Goal: Task Accomplishment & Management: Complete application form

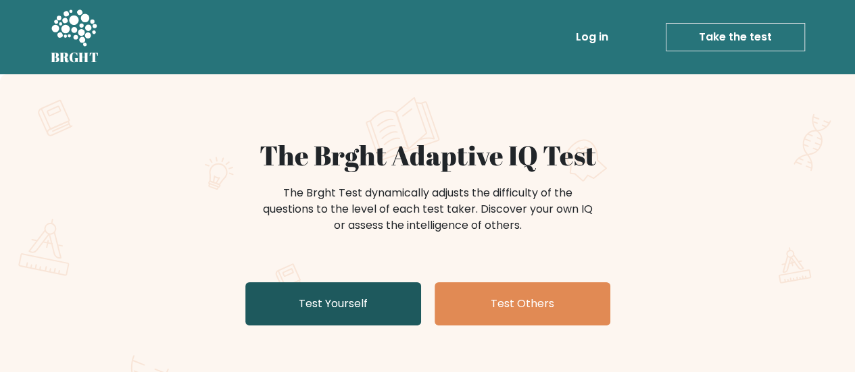
click at [345, 301] on link "Test Yourself" at bounding box center [333, 303] width 176 height 43
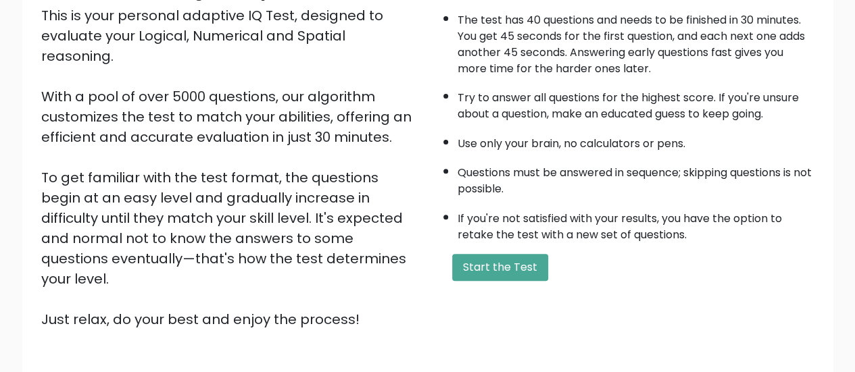
scroll to position [203, 0]
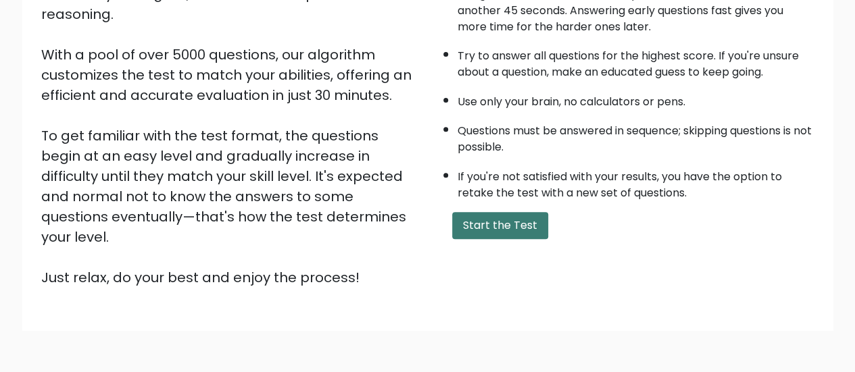
click at [501, 223] on button "Start the Test" at bounding box center [500, 225] width 96 height 27
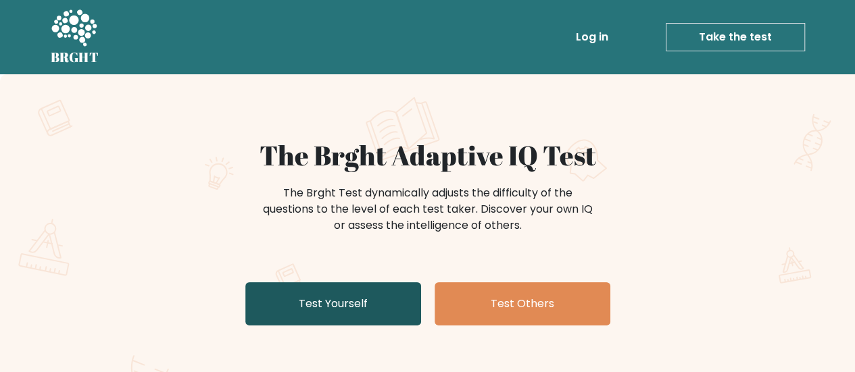
click at [302, 311] on link "Test Yourself" at bounding box center [333, 303] width 176 height 43
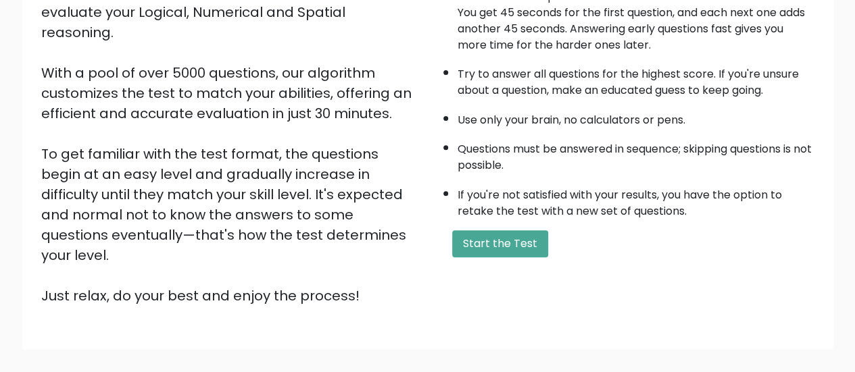
scroll to position [203, 0]
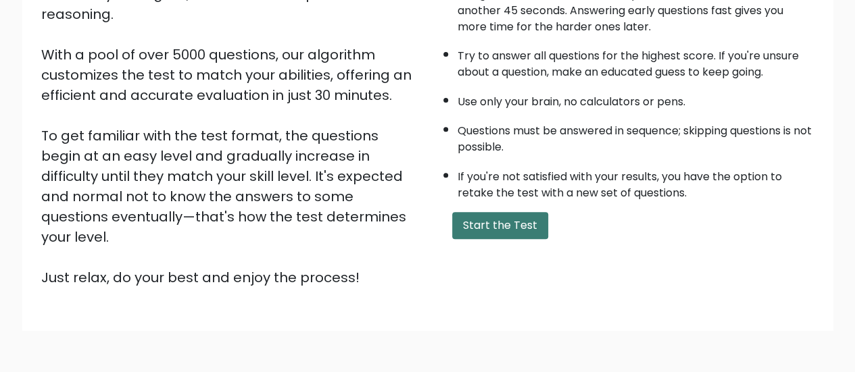
click at [495, 220] on button "Start the Test" at bounding box center [500, 225] width 96 height 27
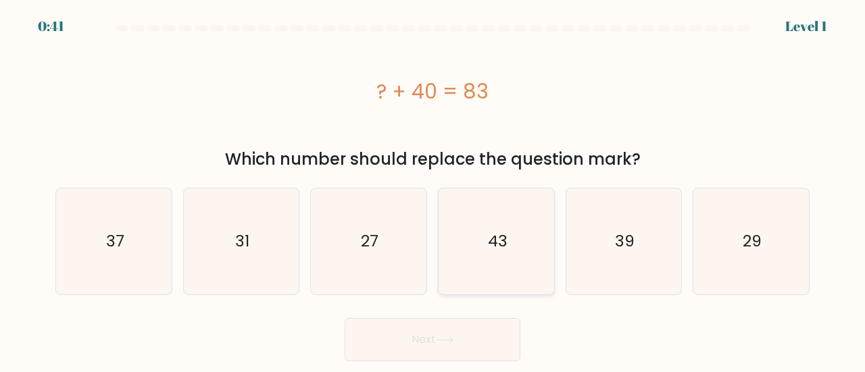
click at [476, 277] on icon "43" at bounding box center [496, 242] width 106 height 106
click at [433, 190] on input "d. 43" at bounding box center [432, 187] width 1 height 3
radio input "true"
click at [426, 333] on button "Next" at bounding box center [433, 339] width 176 height 43
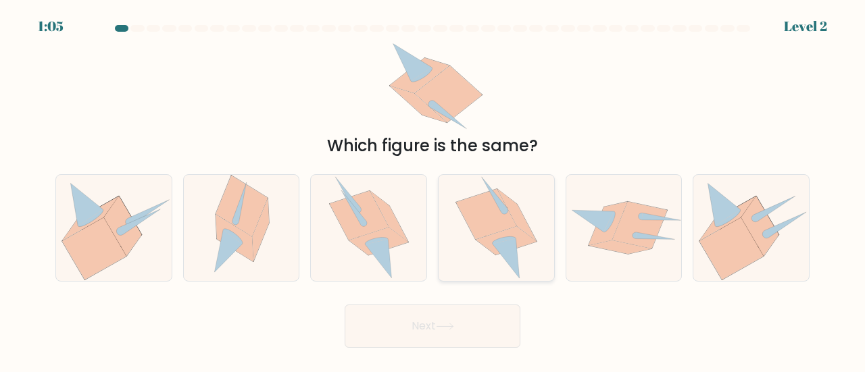
click at [505, 261] on icon at bounding box center [496, 228] width 82 height 106
click at [433, 190] on input "d." at bounding box center [432, 187] width 1 height 3
radio input "true"
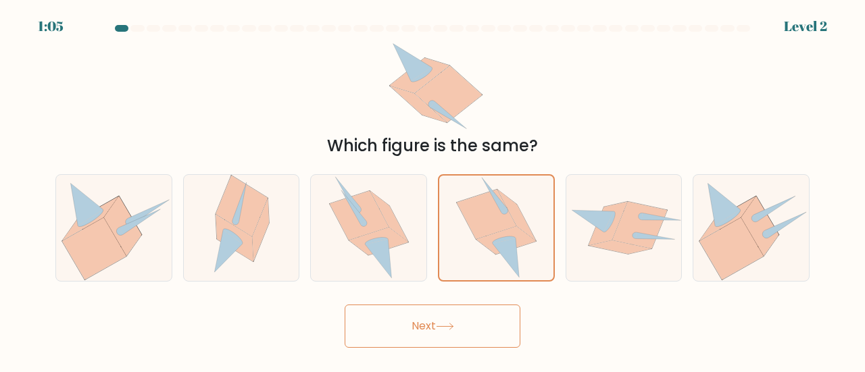
click at [423, 325] on button "Next" at bounding box center [433, 326] width 176 height 43
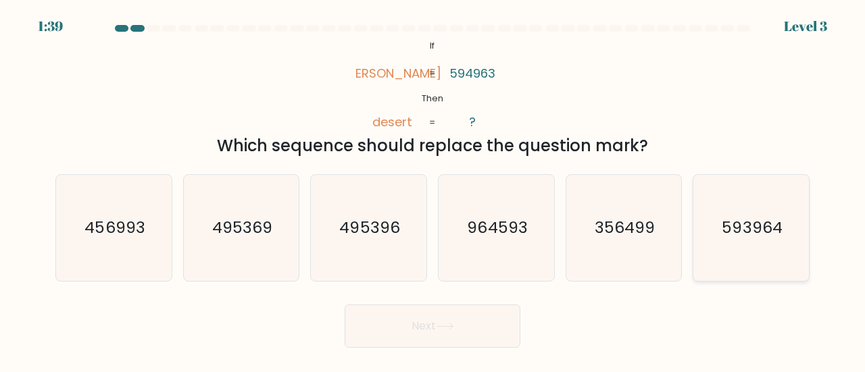
click at [723, 256] on icon "593964" at bounding box center [751, 228] width 106 height 106
click at [433, 190] on input "f. 593964" at bounding box center [432, 187] width 1 height 3
radio input "true"
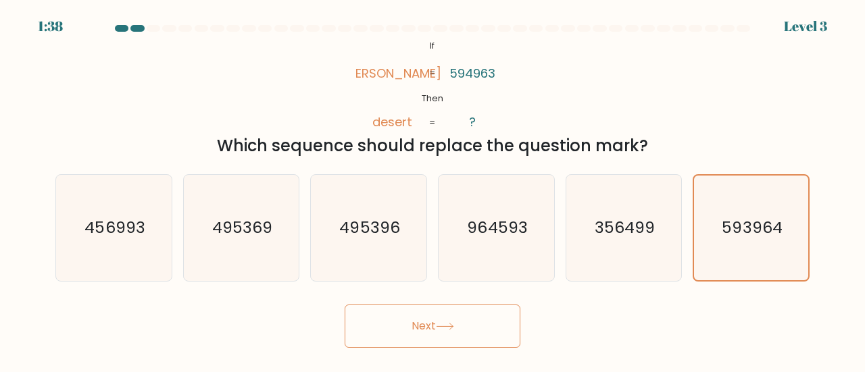
click at [453, 316] on button "Next" at bounding box center [433, 326] width 176 height 43
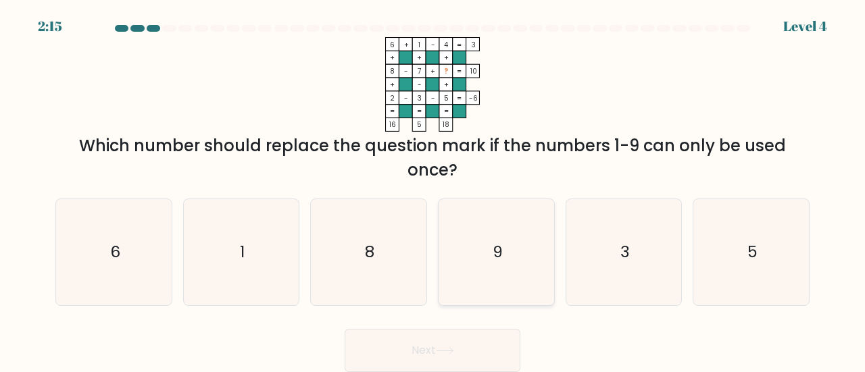
click at [499, 261] on text "9" at bounding box center [497, 252] width 10 height 22
click at [433, 190] on input "d. 9" at bounding box center [432, 187] width 1 height 3
radio input "true"
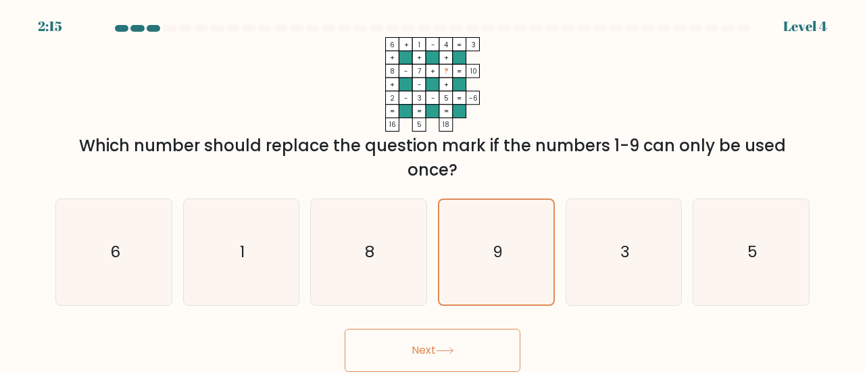
click at [441, 339] on button "Next" at bounding box center [433, 350] width 176 height 43
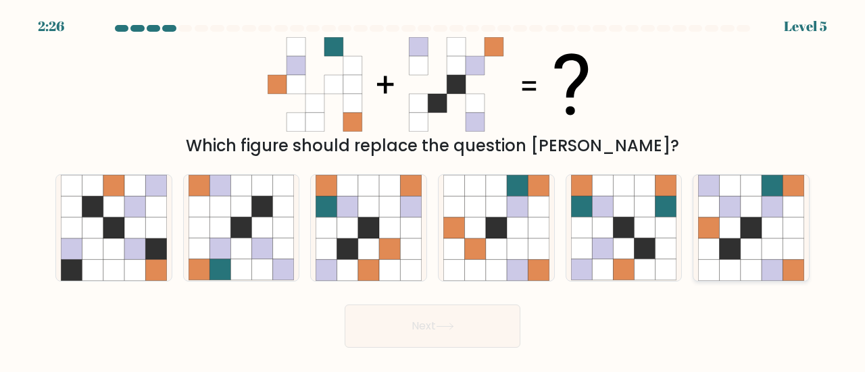
click at [764, 218] on icon at bounding box center [771, 228] width 21 height 21
click at [433, 190] on input "f." at bounding box center [432, 187] width 1 height 3
radio input "true"
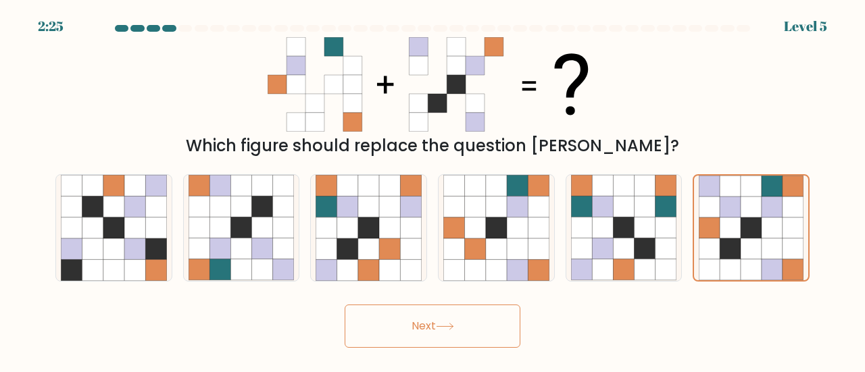
click at [433, 326] on button "Next" at bounding box center [433, 326] width 176 height 43
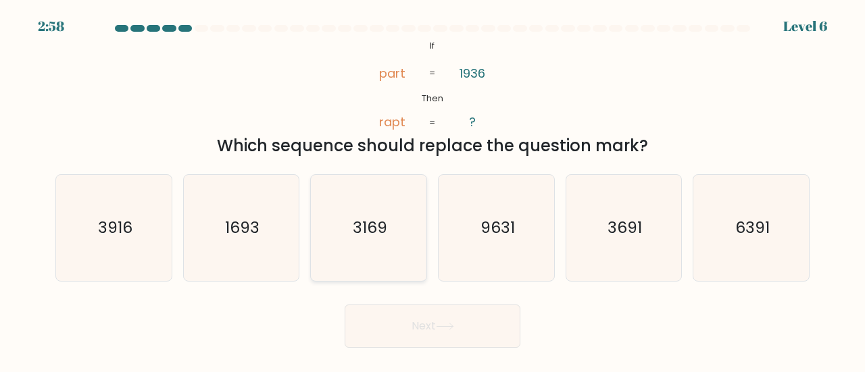
click at [341, 230] on icon "3169" at bounding box center [369, 228] width 106 height 106
click at [432, 190] on input "c. 3169" at bounding box center [432, 187] width 1 height 3
radio input "true"
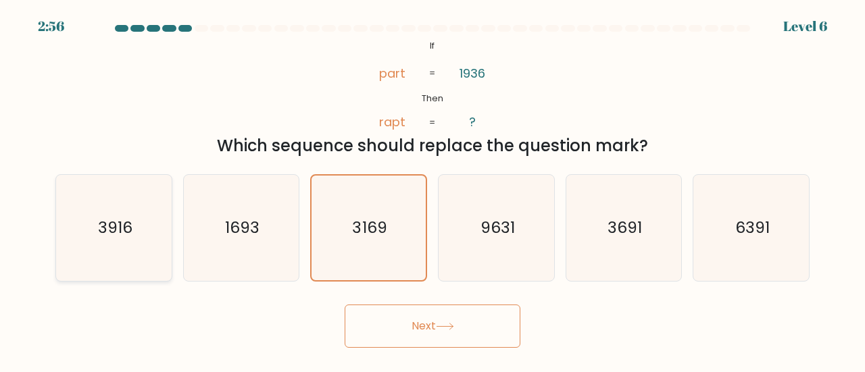
click at [136, 211] on icon "3916" at bounding box center [114, 228] width 106 height 106
click at [432, 190] on input "a. 3916" at bounding box center [432, 187] width 1 height 3
radio input "true"
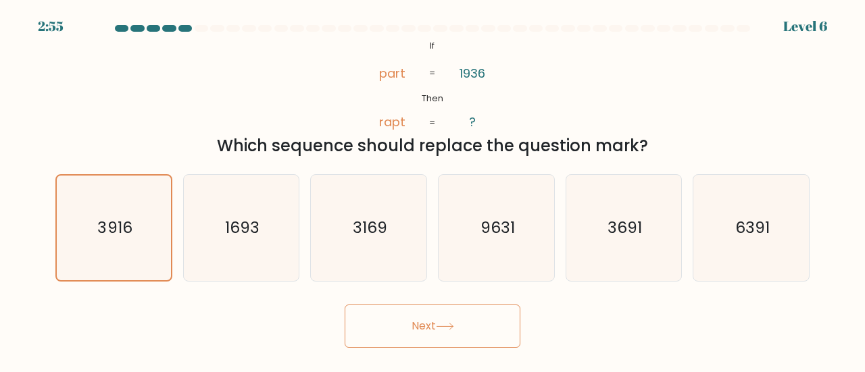
click at [370, 314] on button "Next" at bounding box center [433, 326] width 176 height 43
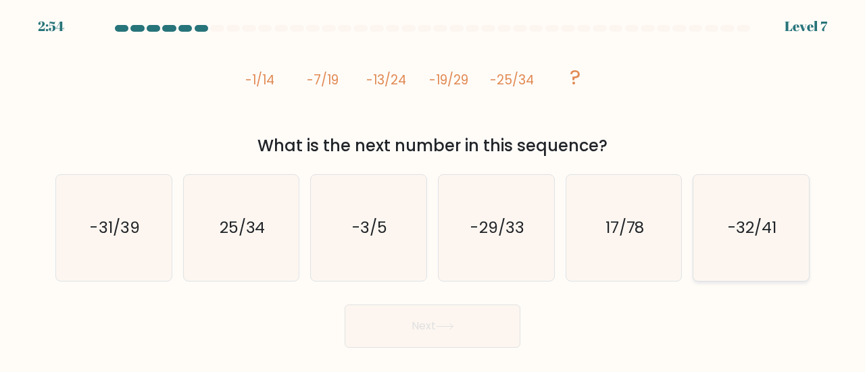
click at [783, 237] on icon "-32/41" at bounding box center [751, 228] width 106 height 106
click at [433, 190] on input "f. -32/41" at bounding box center [432, 187] width 1 height 3
radio input "true"
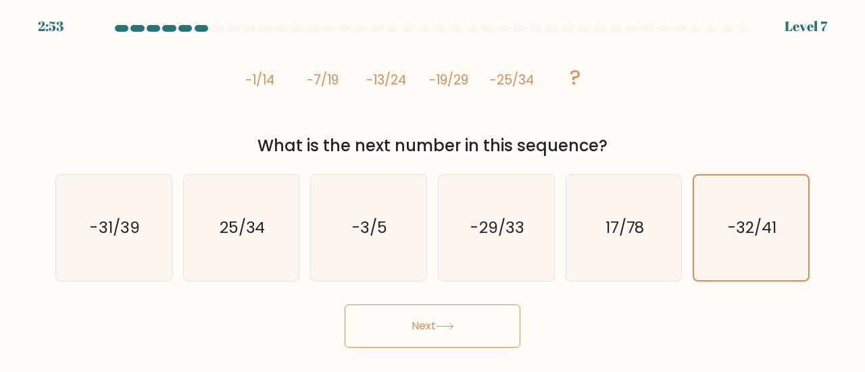
click at [416, 323] on button "Next" at bounding box center [433, 326] width 176 height 43
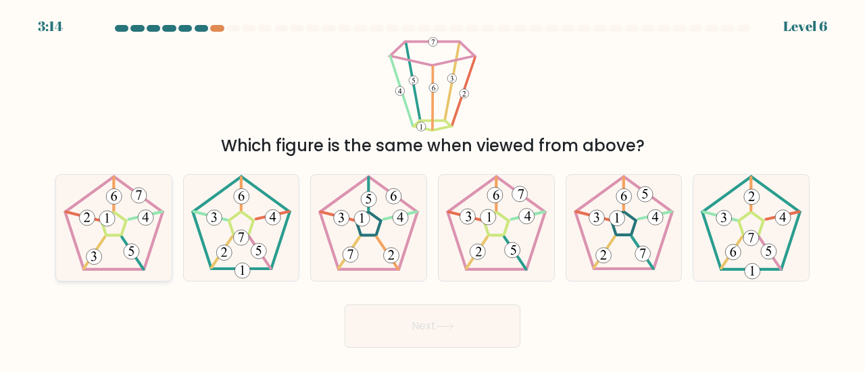
click at [136, 242] on icon at bounding box center [114, 228] width 106 height 106
click at [432, 190] on input "a." at bounding box center [432, 187] width 1 height 3
radio input "true"
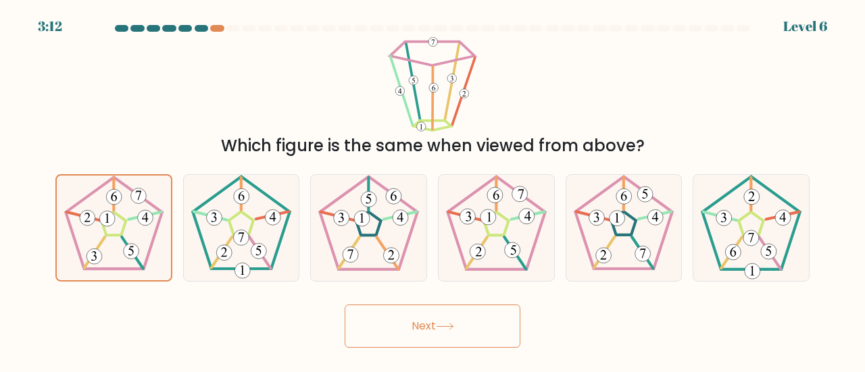
click at [401, 326] on button "Next" at bounding box center [433, 326] width 176 height 43
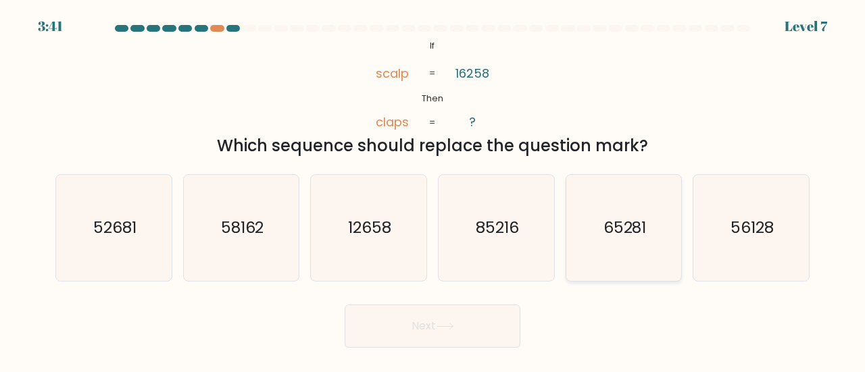
click at [634, 256] on icon "65281" at bounding box center [624, 228] width 106 height 106
click at [433, 190] on input "e. 65281" at bounding box center [432, 187] width 1 height 3
radio input "true"
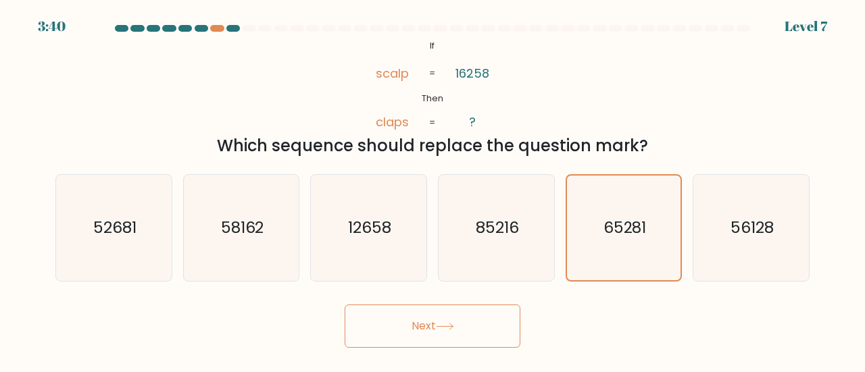
click at [464, 320] on button "Next" at bounding box center [433, 326] width 176 height 43
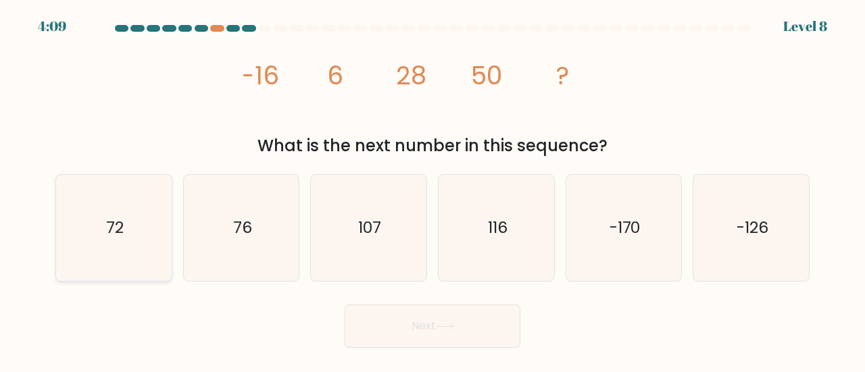
click at [134, 222] on icon "72" at bounding box center [114, 228] width 106 height 106
click at [432, 190] on input "a. 72" at bounding box center [432, 187] width 1 height 3
radio input "true"
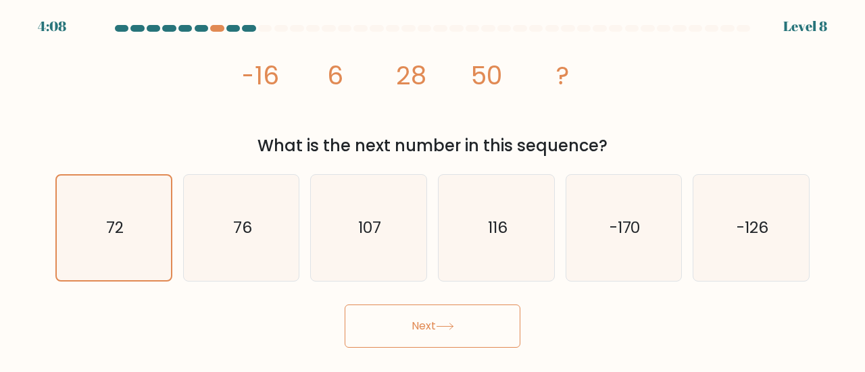
click at [426, 329] on button "Next" at bounding box center [433, 326] width 176 height 43
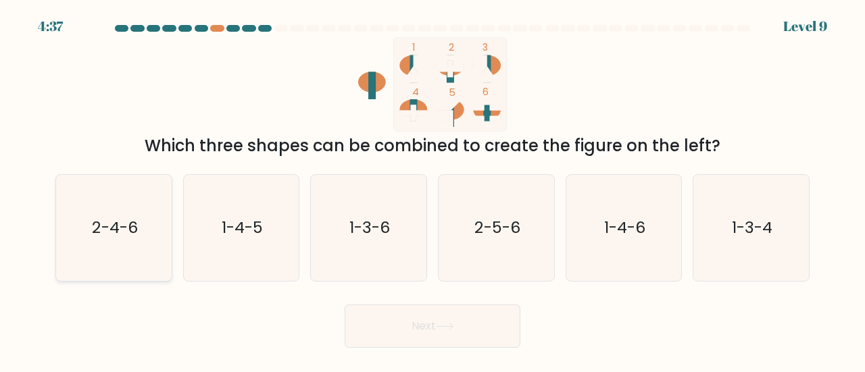
click at [111, 249] on icon "2-4-6" at bounding box center [114, 228] width 106 height 106
click at [432, 190] on input "a. 2-4-6" at bounding box center [432, 187] width 1 height 3
radio input "true"
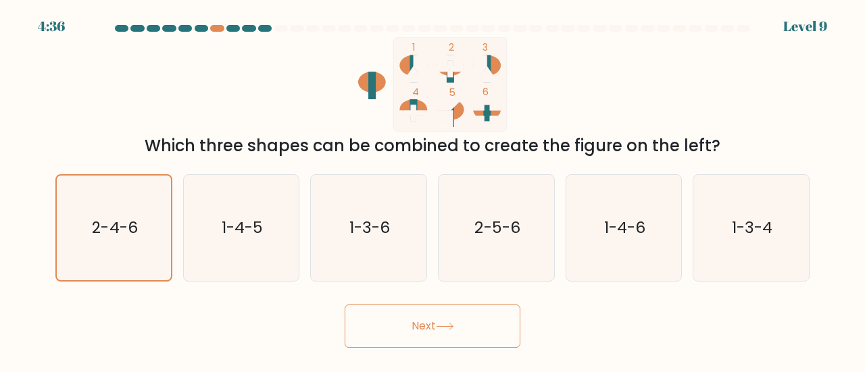
click at [496, 336] on button "Next" at bounding box center [433, 326] width 176 height 43
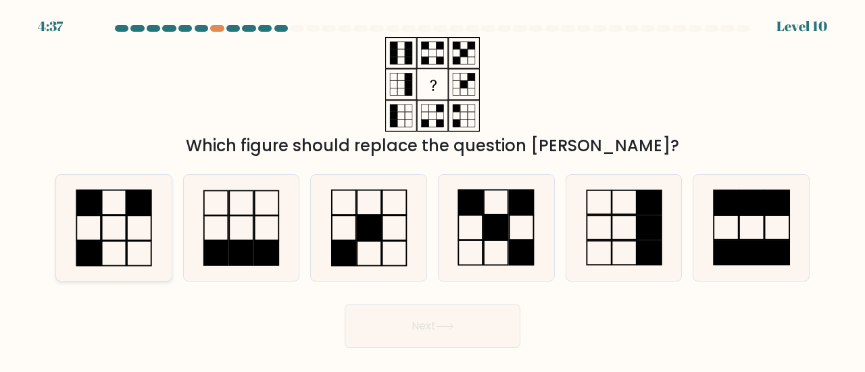
click at [128, 245] on icon at bounding box center [114, 228] width 106 height 106
click at [432, 190] on input "a." at bounding box center [432, 187] width 1 height 3
radio input "true"
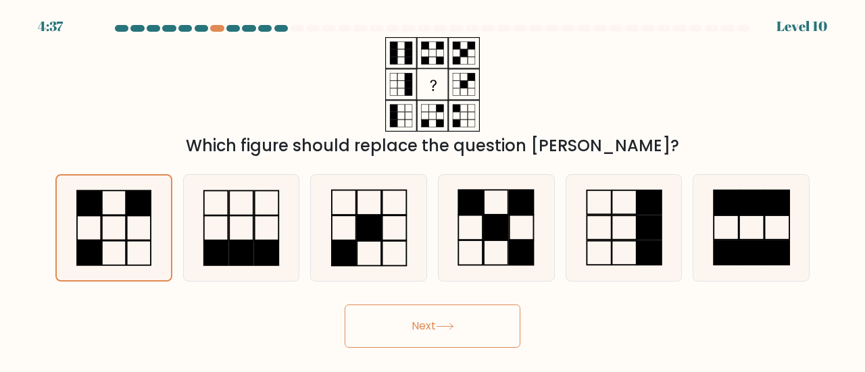
click at [409, 330] on button "Next" at bounding box center [433, 326] width 176 height 43
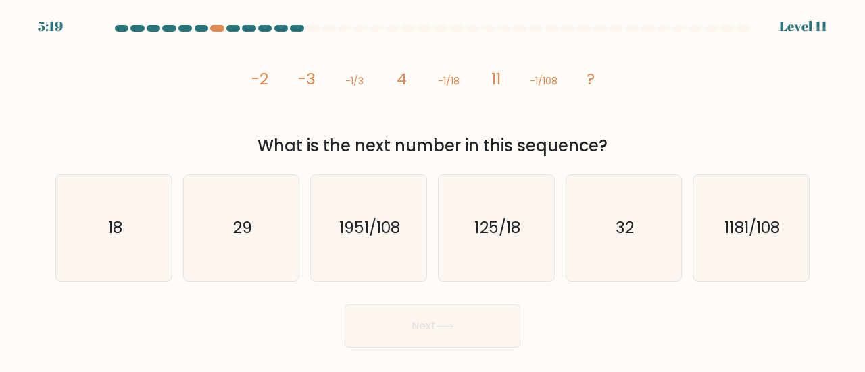
click at [156, 291] on form at bounding box center [432, 186] width 865 height 323
drag, startPoint x: 130, startPoint y: 244, endPoint x: 152, endPoint y: 268, distance: 33.0
click at [129, 244] on icon "18" at bounding box center [114, 228] width 106 height 106
click at [432, 190] on input "a. 18" at bounding box center [432, 187] width 1 height 3
radio input "true"
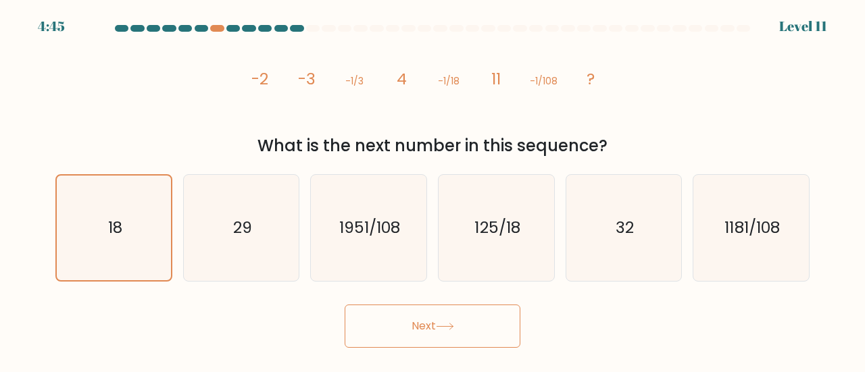
click at [370, 318] on button "Next" at bounding box center [433, 326] width 176 height 43
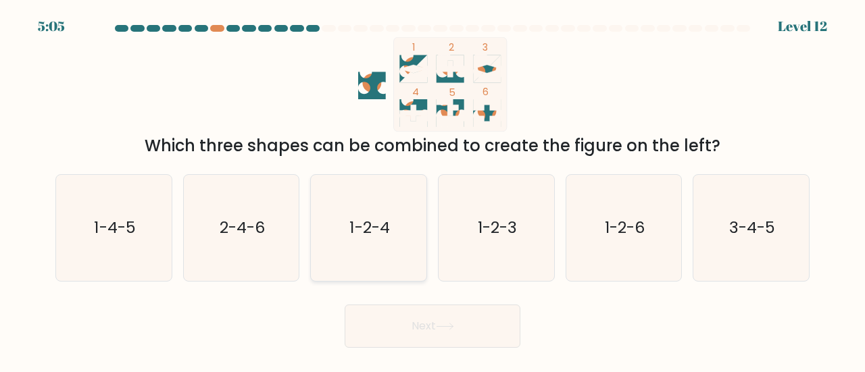
click at [373, 244] on icon "1-2-4" at bounding box center [369, 228] width 106 height 106
click at [432, 190] on input "c. 1-2-4" at bounding box center [432, 187] width 1 height 3
radio input "true"
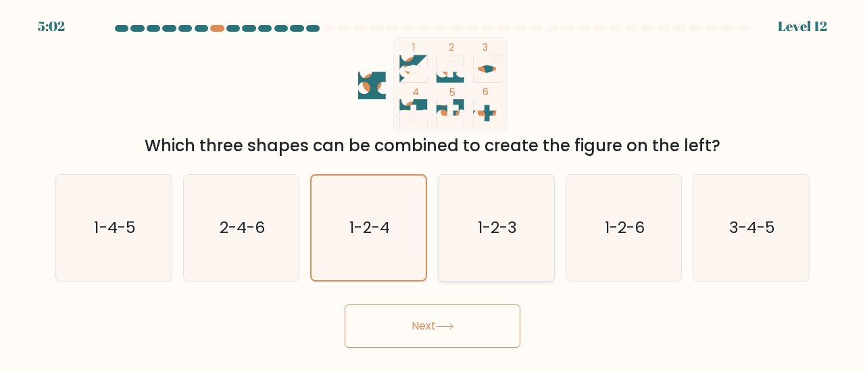
click at [536, 239] on icon "1-2-3" at bounding box center [496, 228] width 106 height 106
click at [433, 190] on input "d. 1-2-3" at bounding box center [432, 187] width 1 height 3
radio input "true"
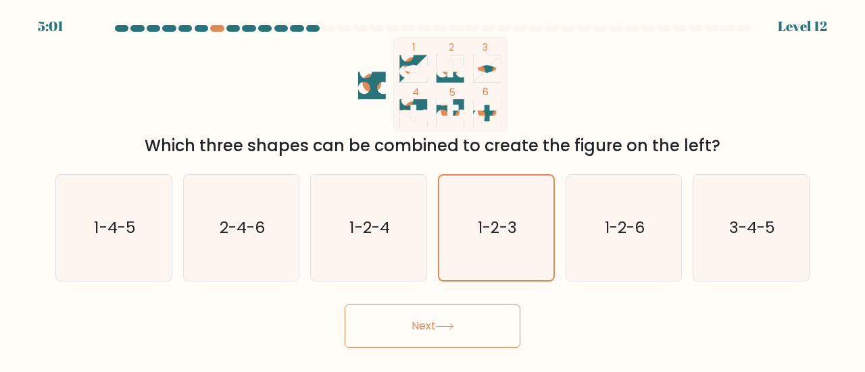
click at [462, 318] on button "Next" at bounding box center [433, 326] width 176 height 43
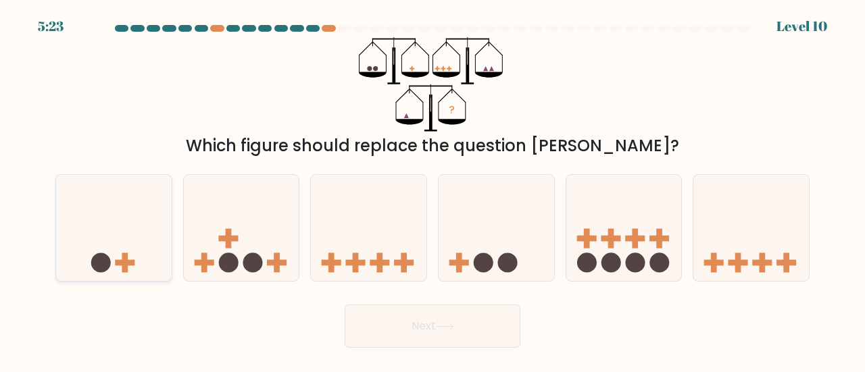
click at [153, 247] on icon at bounding box center [114, 227] width 116 height 95
click at [432, 190] on input "a." at bounding box center [432, 187] width 1 height 3
radio input "true"
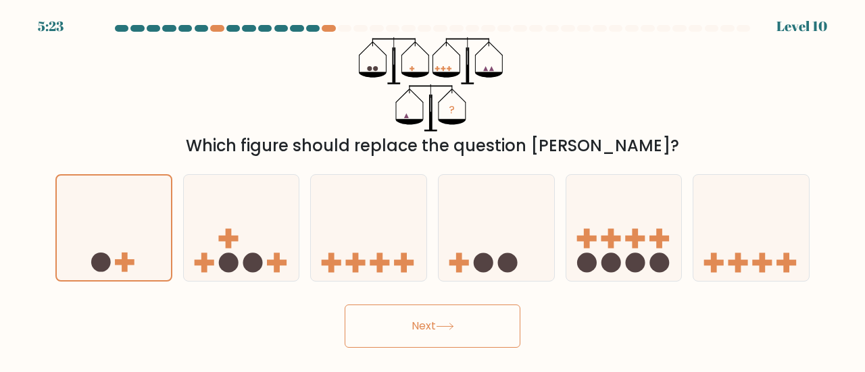
click at [370, 318] on button "Next" at bounding box center [433, 326] width 176 height 43
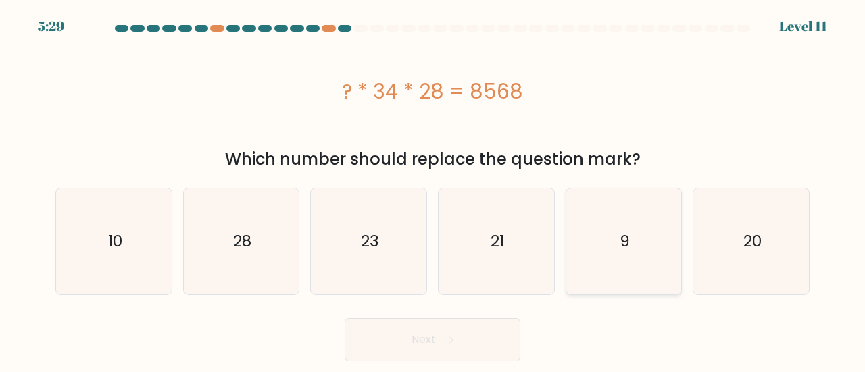
click at [627, 267] on icon "9" at bounding box center [624, 242] width 106 height 106
click at [433, 190] on input "e. 9" at bounding box center [432, 187] width 1 height 3
radio input "true"
click at [449, 337] on icon at bounding box center [445, 339] width 18 height 7
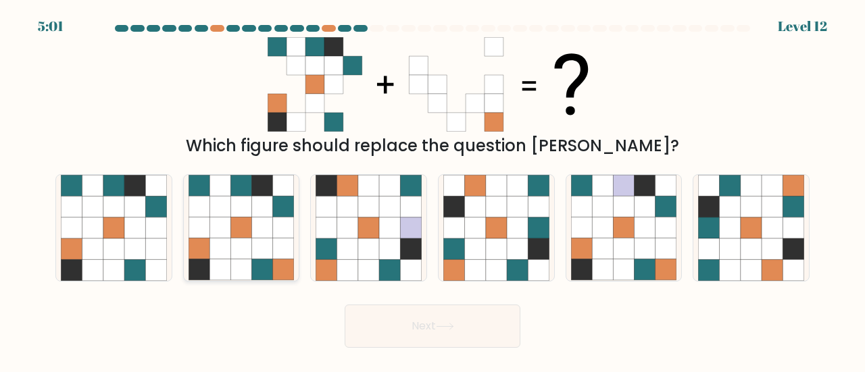
drag, startPoint x: 234, startPoint y: 255, endPoint x: 226, endPoint y: 259, distance: 9.1
click at [231, 257] on icon at bounding box center [240, 249] width 21 height 21
click at [432, 190] on input "b." at bounding box center [432, 187] width 1 height 3
radio input "true"
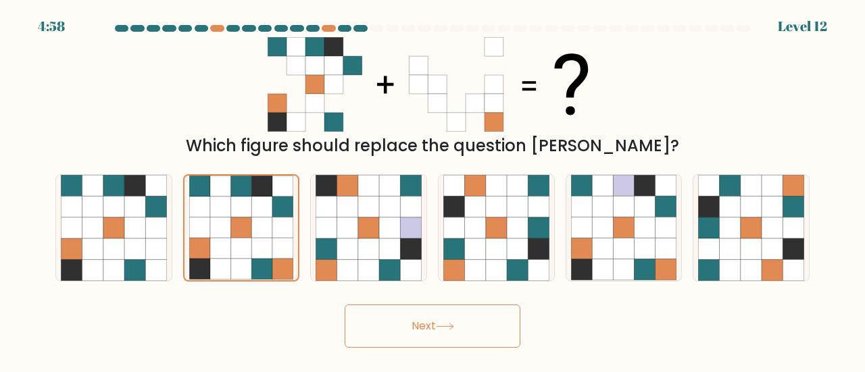
click at [435, 332] on button "Next" at bounding box center [433, 326] width 176 height 43
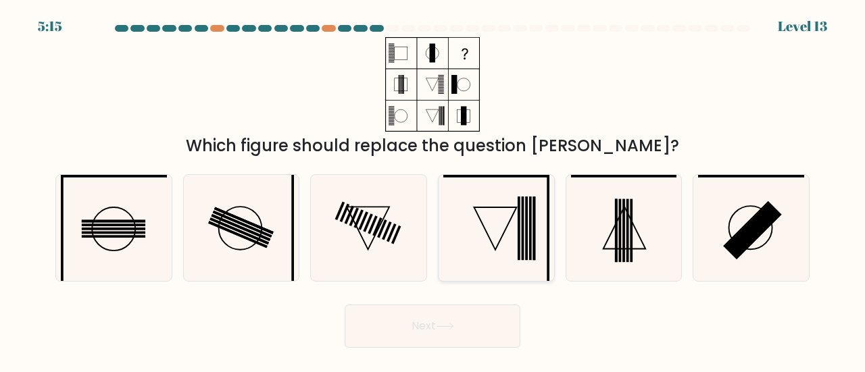
click at [528, 264] on icon at bounding box center [496, 228] width 106 height 106
click at [433, 190] on input "d." at bounding box center [432, 187] width 1 height 3
radio input "true"
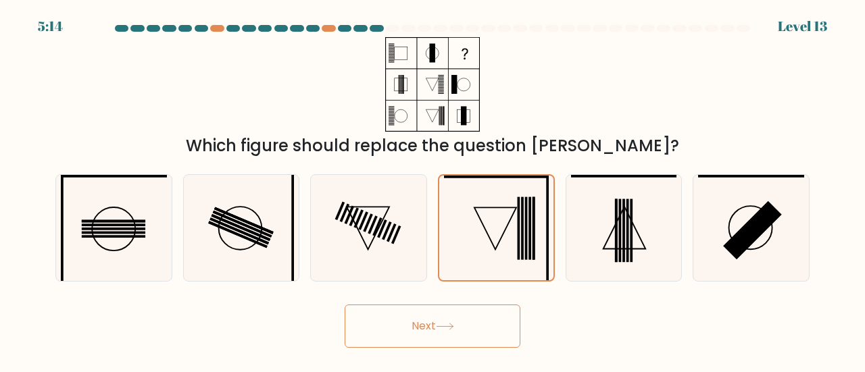
click at [403, 315] on button "Next" at bounding box center [433, 326] width 176 height 43
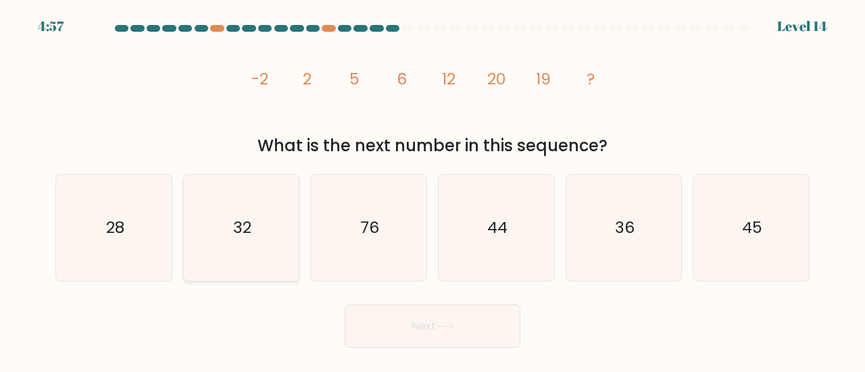
click at [259, 257] on icon "32" at bounding box center [242, 228] width 106 height 106
click at [432, 190] on input "b. 32" at bounding box center [432, 187] width 1 height 3
radio input "true"
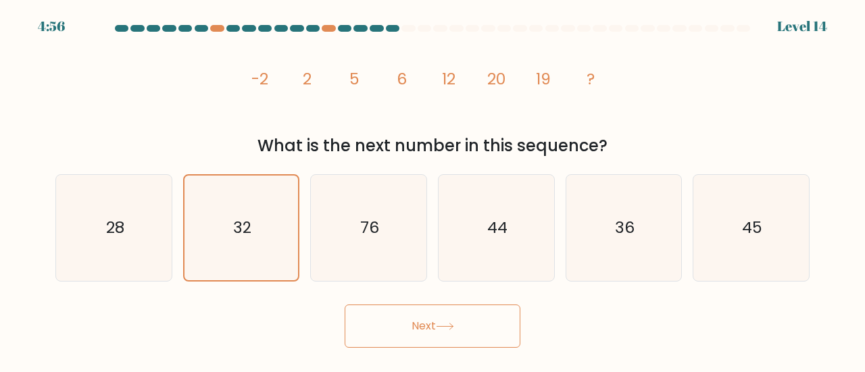
click at [384, 318] on button "Next" at bounding box center [433, 326] width 176 height 43
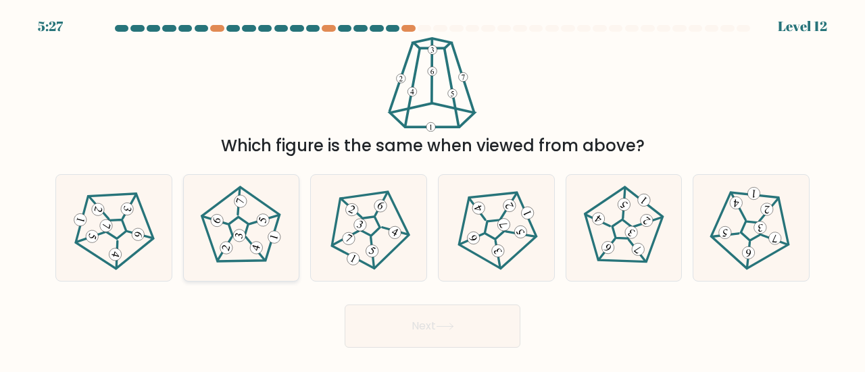
click at [257, 213] on icon at bounding box center [241, 228] width 84 height 84
click at [432, 190] on input "b." at bounding box center [432, 187] width 1 height 3
radio input "true"
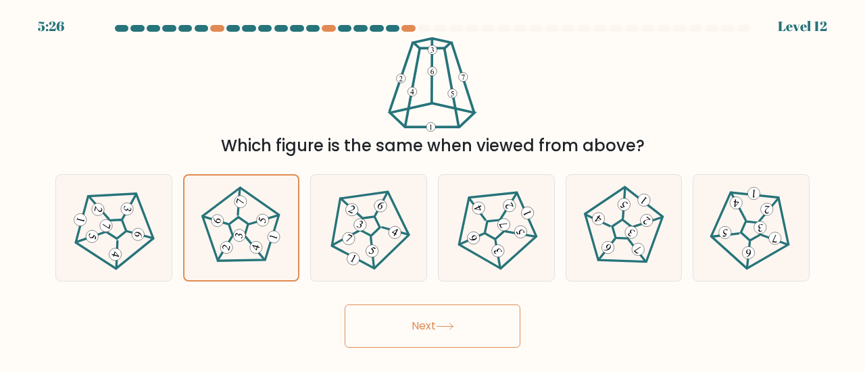
click at [409, 316] on button "Next" at bounding box center [433, 326] width 176 height 43
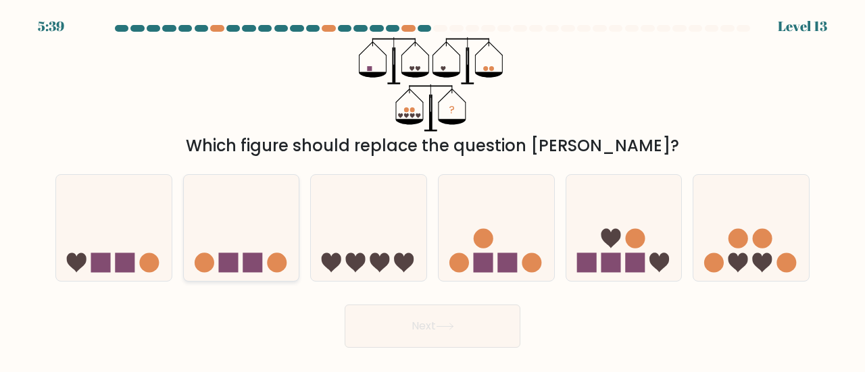
click at [257, 263] on rect at bounding box center [253, 263] width 20 height 20
click at [432, 190] on input "b." at bounding box center [432, 187] width 1 height 3
radio input "true"
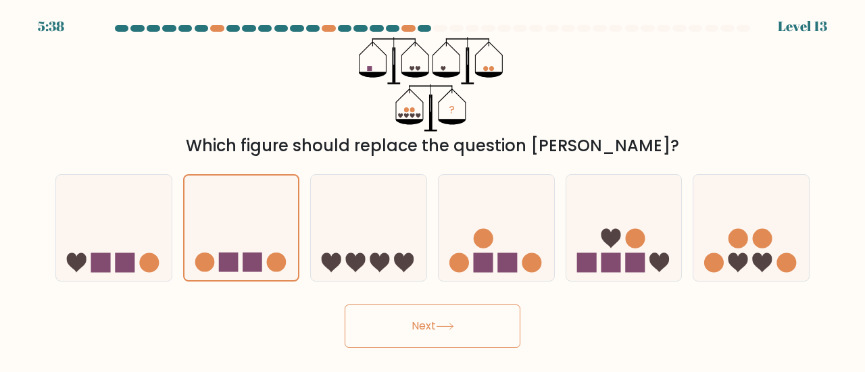
click at [426, 329] on button "Next" at bounding box center [433, 326] width 176 height 43
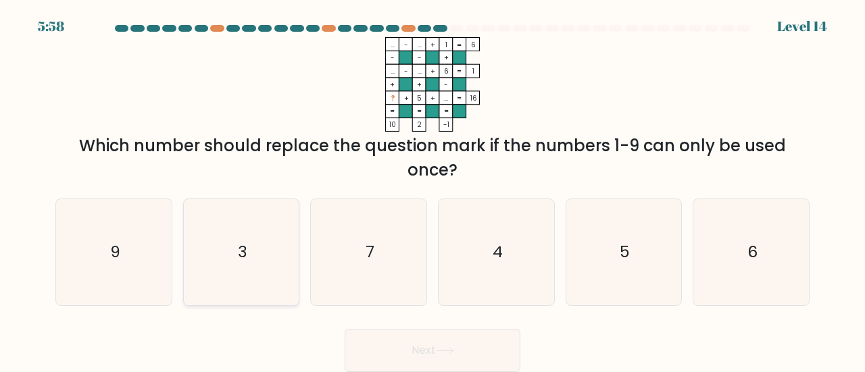
click at [257, 263] on icon "3" at bounding box center [242, 252] width 106 height 106
click at [432, 190] on input "b. 3" at bounding box center [432, 187] width 1 height 3
radio input "true"
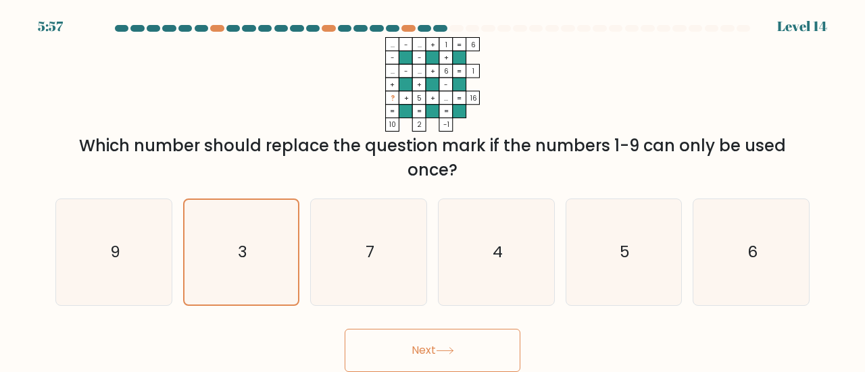
click at [411, 355] on button "Next" at bounding box center [433, 350] width 176 height 43
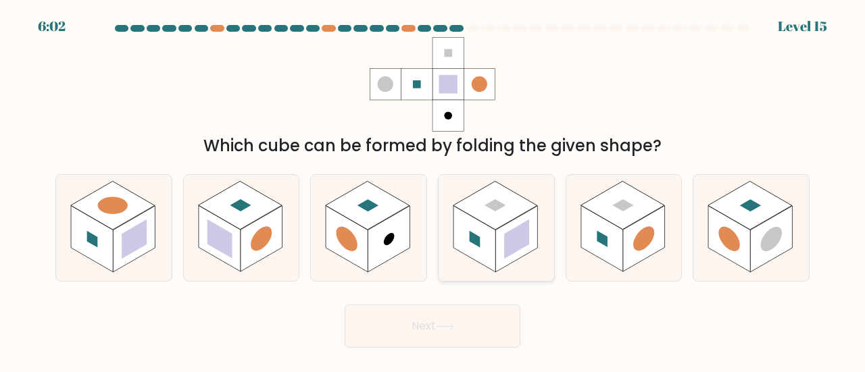
click at [521, 264] on icon at bounding box center [497, 228] width 116 height 106
click at [433, 190] on input "d." at bounding box center [432, 187] width 1 height 3
radio input "true"
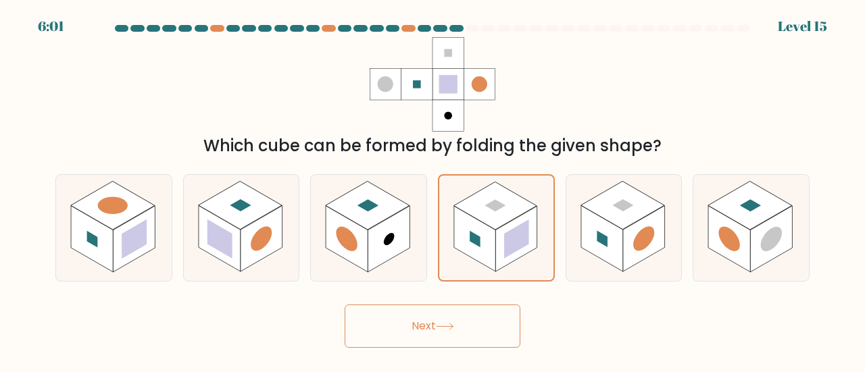
click at [431, 320] on button "Next" at bounding box center [433, 326] width 176 height 43
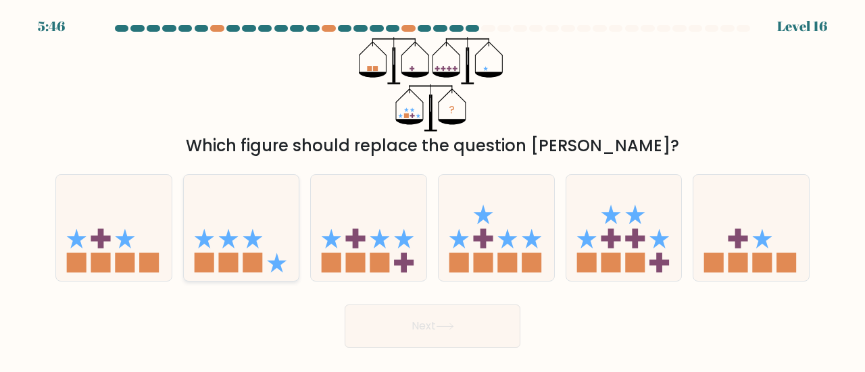
click at [235, 258] on rect at bounding box center [228, 263] width 20 height 20
click at [432, 190] on input "b." at bounding box center [432, 187] width 1 height 3
radio input "true"
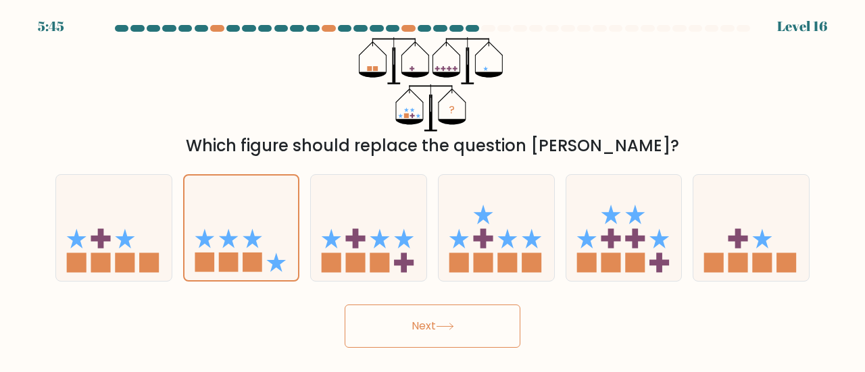
click at [426, 324] on button "Next" at bounding box center [433, 326] width 176 height 43
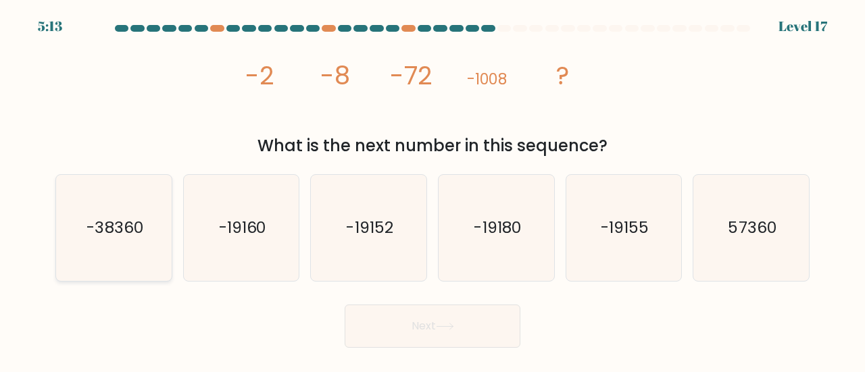
click at [72, 222] on icon "-38360" at bounding box center [114, 228] width 106 height 106
click at [432, 190] on input "a. -38360" at bounding box center [432, 187] width 1 height 3
radio input "true"
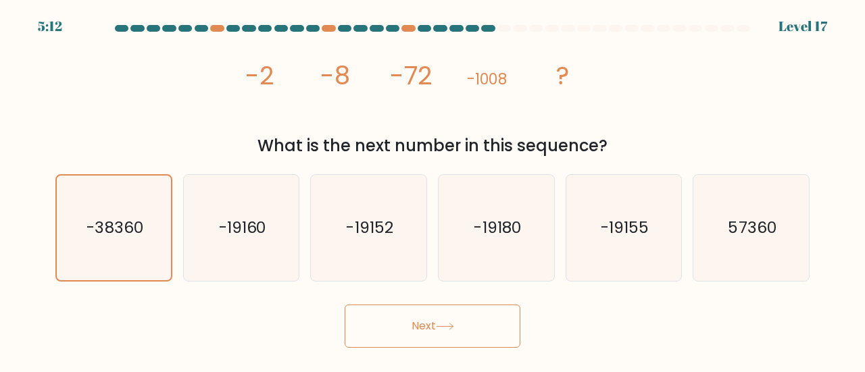
click at [393, 320] on button "Next" at bounding box center [433, 326] width 176 height 43
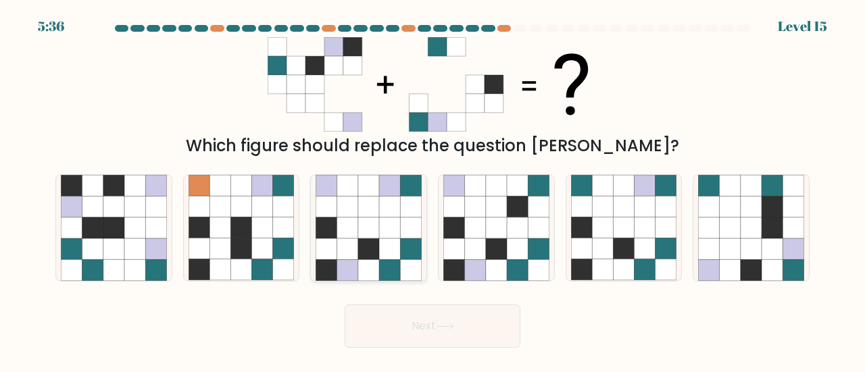
click at [370, 263] on icon at bounding box center [368, 269] width 21 height 21
click at [432, 190] on input "c." at bounding box center [432, 187] width 1 height 3
radio input "true"
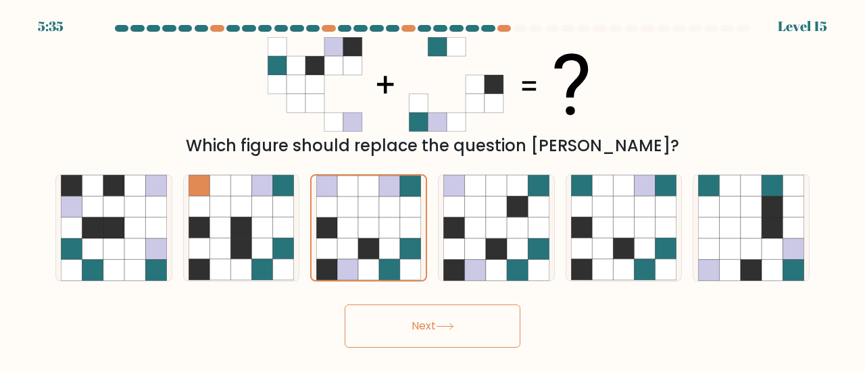
click at [386, 322] on button "Next" at bounding box center [433, 326] width 176 height 43
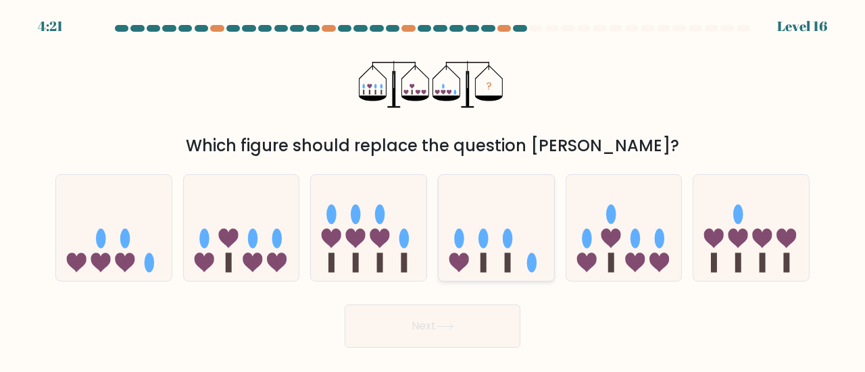
click at [518, 270] on icon at bounding box center [497, 227] width 116 height 95
click at [433, 190] on input "d." at bounding box center [432, 187] width 1 height 3
radio input "true"
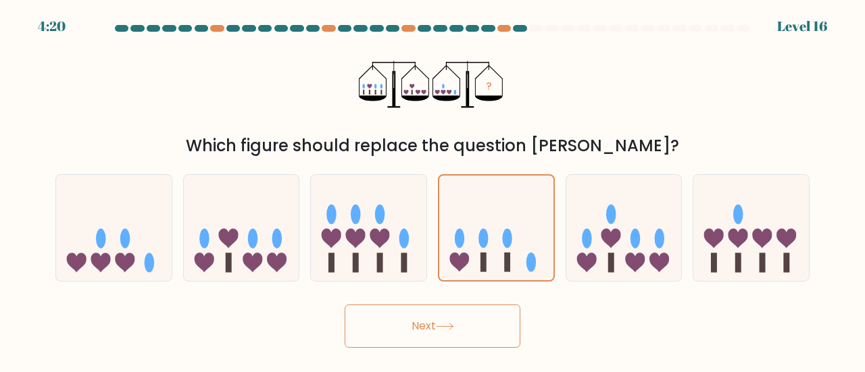
click at [459, 320] on button "Next" at bounding box center [433, 326] width 176 height 43
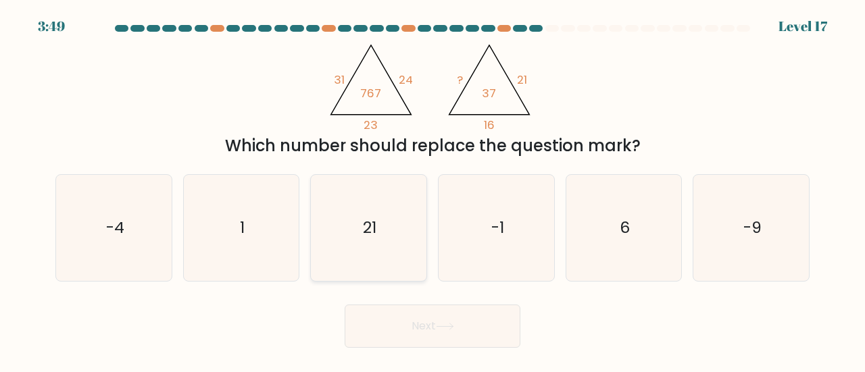
click at [353, 227] on icon "21" at bounding box center [369, 228] width 106 height 106
click at [432, 190] on input "c. 21" at bounding box center [432, 187] width 1 height 3
radio input "true"
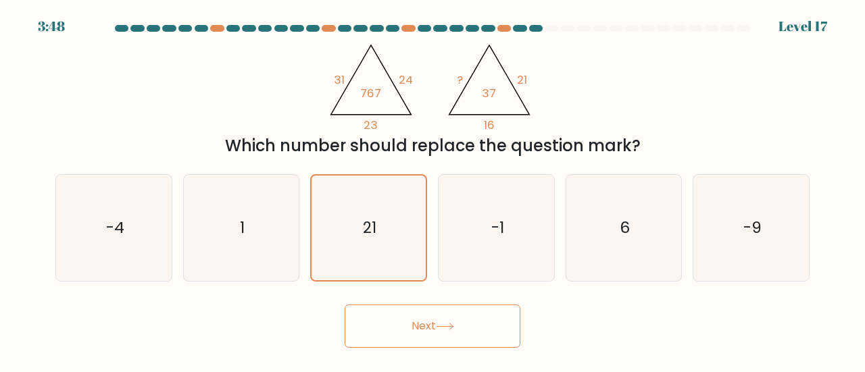
click at [409, 325] on button "Next" at bounding box center [433, 326] width 176 height 43
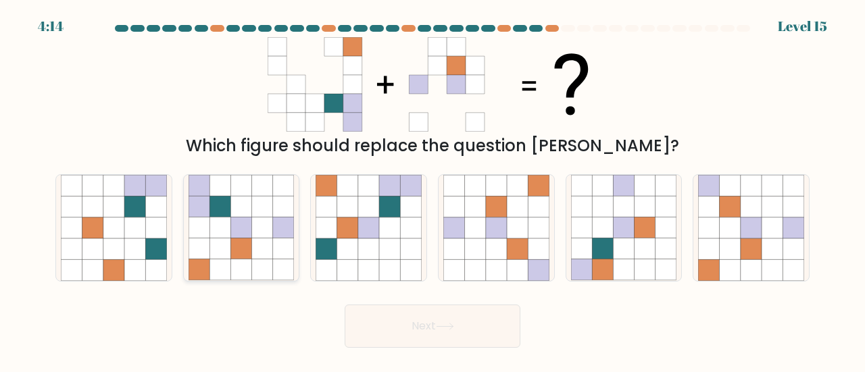
click at [256, 251] on icon at bounding box center [262, 249] width 21 height 21
click at [432, 190] on input "b." at bounding box center [432, 187] width 1 height 3
radio input "true"
click at [453, 324] on icon at bounding box center [445, 326] width 18 height 7
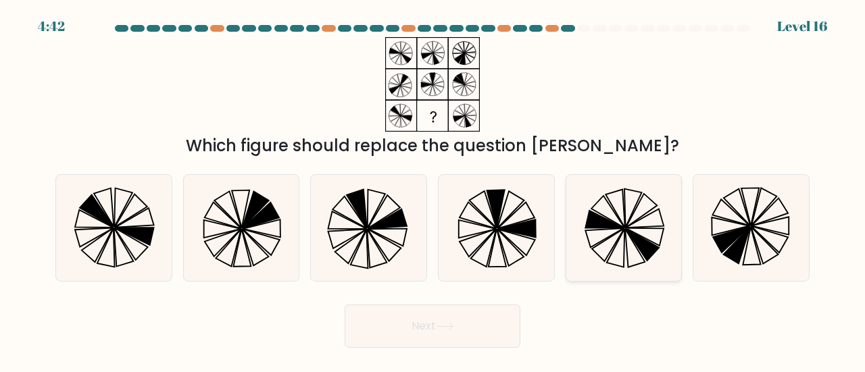
click at [647, 253] on icon at bounding box center [643, 245] width 34 height 32
click at [433, 190] on input "e." at bounding box center [432, 187] width 1 height 3
radio input "true"
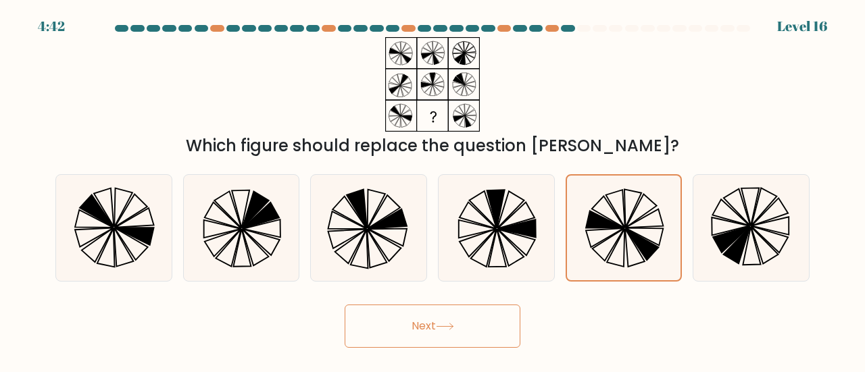
click at [449, 328] on icon at bounding box center [445, 326] width 18 height 7
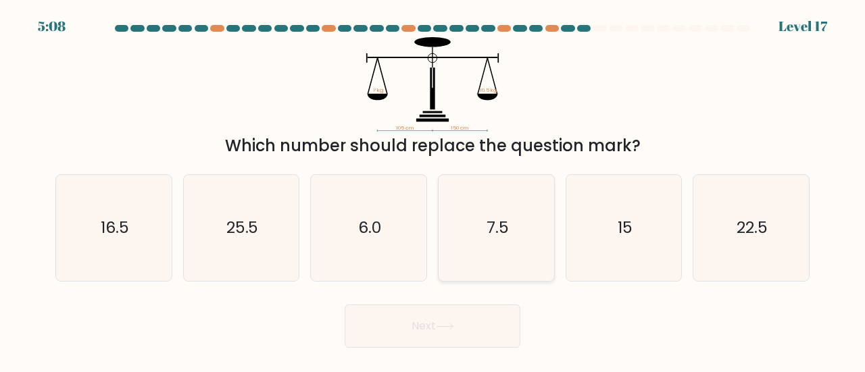
click at [522, 255] on icon "7.5" at bounding box center [496, 228] width 106 height 106
click at [433, 190] on input "d. 7.5" at bounding box center [432, 187] width 1 height 3
radio input "true"
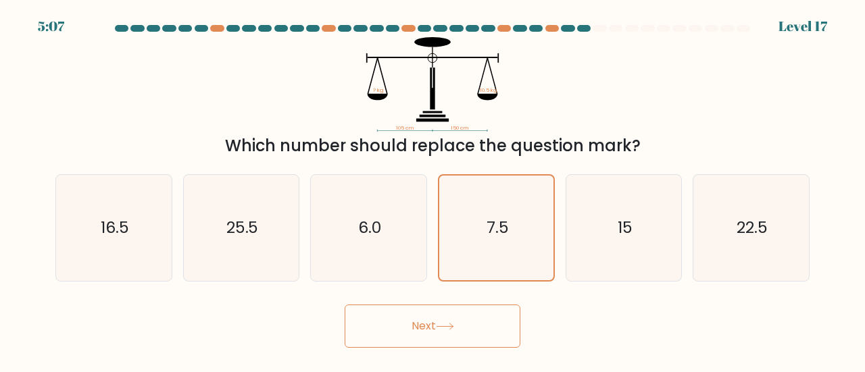
click at [420, 325] on button "Next" at bounding box center [433, 326] width 176 height 43
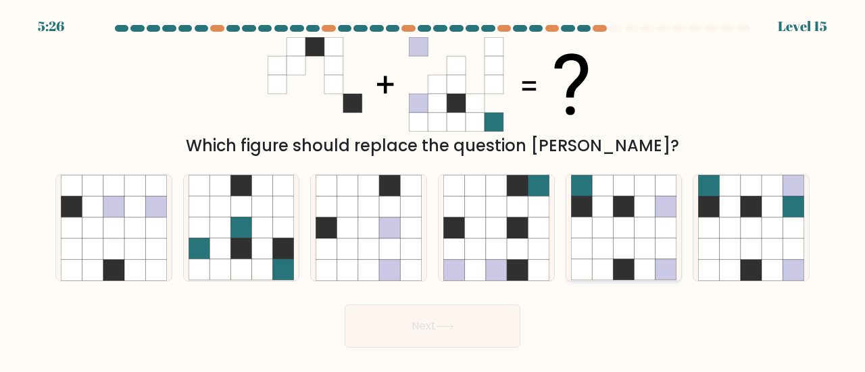
click at [599, 233] on icon at bounding box center [602, 228] width 21 height 21
click at [433, 190] on input "e." at bounding box center [432, 187] width 1 height 3
radio input "true"
click at [478, 320] on button "Next" at bounding box center [433, 326] width 176 height 43
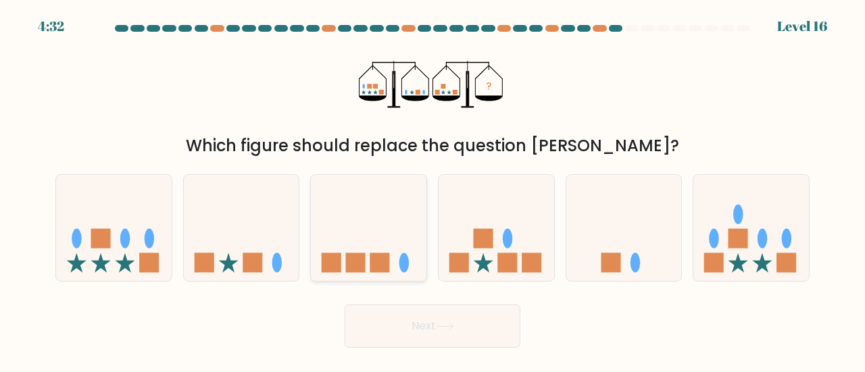
click at [378, 228] on icon at bounding box center [369, 227] width 116 height 95
click at [432, 190] on input "c." at bounding box center [432, 187] width 1 height 3
radio input "true"
click at [397, 329] on button "Next" at bounding box center [433, 326] width 176 height 43
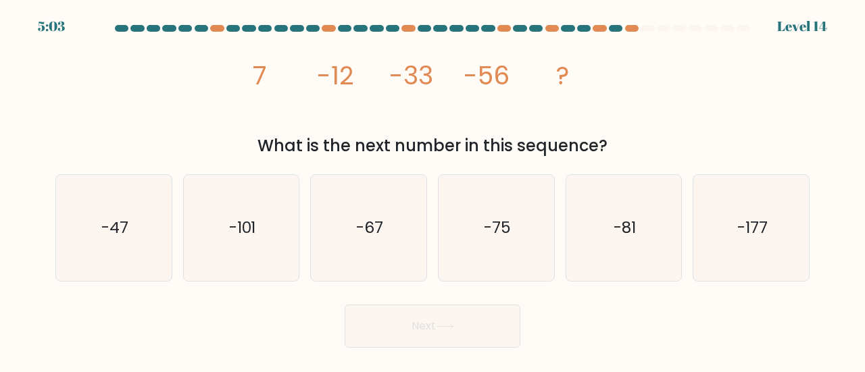
drag, startPoint x: 359, startPoint y: 89, endPoint x: 154, endPoint y: 106, distance: 206.2
click at [155, 107] on div "image/svg+xml 7 -12 -33 -56 ? What is the next number in this sequence?" at bounding box center [432, 97] width 770 height 121
drag, startPoint x: 365, startPoint y: 109, endPoint x: 68, endPoint y: 80, distance: 298.6
click at [68, 80] on div "image/svg+xml 7 -12 -33 -56 ? What is the next number in this sequence?" at bounding box center [432, 97] width 770 height 121
click at [499, 245] on icon "-75" at bounding box center [496, 228] width 106 height 106
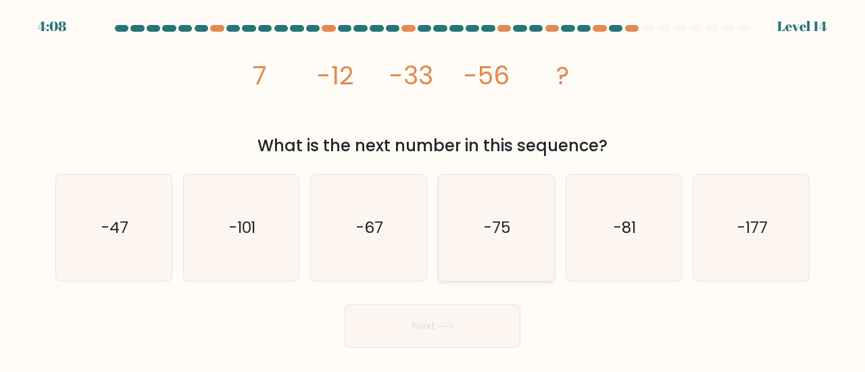
click at [433, 190] on input "d. -75" at bounding box center [432, 187] width 1 height 3
radio input "true"
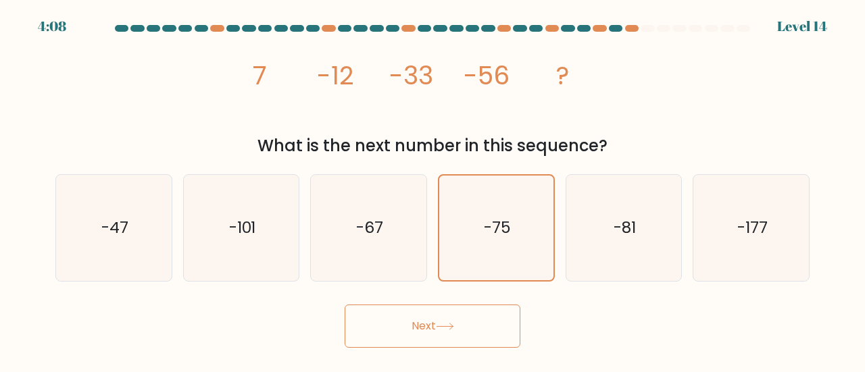
click at [415, 328] on button "Next" at bounding box center [433, 326] width 176 height 43
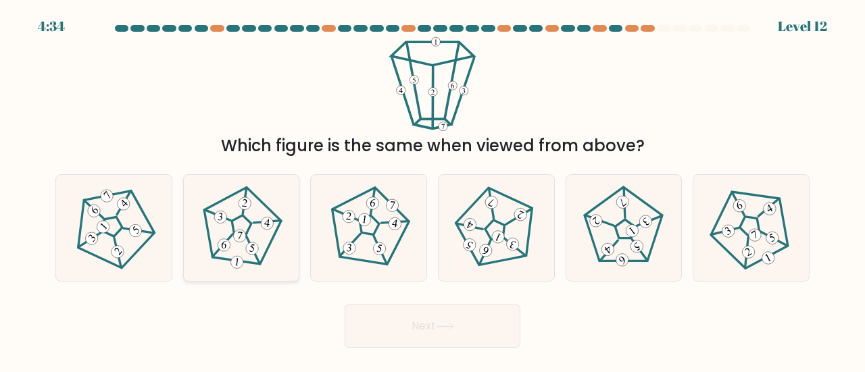
click at [257, 245] on 433 at bounding box center [252, 249] width 14 height 14
click at [432, 190] on input "b." at bounding box center [432, 187] width 1 height 3
radio input "true"
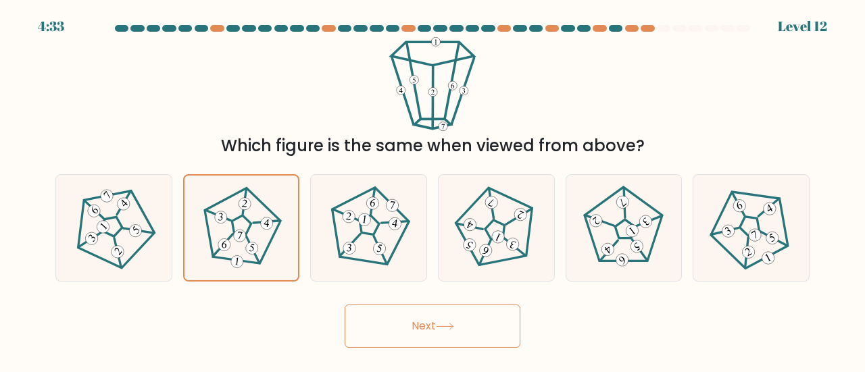
click at [354, 318] on button "Next" at bounding box center [433, 326] width 176 height 43
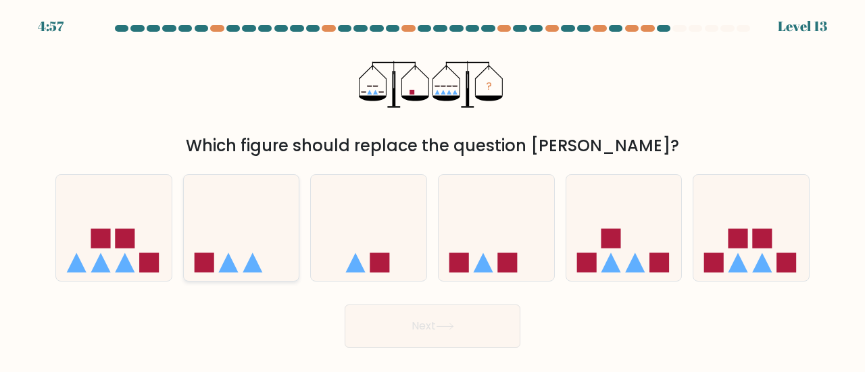
click at [245, 275] on icon at bounding box center [242, 227] width 116 height 95
click at [432, 190] on input "b." at bounding box center [432, 187] width 1 height 3
radio input "true"
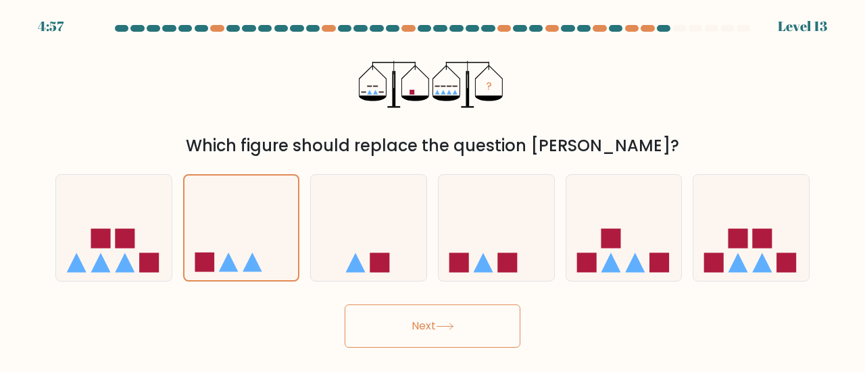
click at [414, 328] on button "Next" at bounding box center [433, 326] width 176 height 43
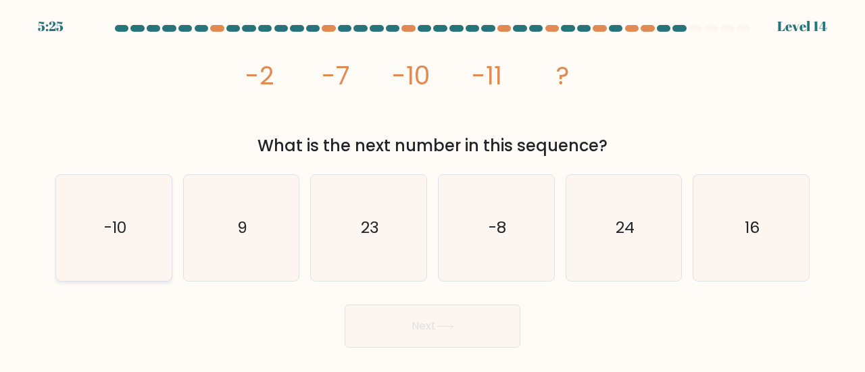
click at [116, 247] on icon "-10" at bounding box center [114, 228] width 106 height 106
click at [432, 190] on input "a. -10" at bounding box center [432, 187] width 1 height 3
radio input "true"
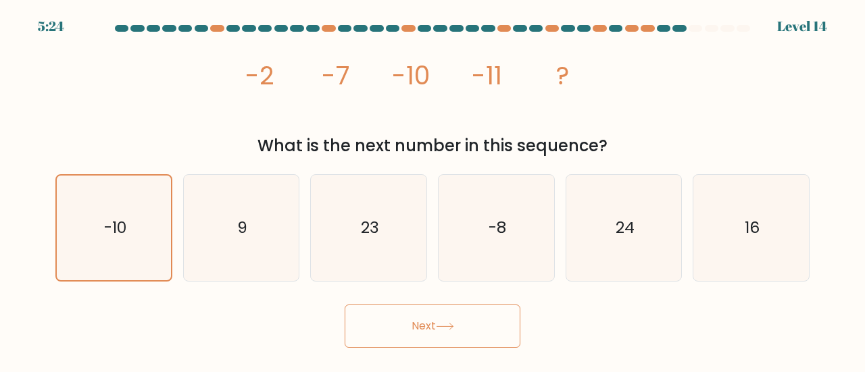
click at [451, 335] on button "Next" at bounding box center [433, 326] width 176 height 43
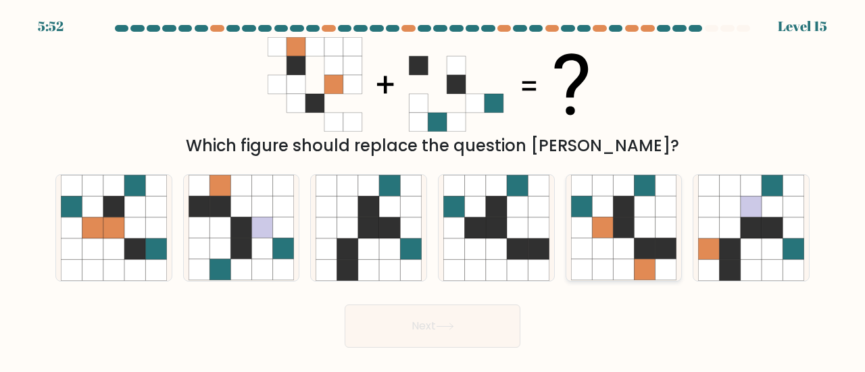
click at [612, 264] on icon at bounding box center [602, 269] width 21 height 21
click at [433, 190] on input "e." at bounding box center [432, 187] width 1 height 3
radio input "true"
click at [428, 327] on button "Next" at bounding box center [433, 326] width 176 height 43
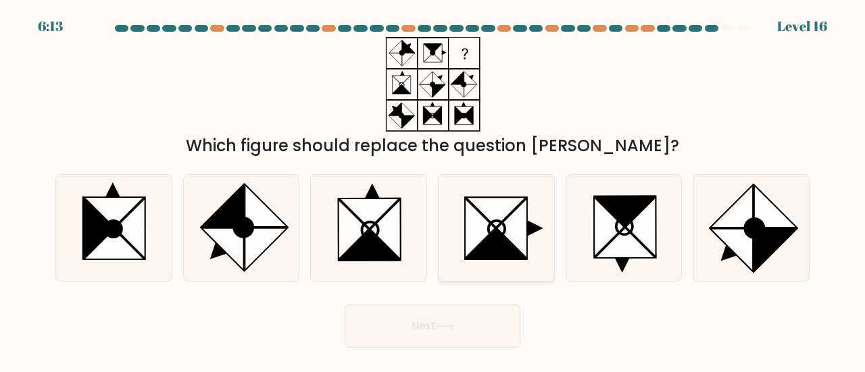
click at [501, 257] on icon at bounding box center [496, 244] width 60 height 30
click at [433, 190] on input "d." at bounding box center [432, 187] width 1 height 3
radio input "true"
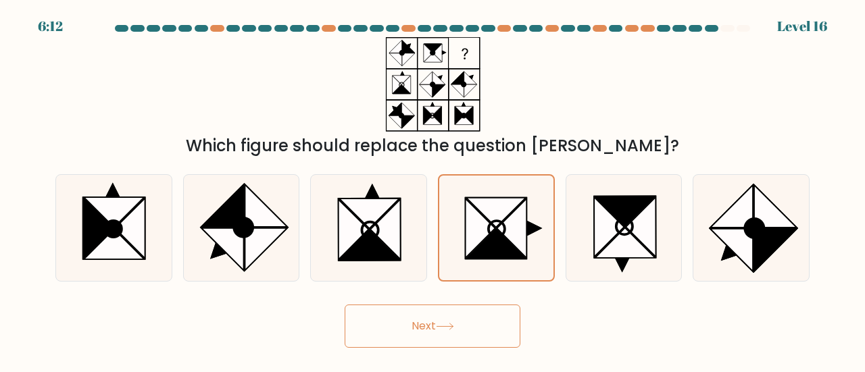
click at [439, 335] on button "Next" at bounding box center [433, 326] width 176 height 43
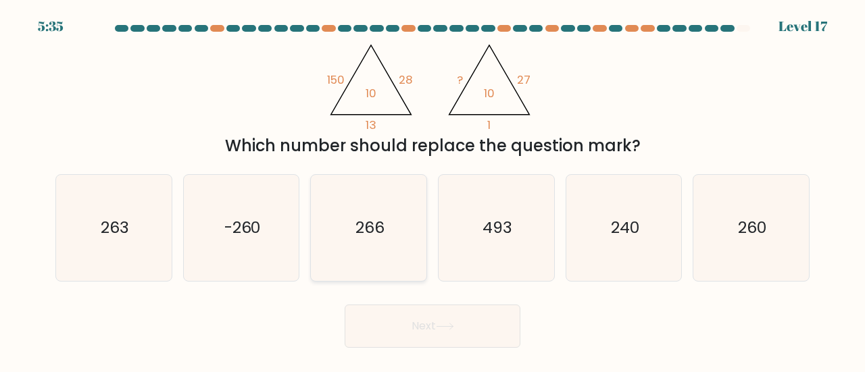
click at [342, 229] on icon "266" at bounding box center [369, 228] width 106 height 106
click at [432, 190] on input "c. 266" at bounding box center [432, 187] width 1 height 3
radio input "true"
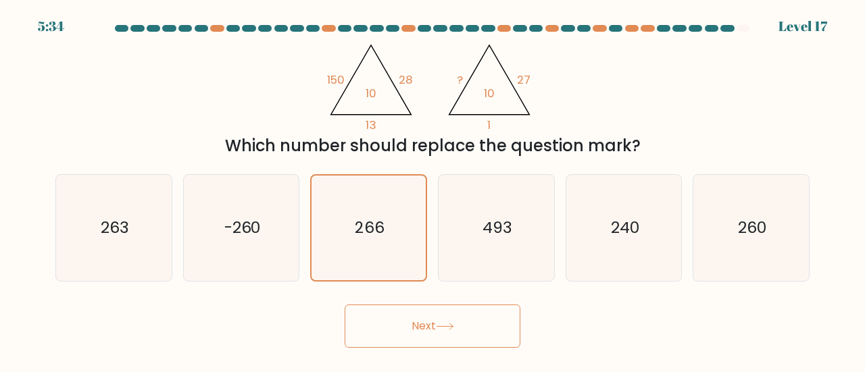
click at [385, 313] on button "Next" at bounding box center [433, 326] width 176 height 43
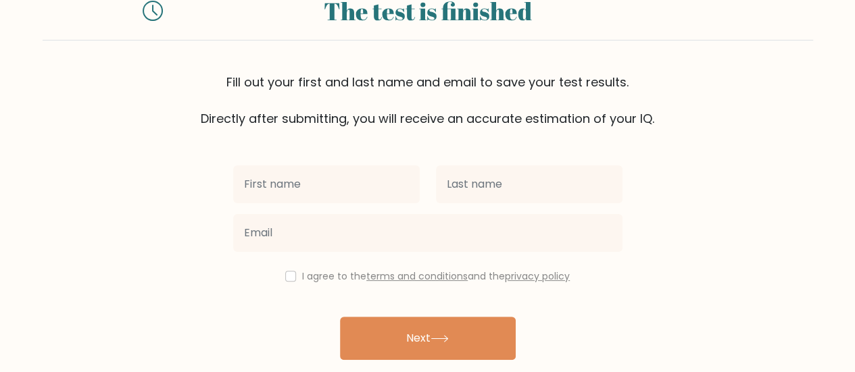
scroll to position [101, 0]
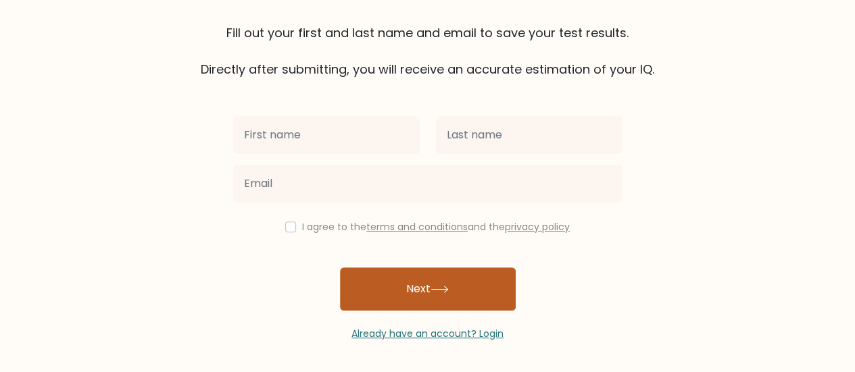
click at [392, 292] on button "Next" at bounding box center [428, 289] width 176 height 43
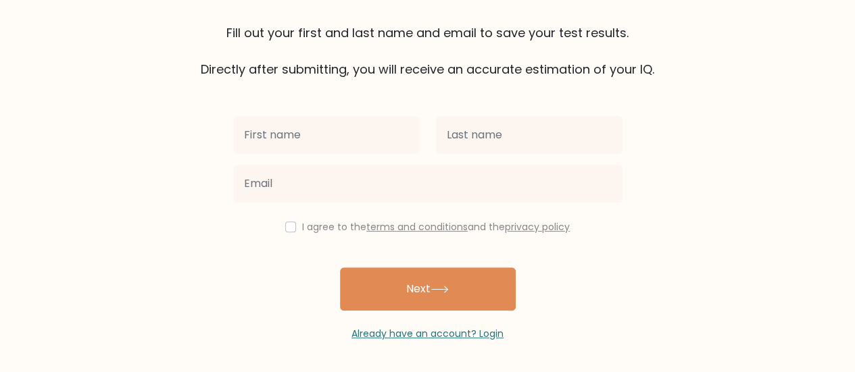
click at [107, 7] on div "The test is finished Fill out your first and last name and email to save your t…" at bounding box center [428, 5] width 770 height 147
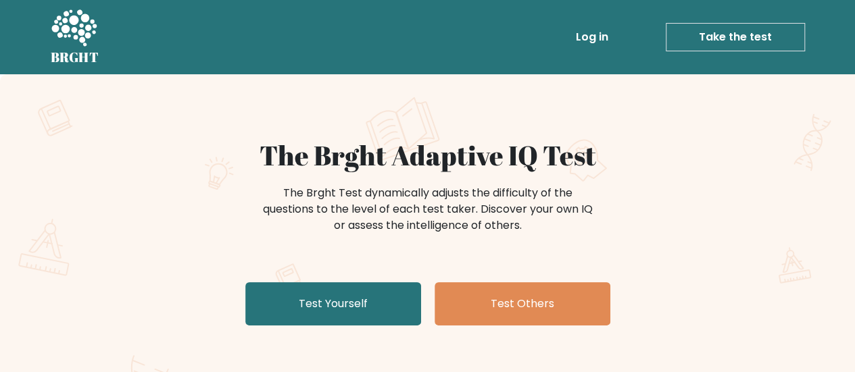
click at [136, 239] on div "The Brght Test dynamically adjusts the difficulty of the questions to the level…" at bounding box center [427, 216] width 659 height 68
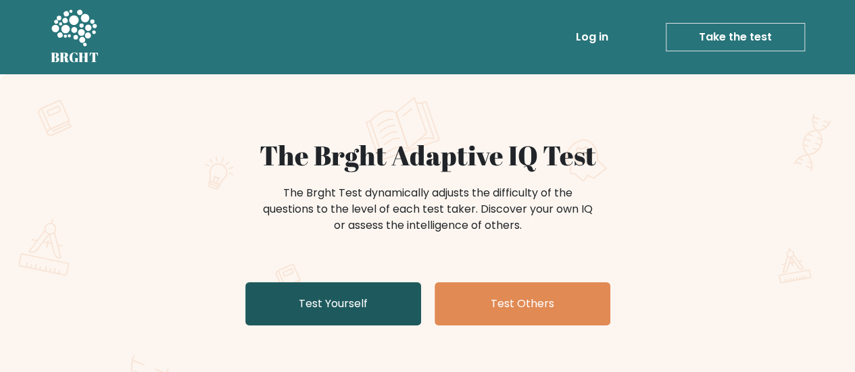
click at [347, 314] on link "Test Yourself" at bounding box center [333, 303] width 176 height 43
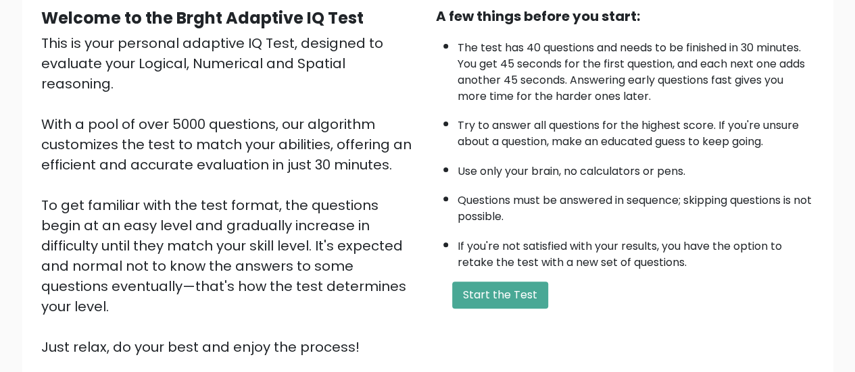
scroll to position [135, 0]
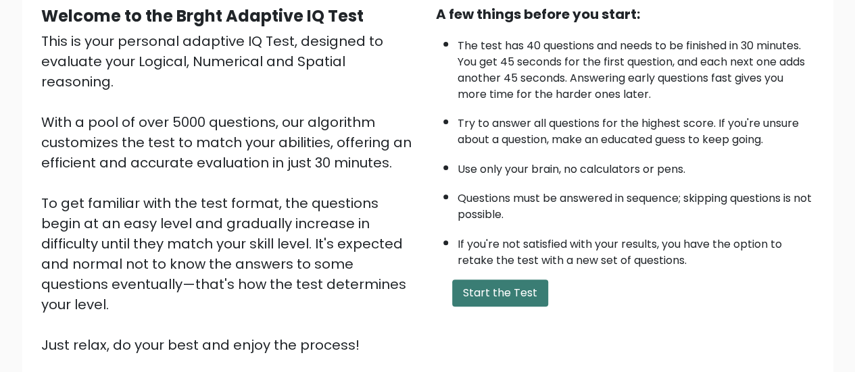
click at [501, 287] on button "Start the Test" at bounding box center [500, 293] width 96 height 27
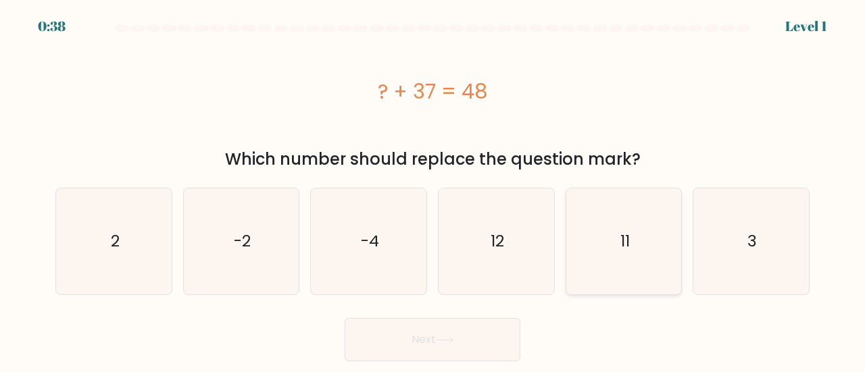
click at [607, 257] on icon "11" at bounding box center [624, 242] width 106 height 106
click at [433, 190] on input "e. 11" at bounding box center [432, 187] width 1 height 3
radio input "true"
click at [470, 334] on button "Next" at bounding box center [433, 339] width 176 height 43
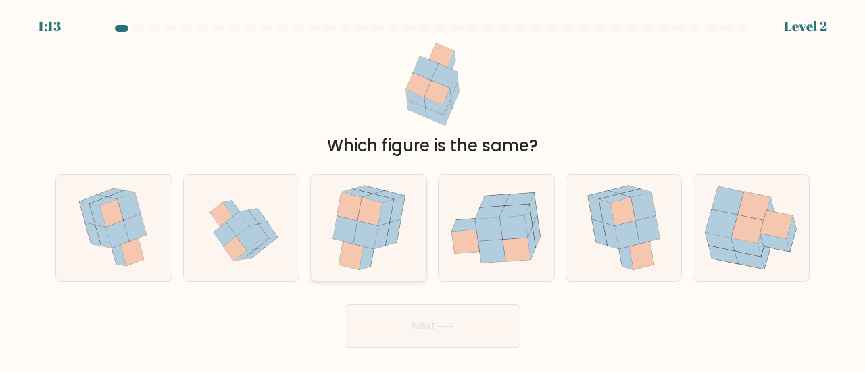
click at [403, 261] on icon at bounding box center [369, 228] width 88 height 106
click at [432, 190] on input "c." at bounding box center [432, 187] width 1 height 3
radio input "true"
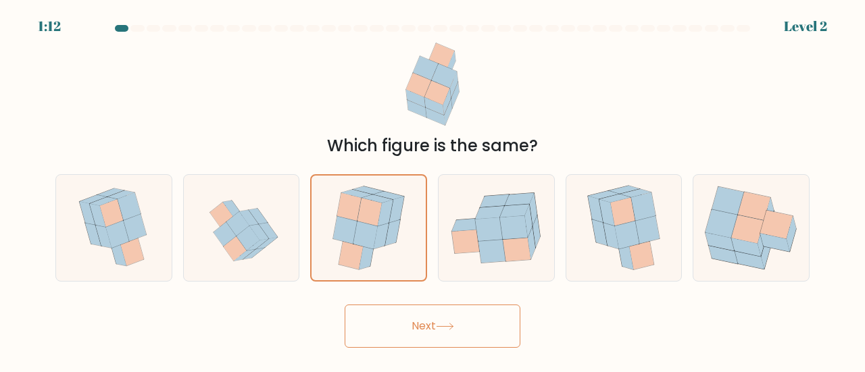
click at [443, 330] on icon at bounding box center [445, 326] width 18 height 7
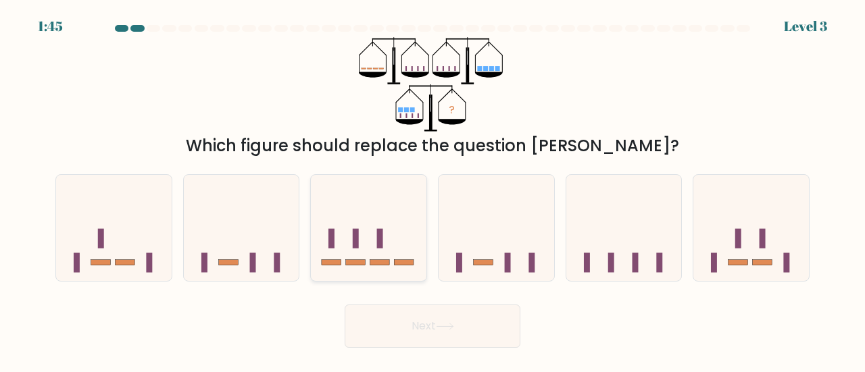
click at [382, 251] on icon at bounding box center [369, 227] width 116 height 95
click at [432, 190] on input "c." at bounding box center [432, 187] width 1 height 3
radio input "true"
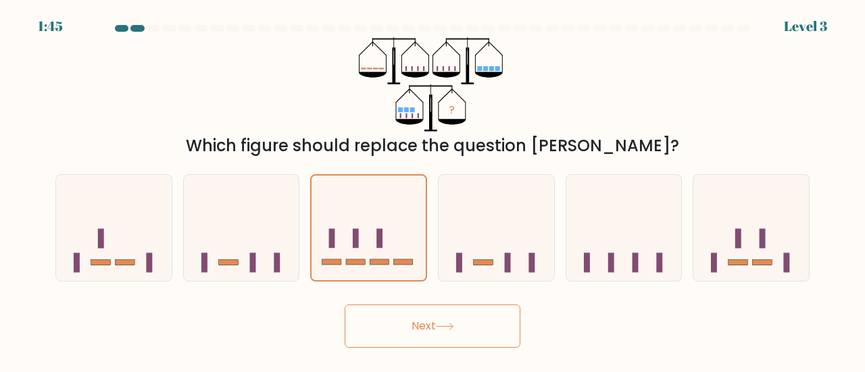
click at [384, 336] on button "Next" at bounding box center [433, 326] width 176 height 43
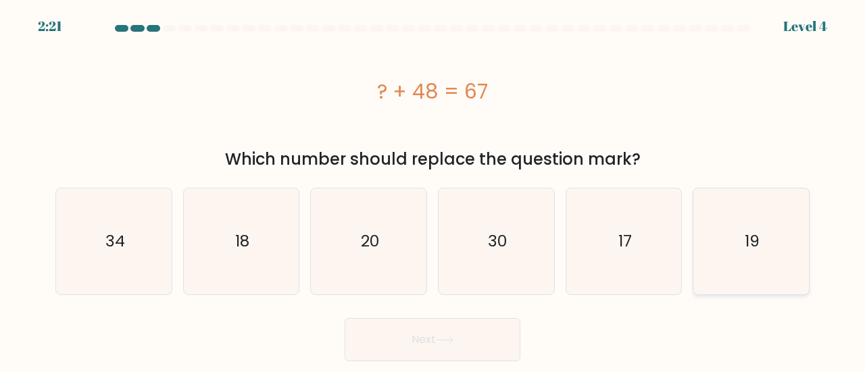
click at [773, 255] on icon "19" at bounding box center [751, 242] width 106 height 106
click at [433, 190] on input "f. 19" at bounding box center [432, 187] width 1 height 3
radio input "true"
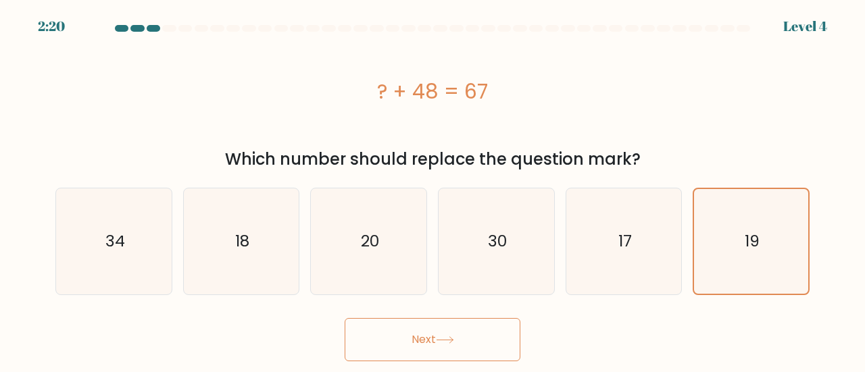
click at [397, 332] on button "Next" at bounding box center [433, 339] width 176 height 43
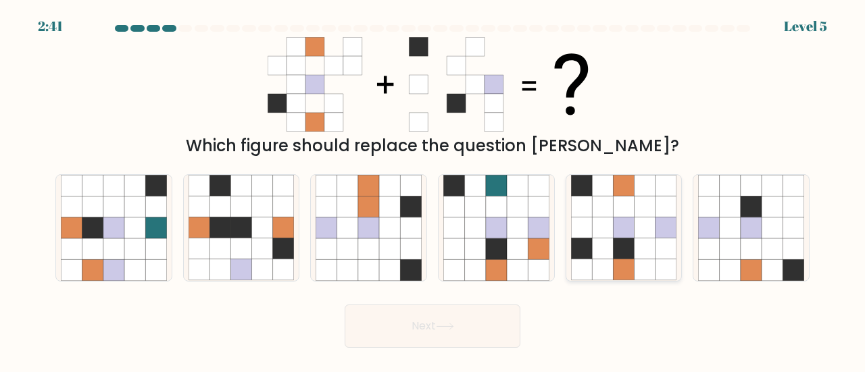
click at [658, 257] on icon at bounding box center [665, 249] width 21 height 21
click at [433, 190] on input "e." at bounding box center [432, 187] width 1 height 3
radio input "true"
click at [469, 316] on button "Next" at bounding box center [433, 326] width 176 height 43
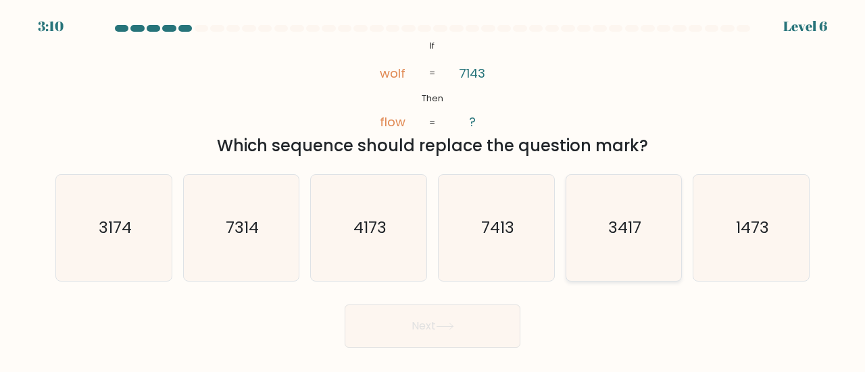
click at [622, 241] on icon "3417" at bounding box center [624, 228] width 106 height 106
click at [433, 190] on input "e. 3417" at bounding box center [432, 187] width 1 height 3
radio input "true"
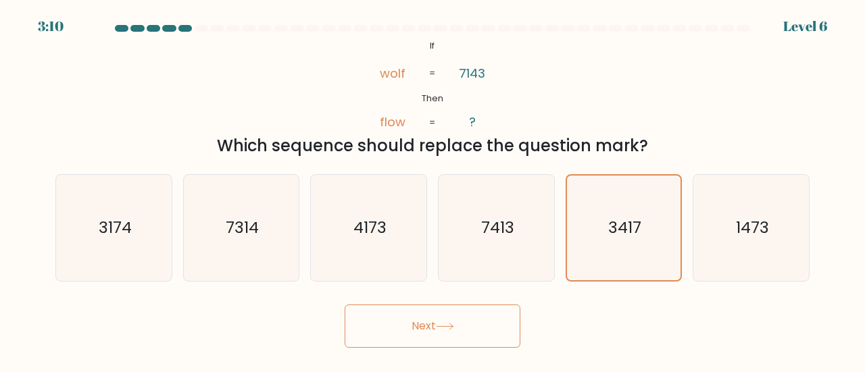
click at [416, 326] on button "Next" at bounding box center [433, 326] width 176 height 43
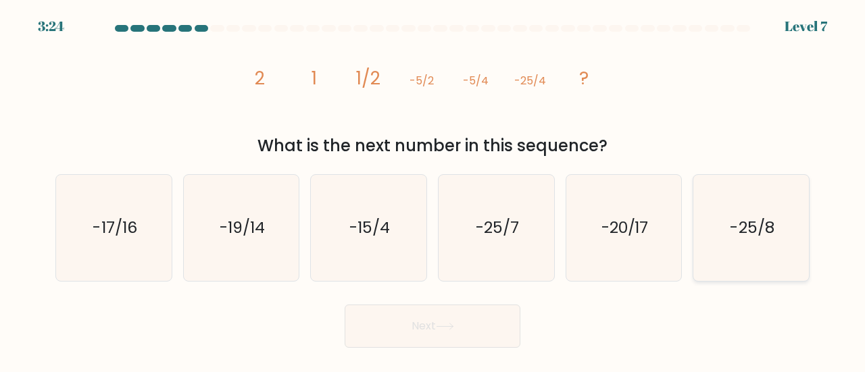
click at [763, 233] on text "-25/8" at bounding box center [752, 227] width 44 height 22
click at [433, 190] on input "f. -25/8" at bounding box center [432, 187] width 1 height 3
radio input "true"
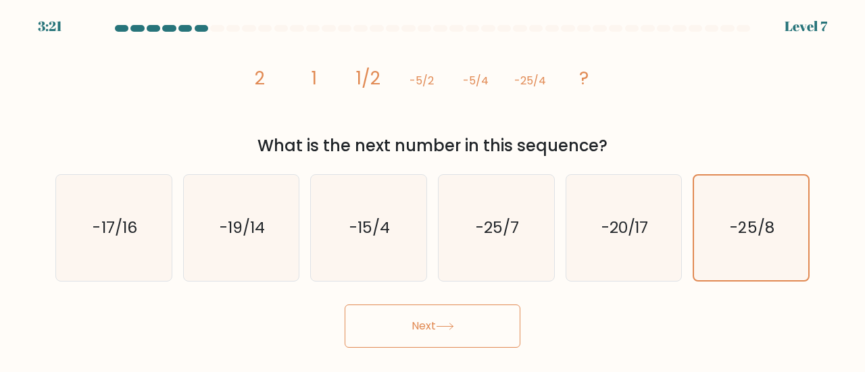
click at [435, 326] on button "Next" at bounding box center [433, 326] width 176 height 43
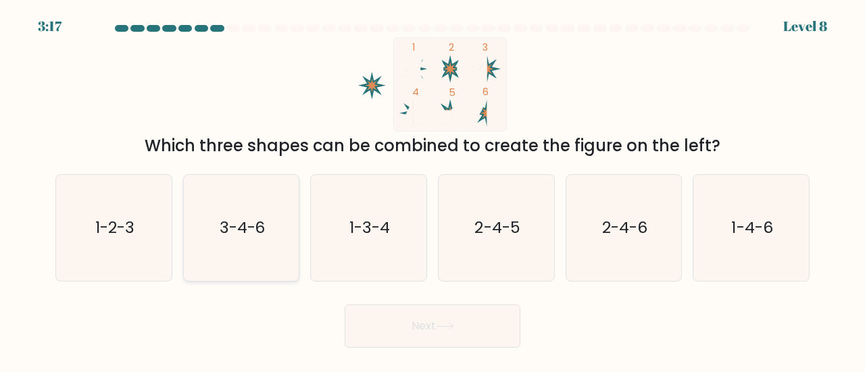
click at [245, 255] on icon "3-4-6" at bounding box center [242, 228] width 106 height 106
click at [432, 190] on input "b. 3-4-6" at bounding box center [432, 187] width 1 height 3
radio input "true"
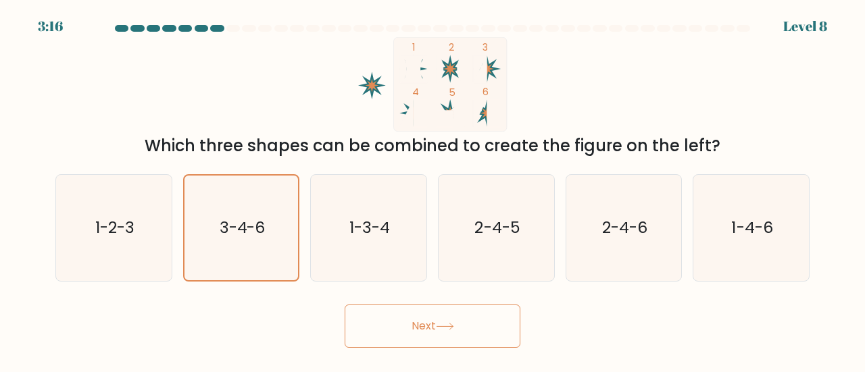
click at [441, 320] on button "Next" at bounding box center [433, 326] width 176 height 43
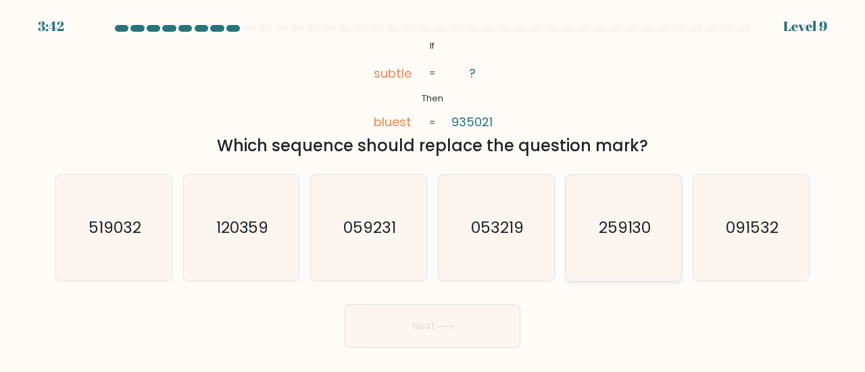
click at [631, 241] on icon "259130" at bounding box center [624, 228] width 106 height 106
click at [433, 190] on input "e. 259130" at bounding box center [432, 187] width 1 height 3
radio input "true"
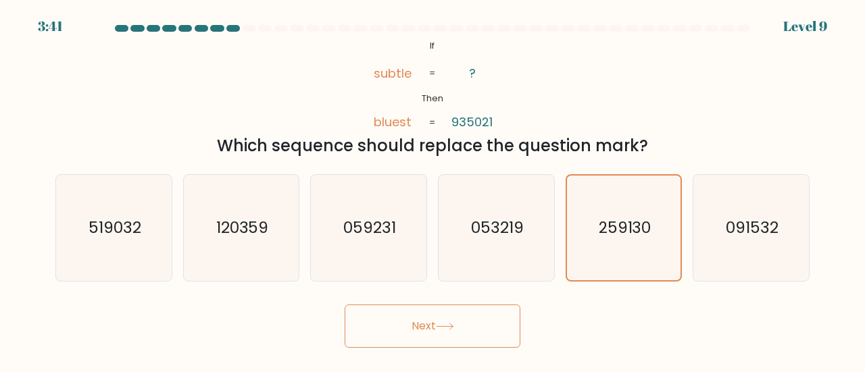
click at [395, 323] on button "Next" at bounding box center [433, 326] width 176 height 43
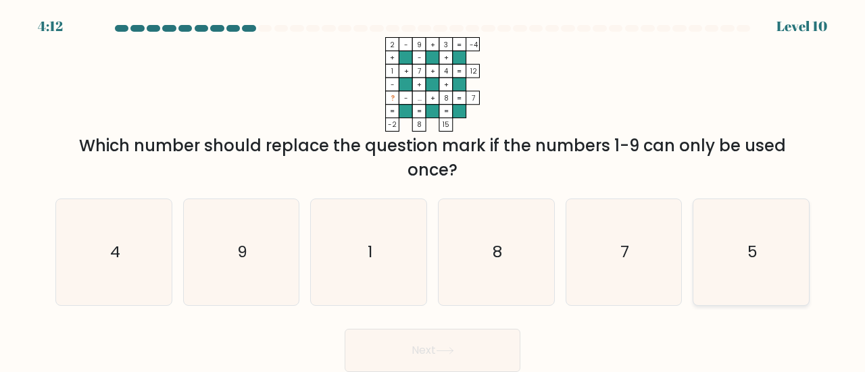
click at [759, 282] on icon "5" at bounding box center [751, 252] width 106 height 106
click at [433, 190] on input "f. 5" at bounding box center [432, 187] width 1 height 3
radio input "true"
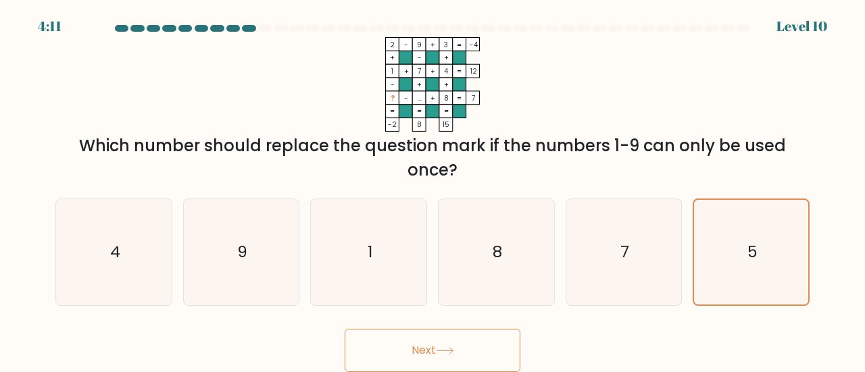
click at [482, 344] on button "Next" at bounding box center [433, 350] width 176 height 43
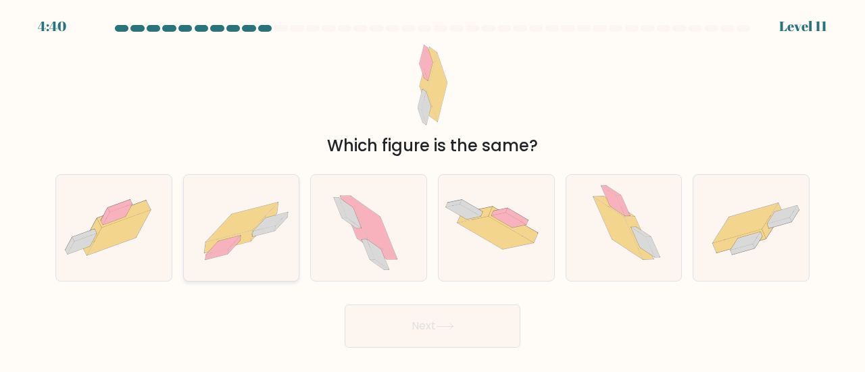
click at [254, 251] on icon at bounding box center [242, 227] width 116 height 83
click at [432, 190] on input "b." at bounding box center [432, 187] width 1 height 3
radio input "true"
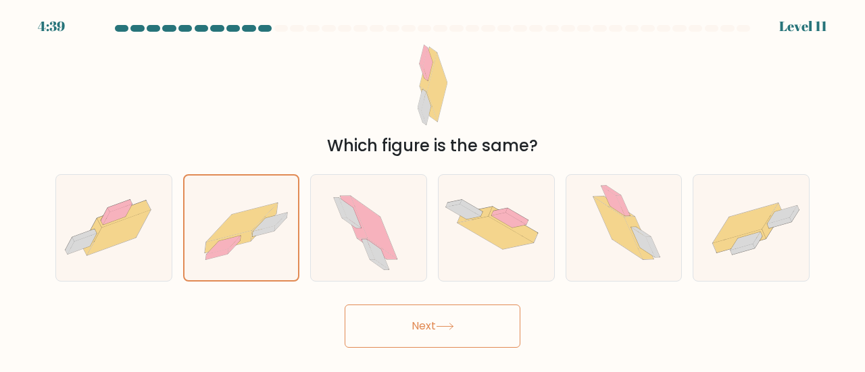
click at [418, 322] on button "Next" at bounding box center [433, 326] width 176 height 43
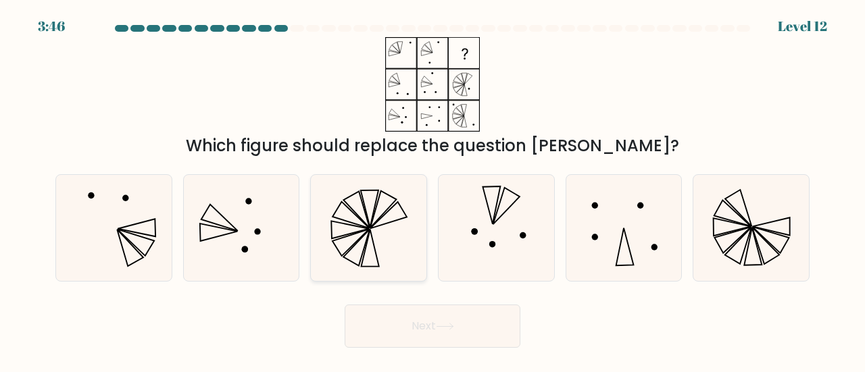
click at [380, 247] on icon at bounding box center [369, 228] width 106 height 106
click at [432, 190] on input "c." at bounding box center [432, 187] width 1 height 3
radio input "true"
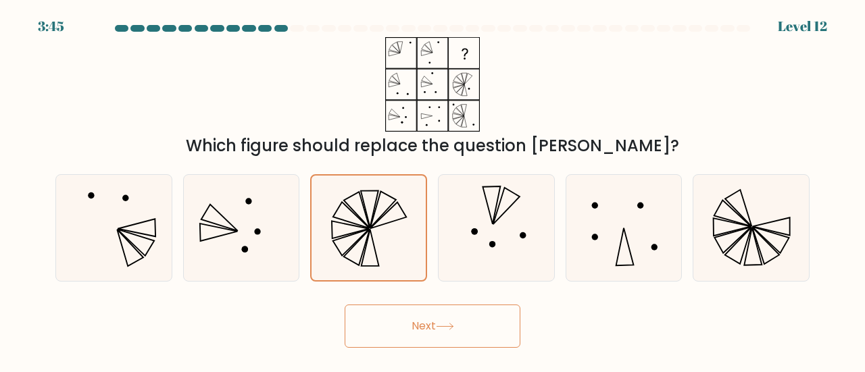
click at [411, 333] on button "Next" at bounding box center [433, 326] width 176 height 43
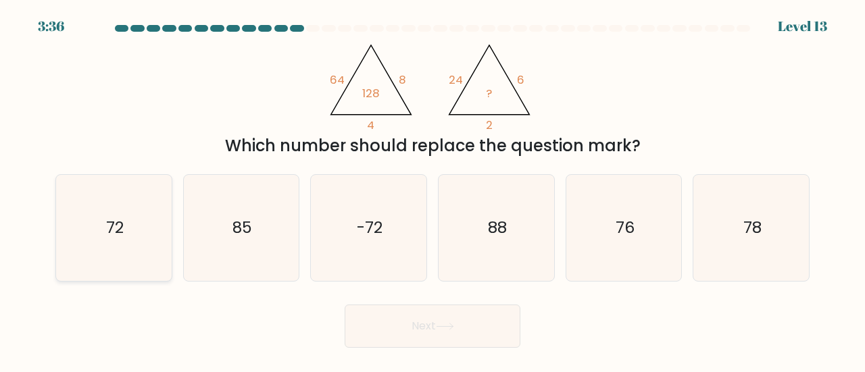
click at [129, 225] on icon "72" at bounding box center [114, 228] width 106 height 106
click at [432, 190] on input "a. 72" at bounding box center [432, 187] width 1 height 3
radio input "true"
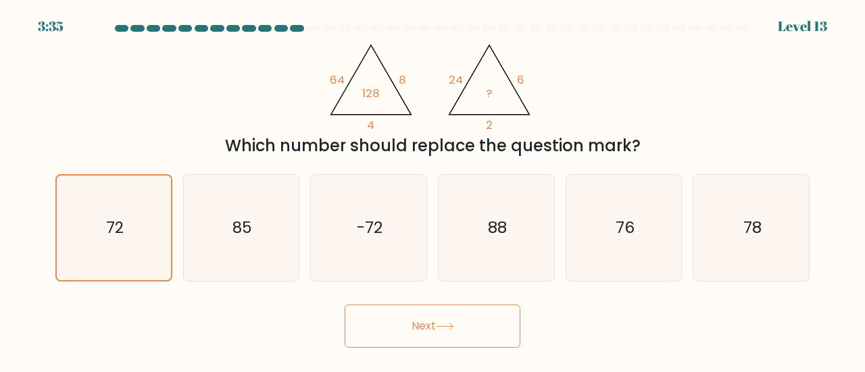
click at [411, 313] on button "Next" at bounding box center [433, 326] width 176 height 43
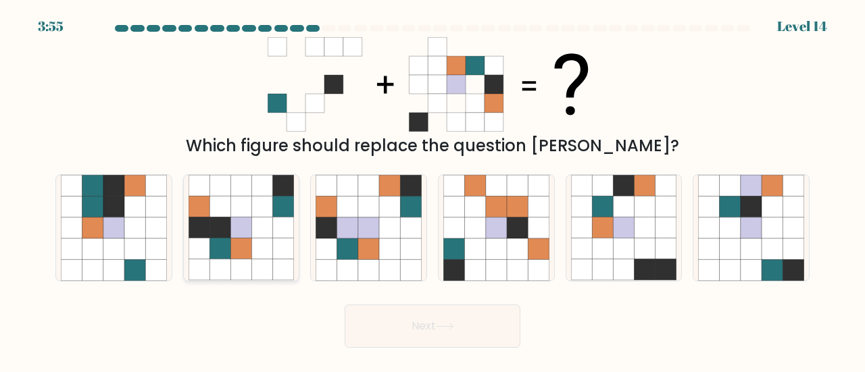
click at [254, 266] on icon at bounding box center [262, 269] width 21 height 21
click at [432, 190] on input "b." at bounding box center [432, 187] width 1 height 3
radio input "true"
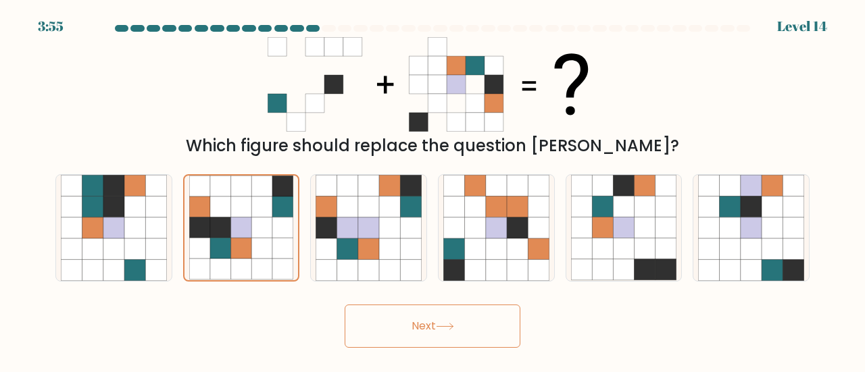
click at [411, 323] on button "Next" at bounding box center [433, 326] width 176 height 43
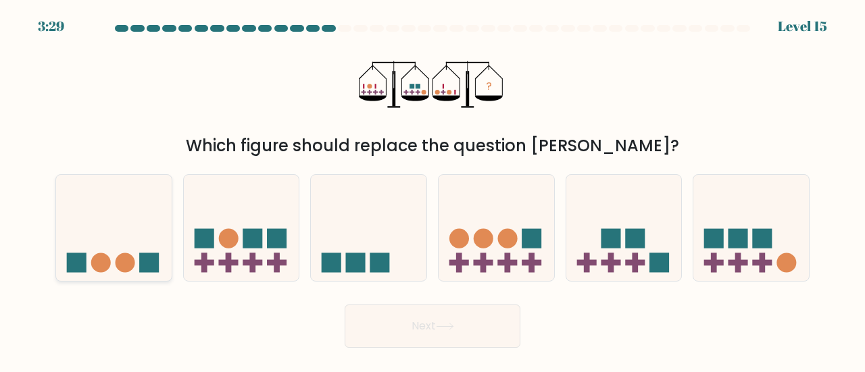
click at [139, 255] on icon at bounding box center [114, 227] width 116 height 95
click at [432, 190] on input "a." at bounding box center [432, 187] width 1 height 3
radio input "true"
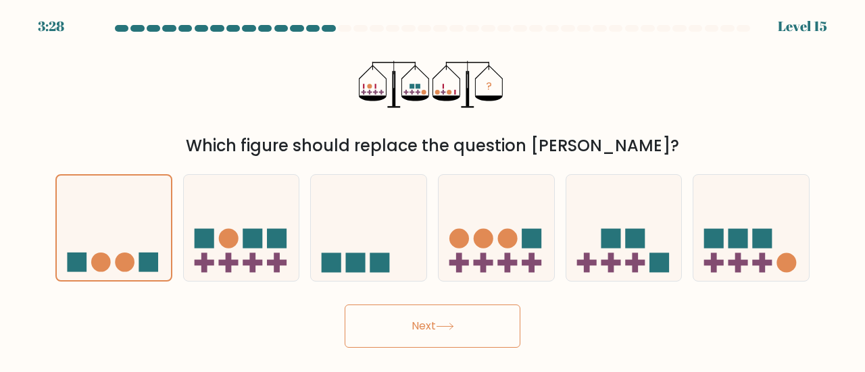
click at [454, 324] on icon at bounding box center [445, 326] width 18 height 7
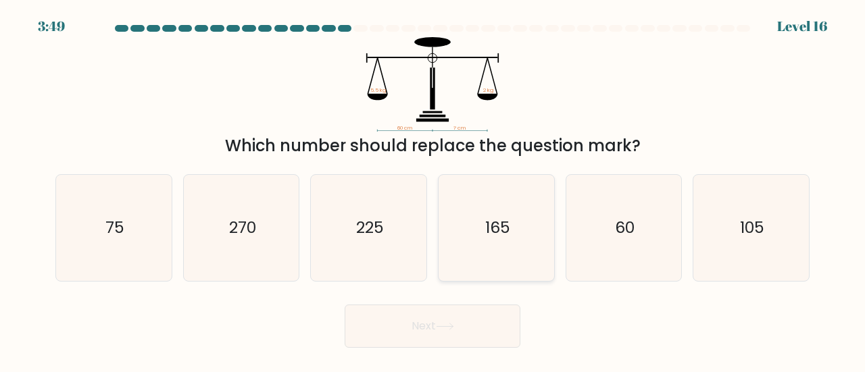
click at [508, 251] on icon "165" at bounding box center [496, 228] width 106 height 106
click at [433, 190] on input "d. 165" at bounding box center [432, 187] width 1 height 3
radio input "true"
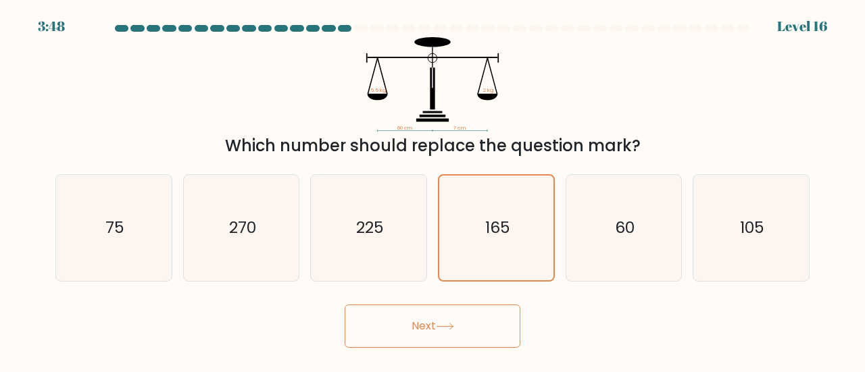
click at [468, 314] on button "Next" at bounding box center [433, 326] width 176 height 43
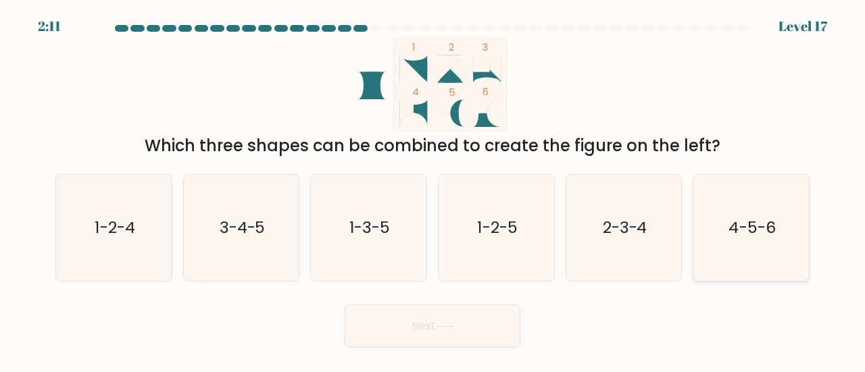
click at [753, 218] on text "4-5-6" at bounding box center [752, 227] width 47 height 22
click at [433, 190] on input "f. 4-5-6" at bounding box center [432, 187] width 1 height 3
radio input "true"
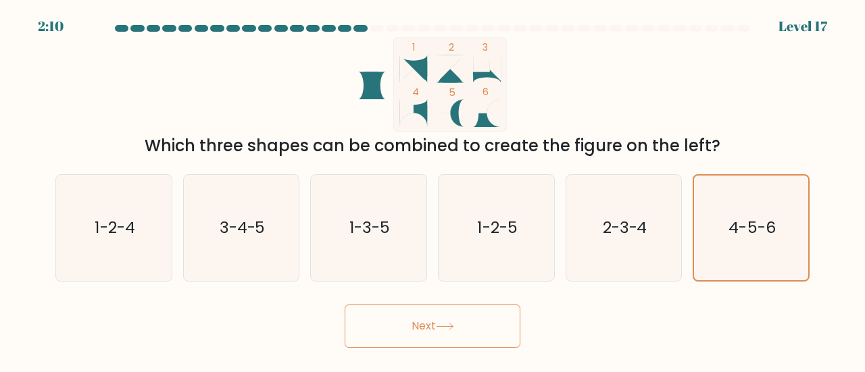
click at [404, 316] on button "Next" at bounding box center [433, 326] width 176 height 43
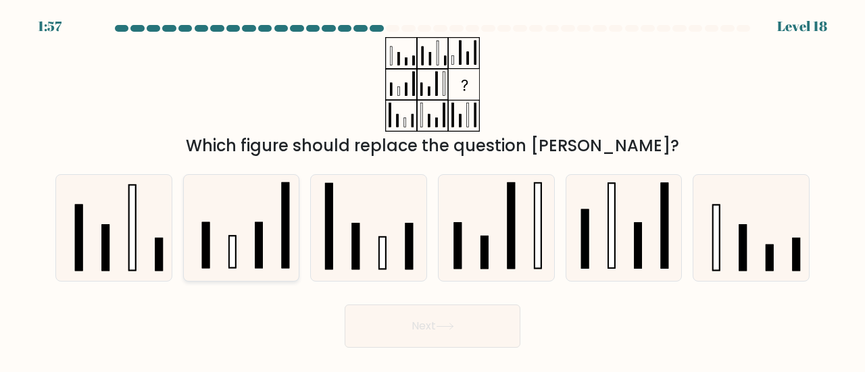
click at [235, 249] on rect at bounding box center [232, 252] width 7 height 32
click at [432, 190] on input "b." at bounding box center [432, 187] width 1 height 3
radio input "true"
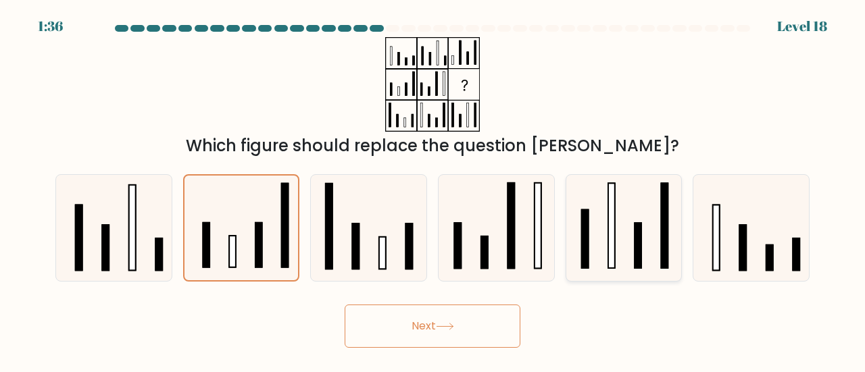
click at [622, 259] on icon at bounding box center [624, 228] width 106 height 106
click at [433, 190] on input "e." at bounding box center [432, 187] width 1 height 3
radio input "true"
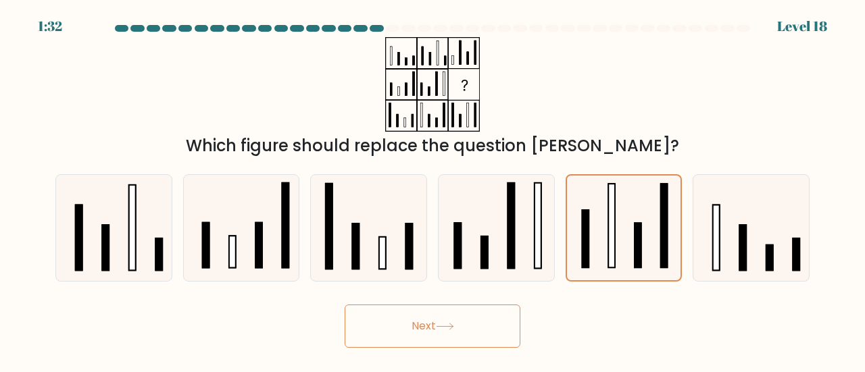
click at [436, 333] on button "Next" at bounding box center [433, 326] width 176 height 43
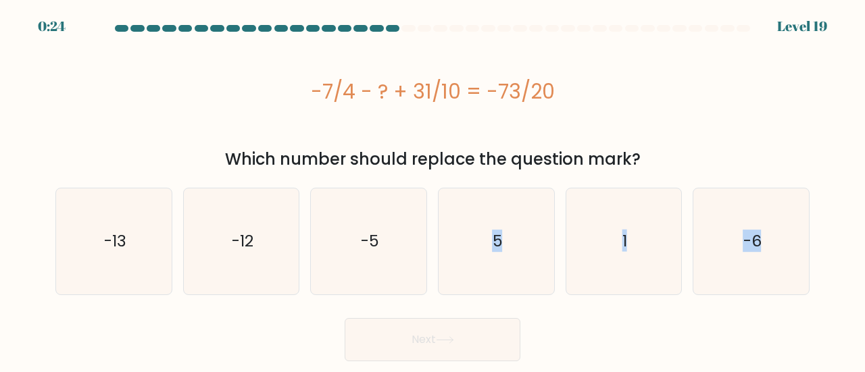
drag, startPoint x: 378, startPoint y: 285, endPoint x: 419, endPoint y: 364, distance: 88.6
click at [414, 356] on form "a. 5" at bounding box center [432, 193] width 865 height 336
click at [538, 320] on div "Next" at bounding box center [432, 336] width 770 height 50
click at [239, 254] on icon "-12" at bounding box center [242, 242] width 106 height 106
click at [432, 190] on input "b. -12" at bounding box center [432, 187] width 1 height 3
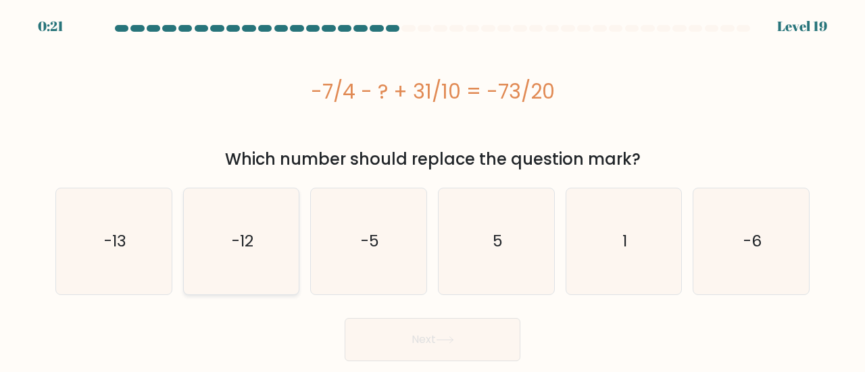
radio input "true"
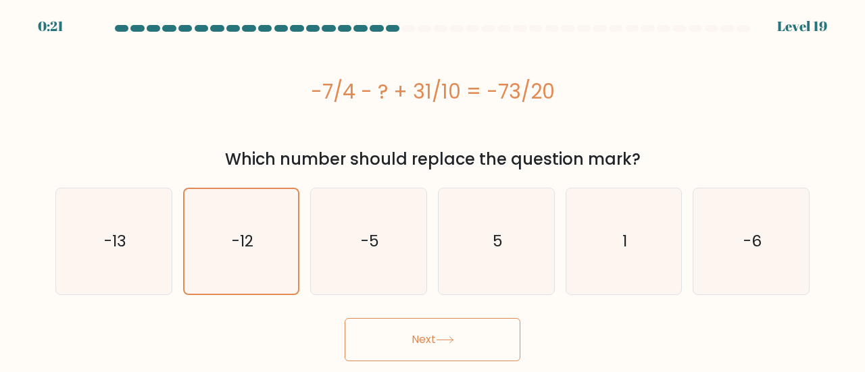
click at [454, 347] on button "Next" at bounding box center [433, 339] width 176 height 43
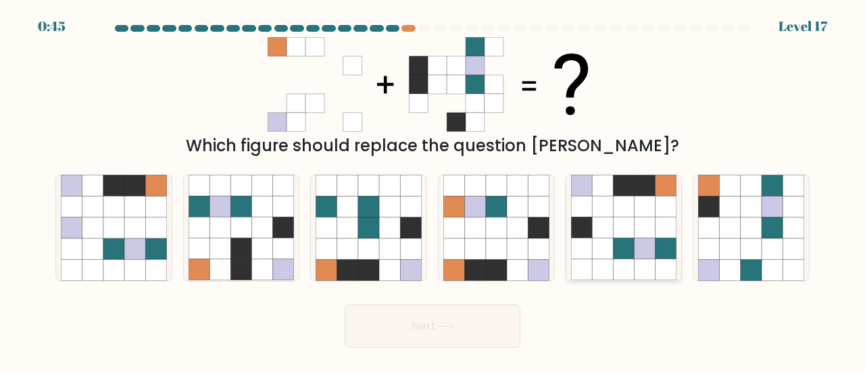
click at [608, 267] on icon at bounding box center [602, 269] width 21 height 21
click at [433, 190] on input "e." at bounding box center [432, 187] width 1 height 3
radio input "true"
click at [453, 320] on button "Next" at bounding box center [433, 326] width 176 height 43
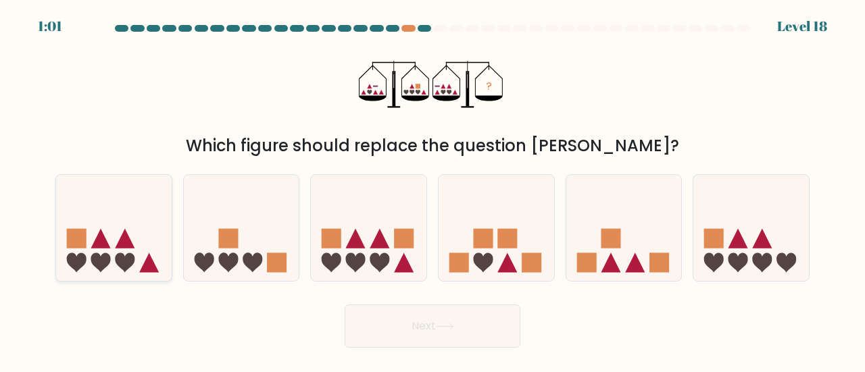
click at [122, 247] on icon at bounding box center [126, 239] width 20 height 20
click at [432, 190] on input "a." at bounding box center [432, 187] width 1 height 3
radio input "true"
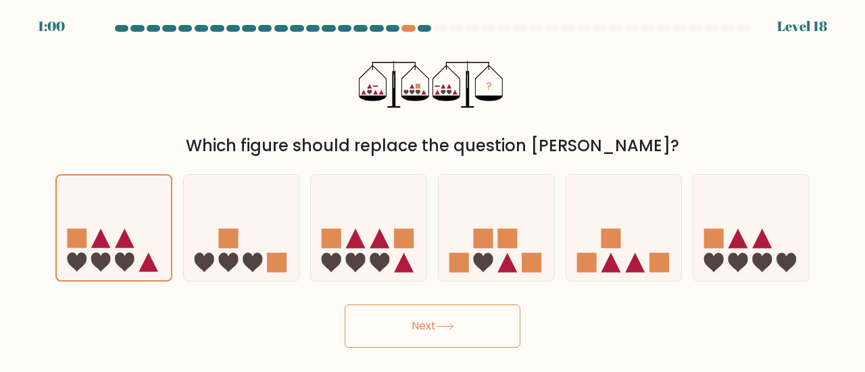
click at [401, 322] on button "Next" at bounding box center [433, 326] width 176 height 43
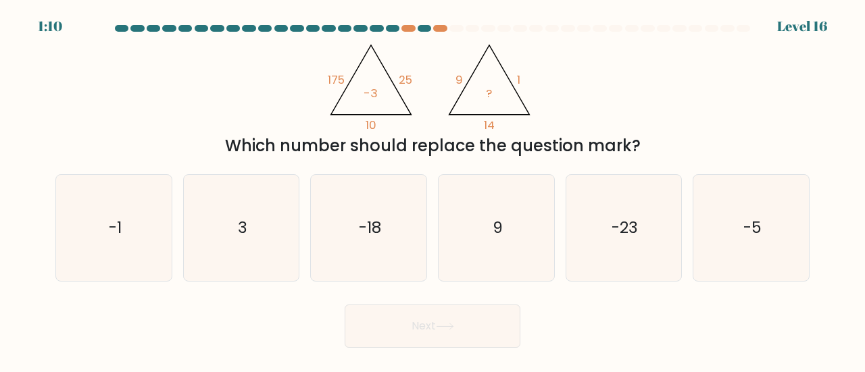
drag, startPoint x: 429, startPoint y: 155, endPoint x: 280, endPoint y: 114, distance: 154.7
click at [280, 116] on div "@import url('https://fonts.googleapis.com/css?family=Abril+Fatface:400,100,100i…" at bounding box center [432, 97] width 770 height 121
click at [750, 244] on icon "-5" at bounding box center [751, 228] width 106 height 106
click at [433, 190] on input "f. -5" at bounding box center [432, 187] width 1 height 3
radio input "true"
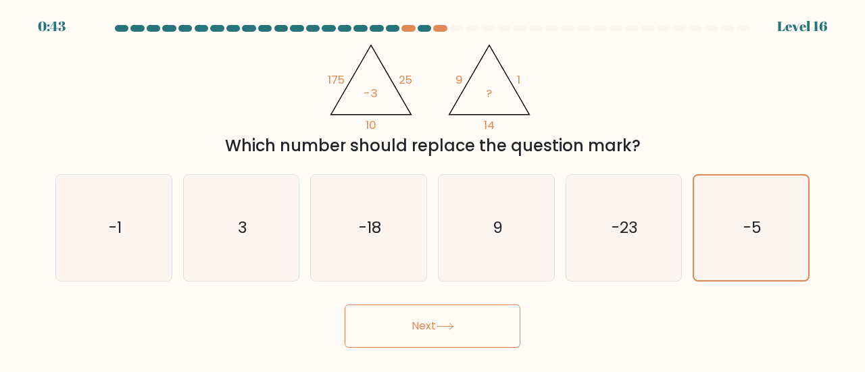
click at [459, 321] on button "Next" at bounding box center [433, 326] width 176 height 43
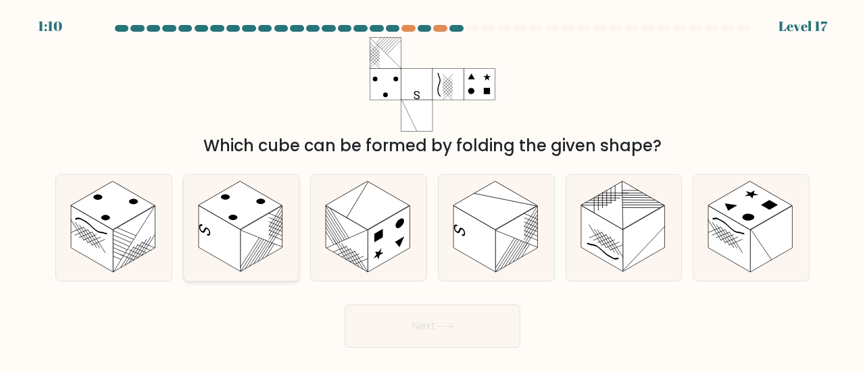
click at [217, 243] on rect at bounding box center [220, 239] width 42 height 66
click at [432, 190] on input "b." at bounding box center [432, 187] width 1 height 3
radio input "true"
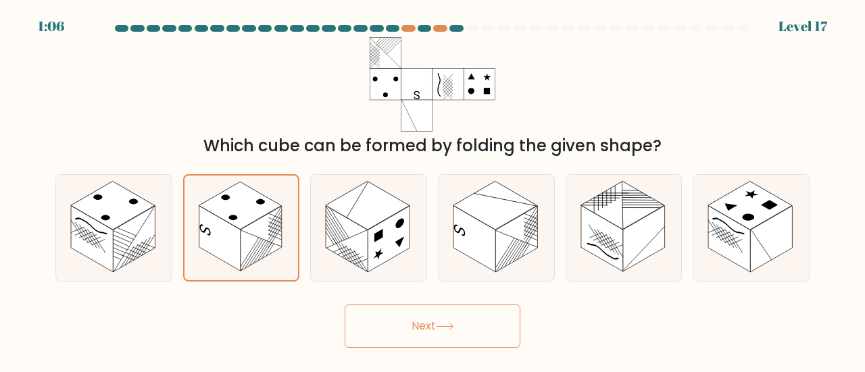
click at [393, 330] on button "Next" at bounding box center [433, 326] width 176 height 43
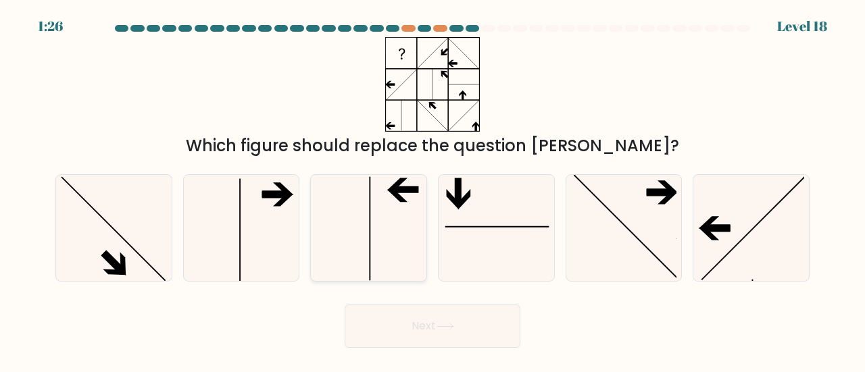
click at [400, 260] on icon at bounding box center [369, 228] width 106 height 106
click at [432, 190] on input "c." at bounding box center [432, 187] width 1 height 3
radio input "true"
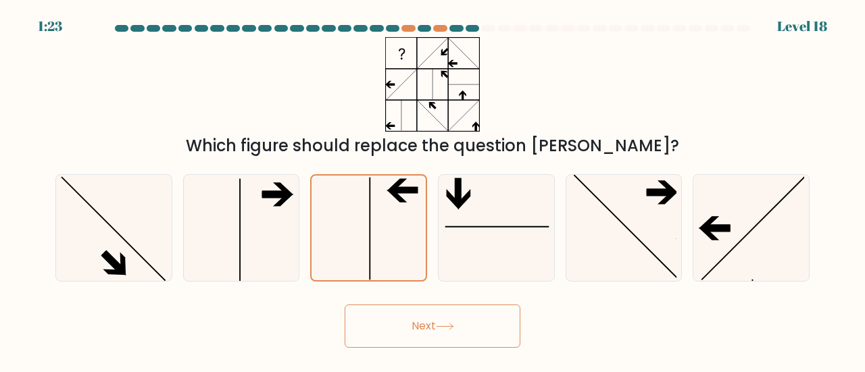
click at [453, 336] on button "Next" at bounding box center [433, 326] width 176 height 43
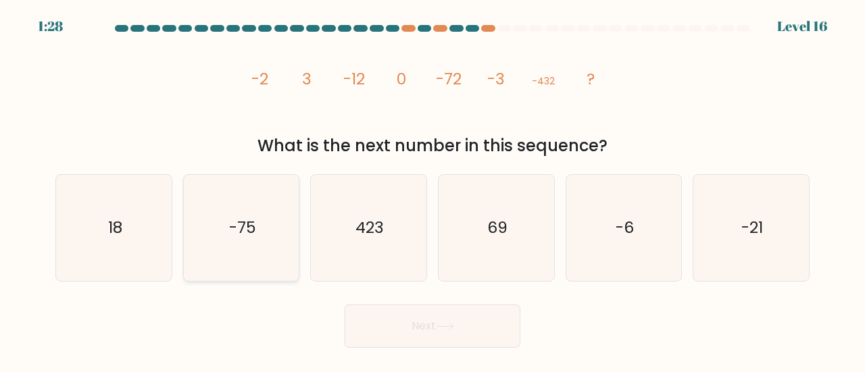
click at [280, 231] on icon "-75" at bounding box center [242, 228] width 106 height 106
click at [432, 190] on input "b. -75" at bounding box center [432, 187] width 1 height 3
radio input "true"
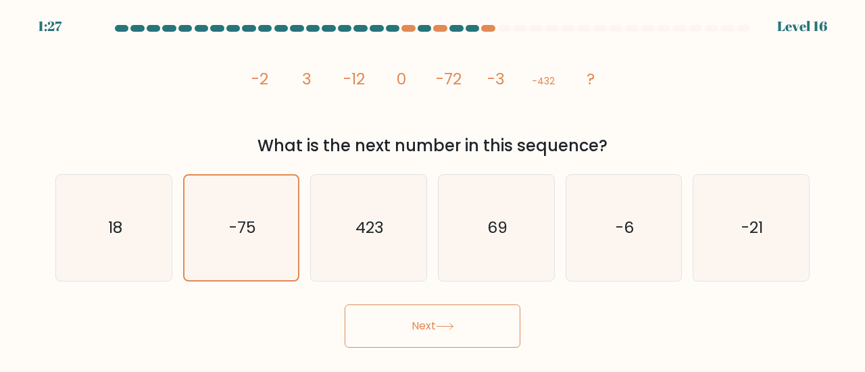
click at [412, 324] on button "Next" at bounding box center [433, 326] width 176 height 43
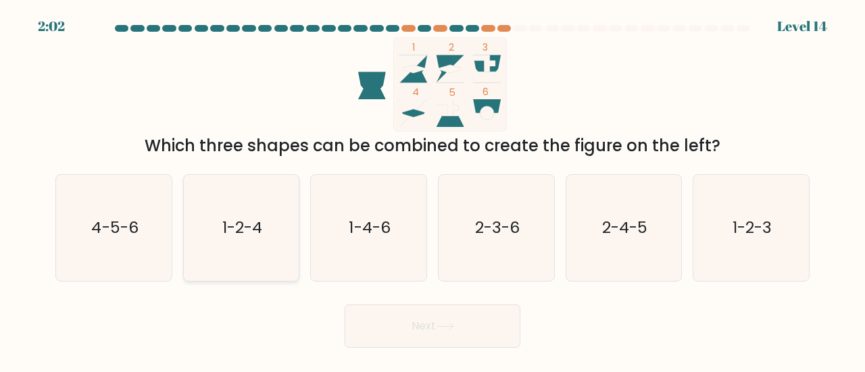
click at [250, 245] on icon "1-2-4" at bounding box center [242, 228] width 106 height 106
click at [432, 190] on input "b. 1-2-4" at bounding box center [432, 187] width 1 height 3
radio input "true"
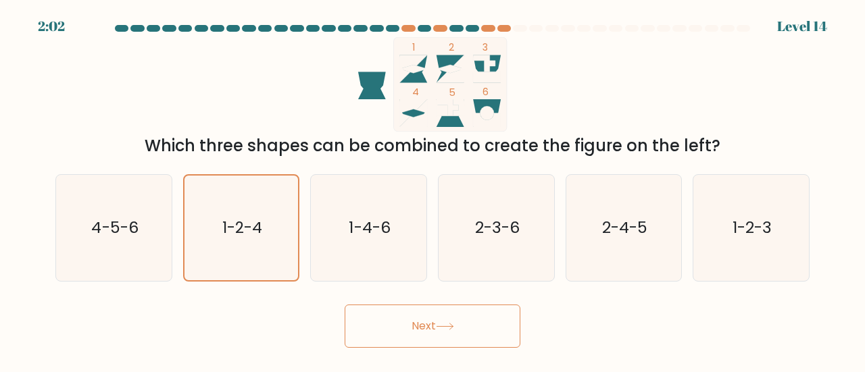
click at [418, 352] on body "2:02 Level 14" at bounding box center [432, 186] width 865 height 372
click at [418, 328] on button "Next" at bounding box center [433, 326] width 176 height 43
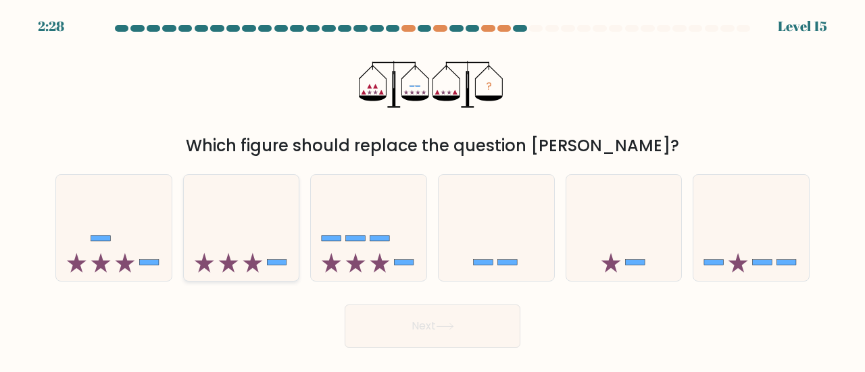
click at [284, 232] on icon at bounding box center [242, 227] width 116 height 95
click at [432, 190] on input "b." at bounding box center [432, 187] width 1 height 3
radio input "true"
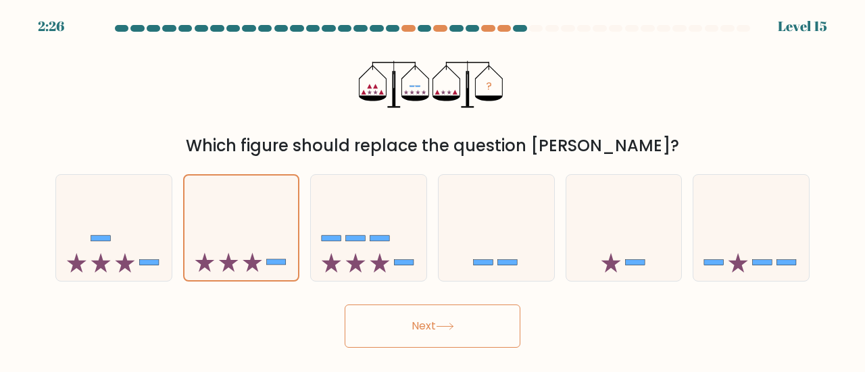
click at [449, 333] on button "Next" at bounding box center [433, 326] width 176 height 43
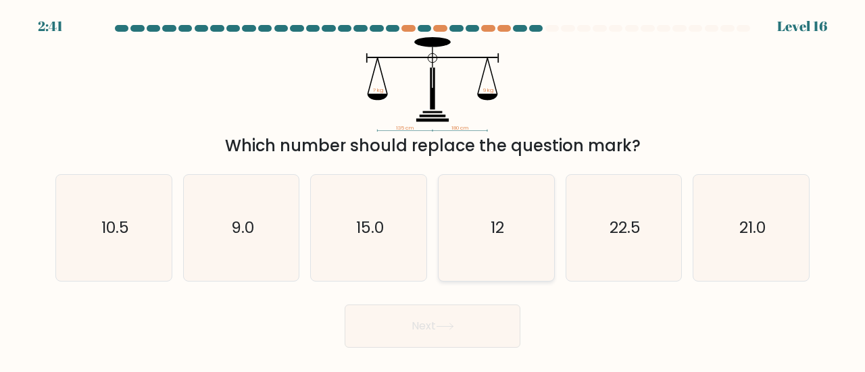
click at [499, 231] on text "12" at bounding box center [498, 227] width 14 height 22
click at [433, 190] on input "d. 12" at bounding box center [432, 187] width 1 height 3
radio input "true"
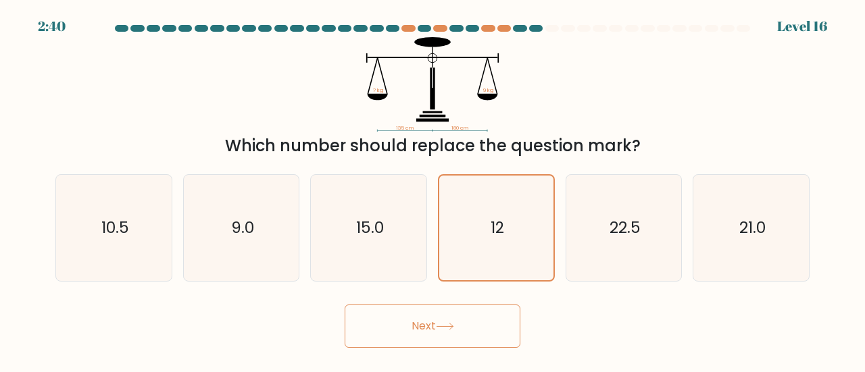
click at [427, 314] on button "Next" at bounding box center [433, 326] width 176 height 43
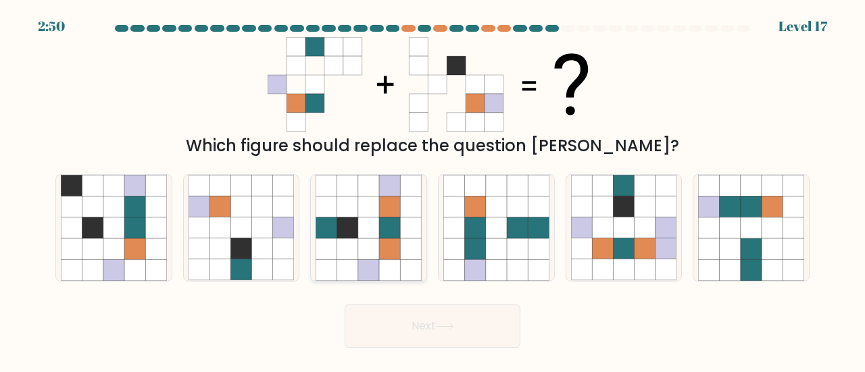
click at [401, 240] on icon at bounding box center [410, 249] width 21 height 21
click at [432, 190] on input "c." at bounding box center [432, 187] width 1 height 3
radio input "true"
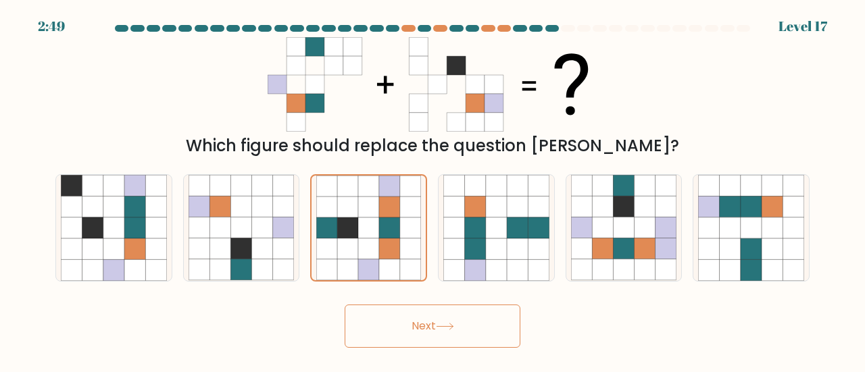
click at [431, 332] on button "Next" at bounding box center [433, 326] width 176 height 43
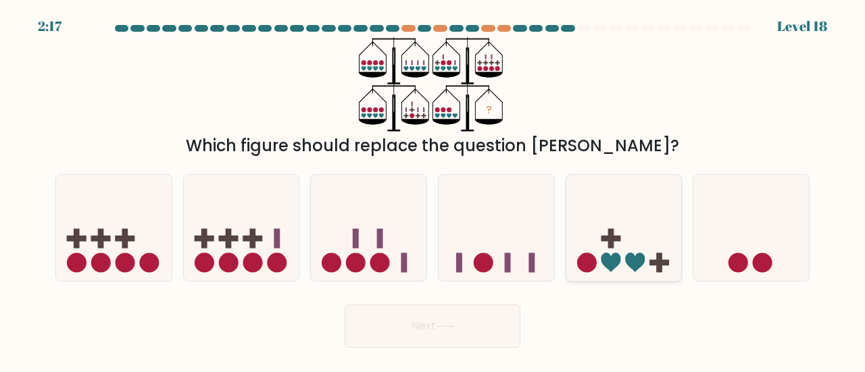
click at [619, 263] on icon at bounding box center [611, 263] width 20 height 20
click at [433, 190] on input "e." at bounding box center [432, 187] width 1 height 3
radio input "true"
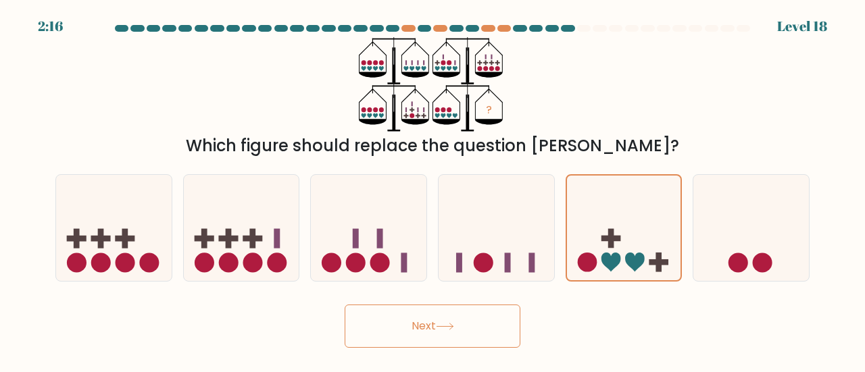
click at [500, 334] on button "Next" at bounding box center [433, 326] width 176 height 43
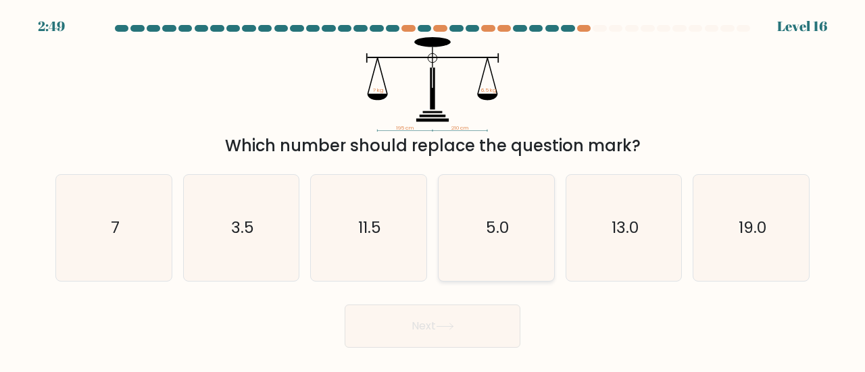
click at [469, 245] on icon "5.0" at bounding box center [496, 228] width 106 height 106
click at [433, 190] on input "d. 5.0" at bounding box center [432, 187] width 1 height 3
radio input "true"
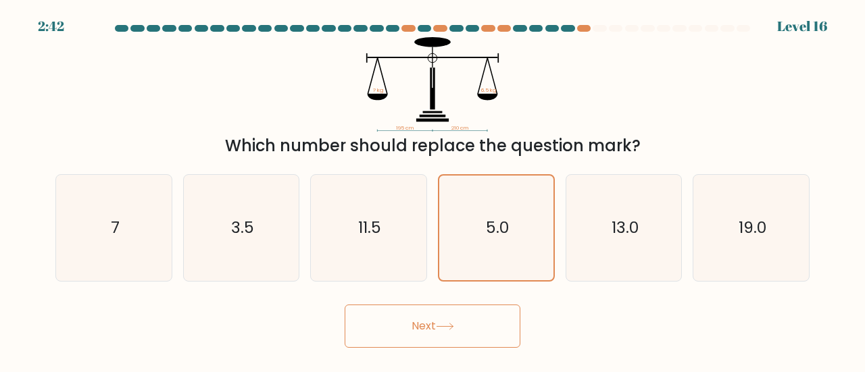
click at [459, 330] on button "Next" at bounding box center [433, 326] width 176 height 43
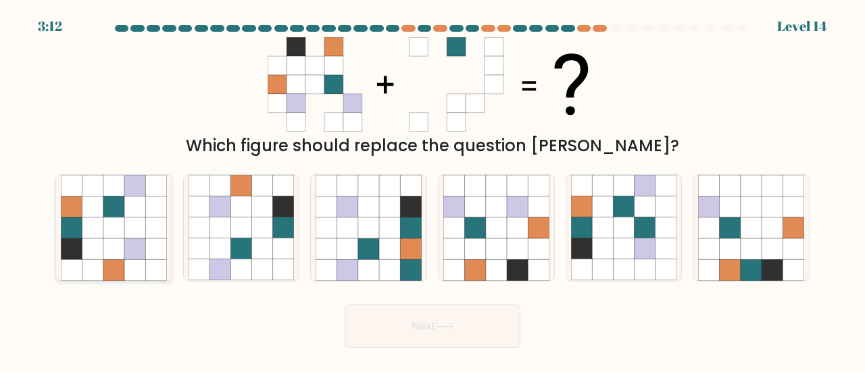
click at [88, 241] on icon at bounding box center [92, 249] width 21 height 21
click at [432, 190] on input "a." at bounding box center [432, 187] width 1 height 3
radio input "true"
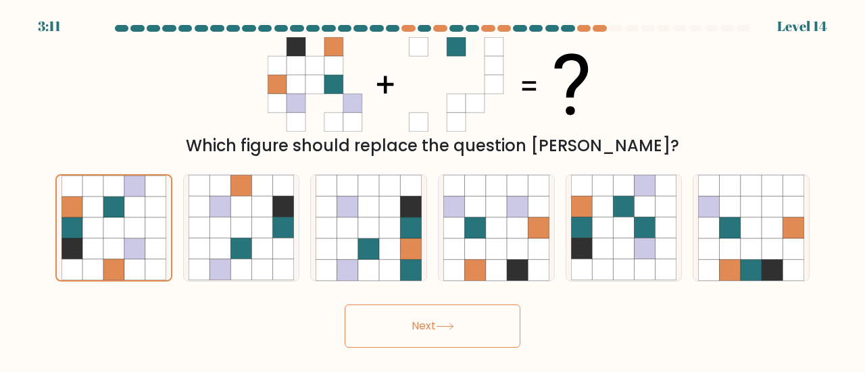
click at [401, 311] on button "Next" at bounding box center [433, 326] width 176 height 43
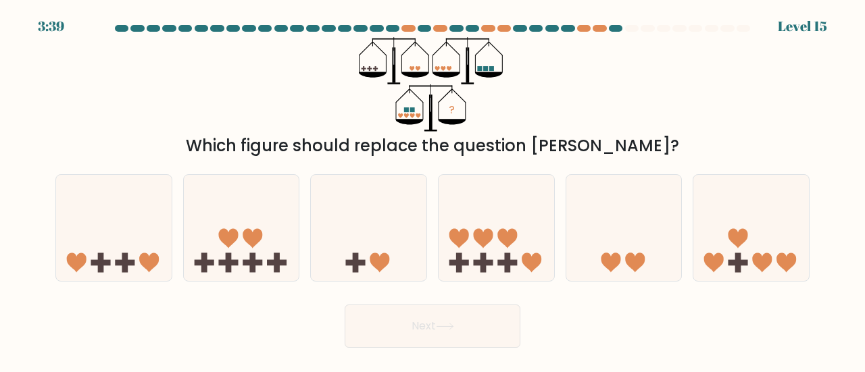
drag, startPoint x: 413, startPoint y: 107, endPoint x: 257, endPoint y: 95, distance: 156.6
click at [257, 96] on div "? Which figure should replace the question mark?" at bounding box center [432, 97] width 770 height 121
click at [284, 314] on div "Next" at bounding box center [432, 323] width 770 height 50
click at [503, 236] on icon at bounding box center [508, 239] width 20 height 20
click at [433, 190] on input "d." at bounding box center [432, 187] width 1 height 3
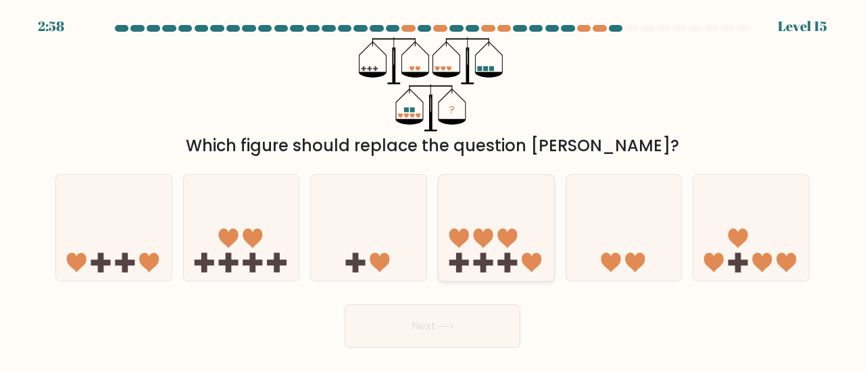
radio input "true"
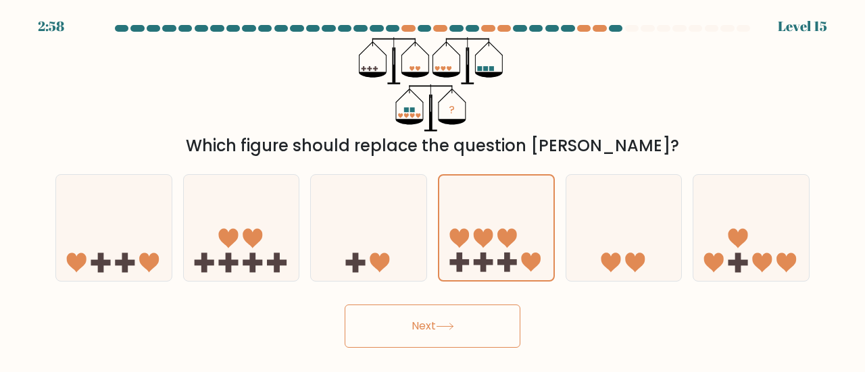
click at [436, 314] on button "Next" at bounding box center [433, 326] width 176 height 43
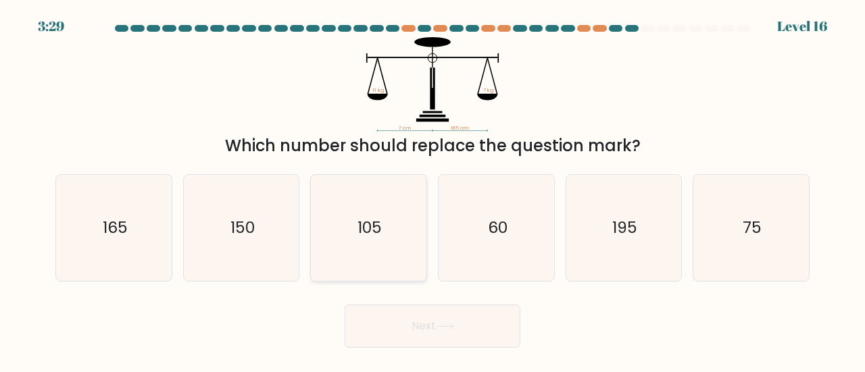
click at [362, 230] on text "105" at bounding box center [369, 227] width 24 height 22
click at [432, 190] on input "c. 105" at bounding box center [432, 187] width 1 height 3
radio input "true"
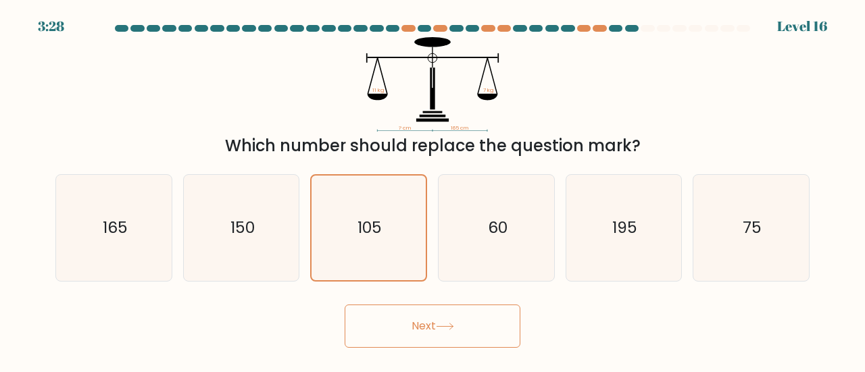
click at [395, 326] on button "Next" at bounding box center [433, 326] width 176 height 43
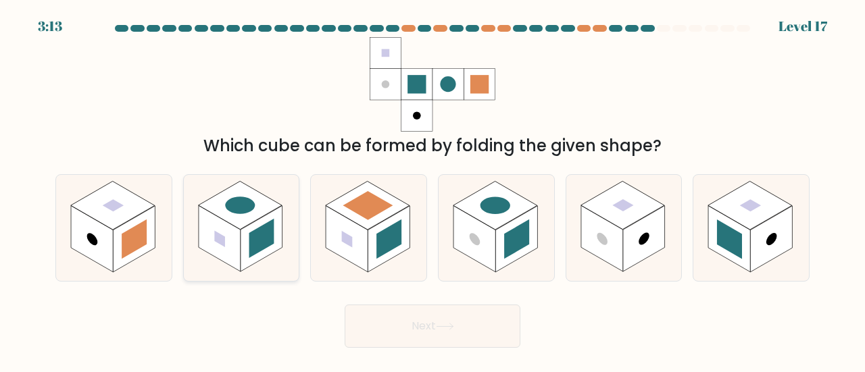
click at [266, 263] on icon at bounding box center [242, 228] width 116 height 106
click at [432, 190] on input "b." at bounding box center [432, 187] width 1 height 3
radio input "true"
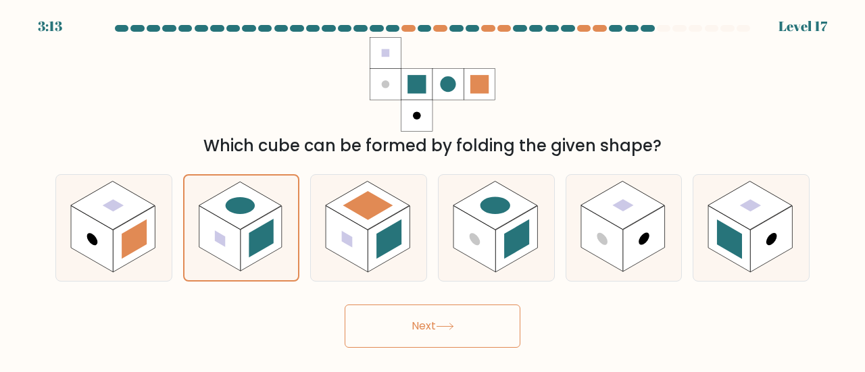
click at [411, 321] on button "Next" at bounding box center [433, 326] width 176 height 43
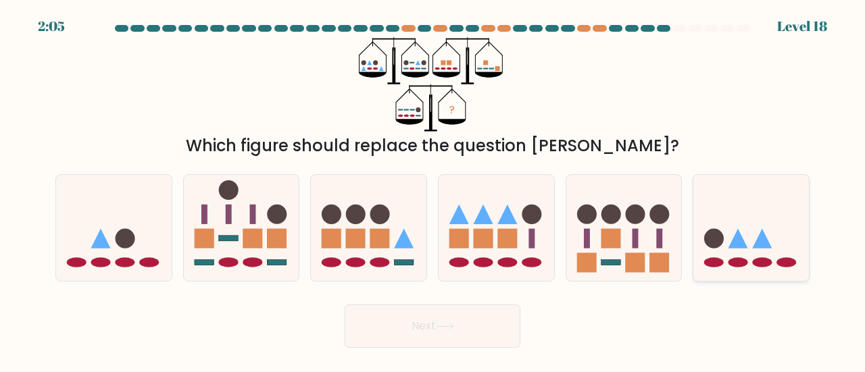
click at [709, 239] on circle at bounding box center [714, 239] width 20 height 20
click at [433, 190] on input "f." at bounding box center [432, 187] width 1 height 3
radio input "true"
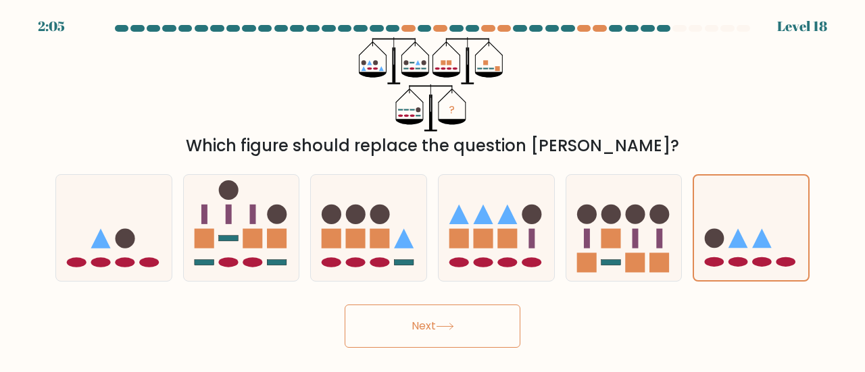
click at [431, 314] on button "Next" at bounding box center [433, 326] width 176 height 43
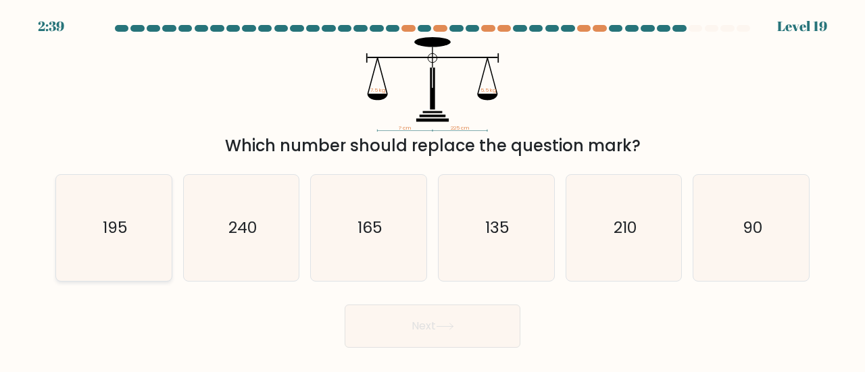
click at [130, 255] on icon "195" at bounding box center [114, 228] width 106 height 106
click at [432, 190] on input "a. 195" at bounding box center [432, 187] width 1 height 3
radio input "true"
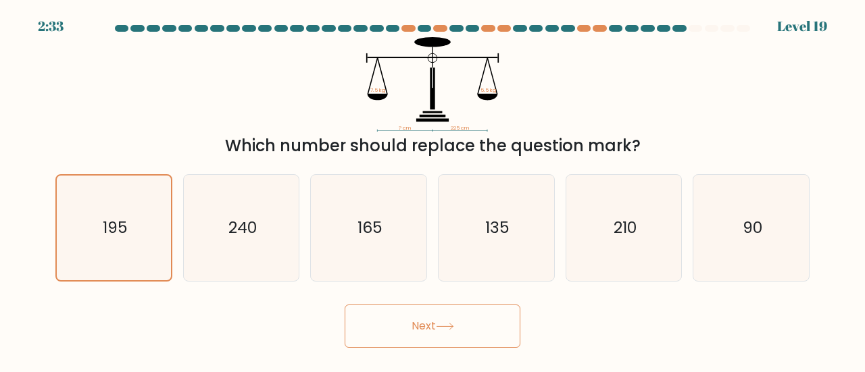
click at [439, 334] on button "Next" at bounding box center [433, 326] width 176 height 43
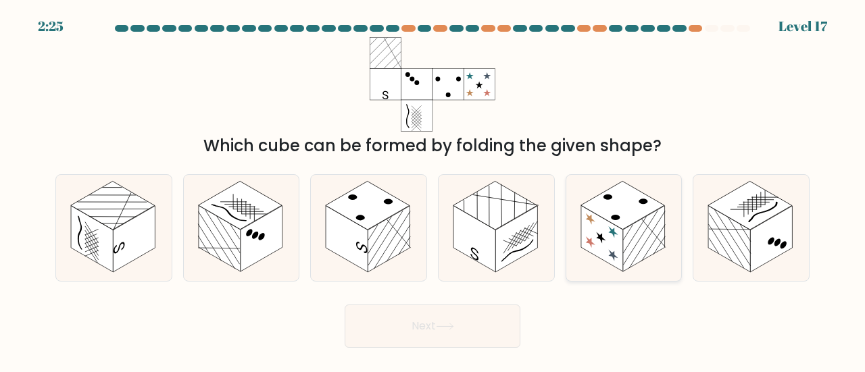
click at [636, 240] on rect at bounding box center [644, 239] width 42 height 66
click at [433, 190] on input "e." at bounding box center [432, 187] width 1 height 3
radio input "true"
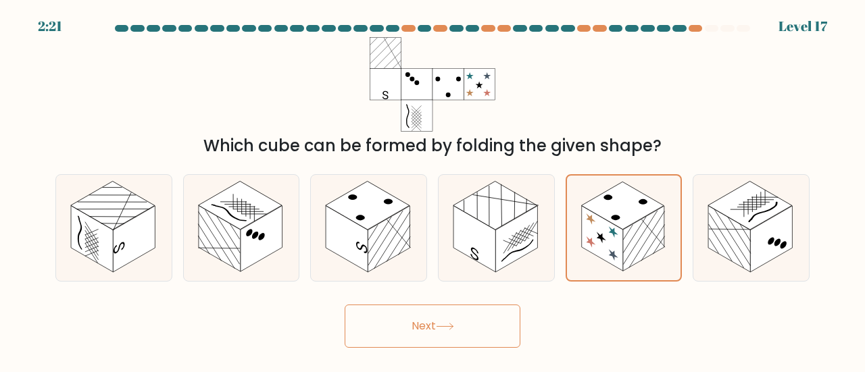
click at [468, 325] on button "Next" at bounding box center [433, 326] width 176 height 43
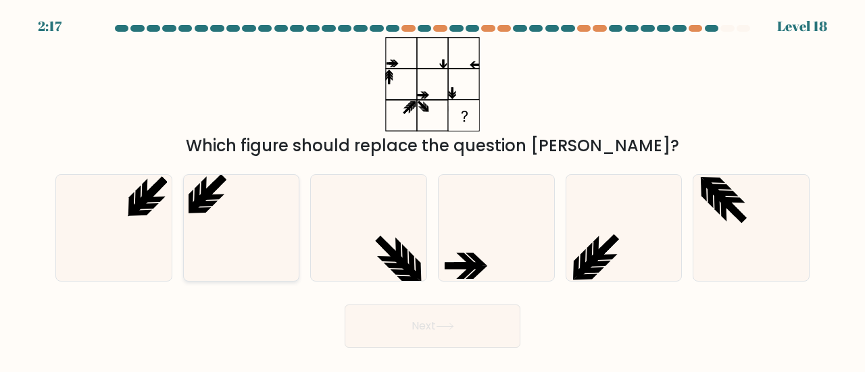
click at [205, 211] on icon at bounding box center [198, 210] width 24 height 6
click at [432, 190] on input "b." at bounding box center [432, 187] width 1 height 3
radio input "true"
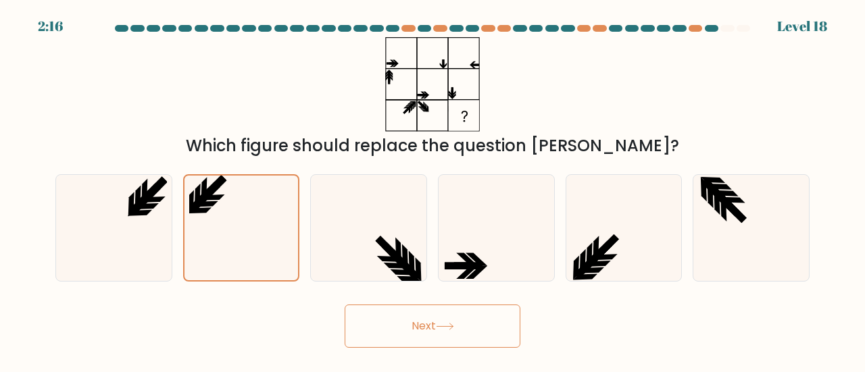
click at [453, 332] on button "Next" at bounding box center [433, 326] width 176 height 43
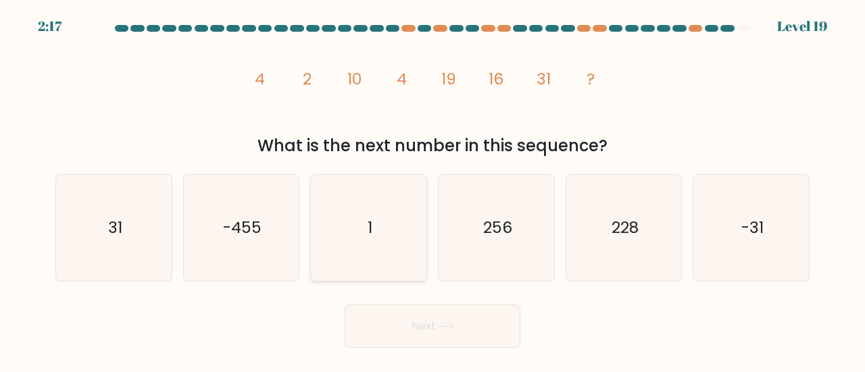
click at [407, 209] on icon "1" at bounding box center [369, 228] width 106 height 106
click at [432, 190] on input "c. 1" at bounding box center [432, 187] width 1 height 3
radio input "true"
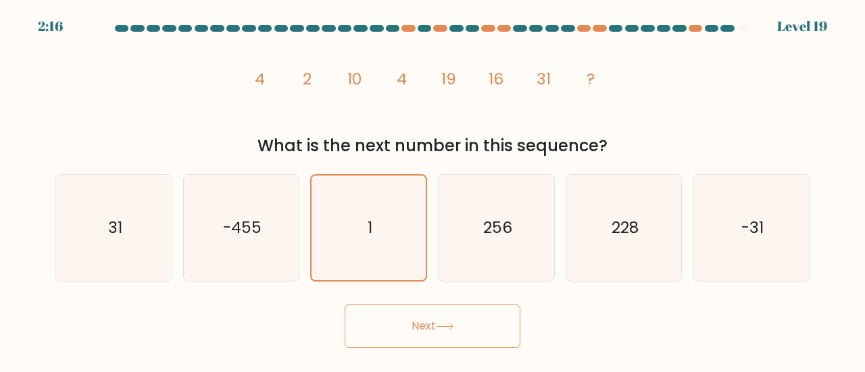
click at [432, 318] on button "Next" at bounding box center [433, 326] width 176 height 43
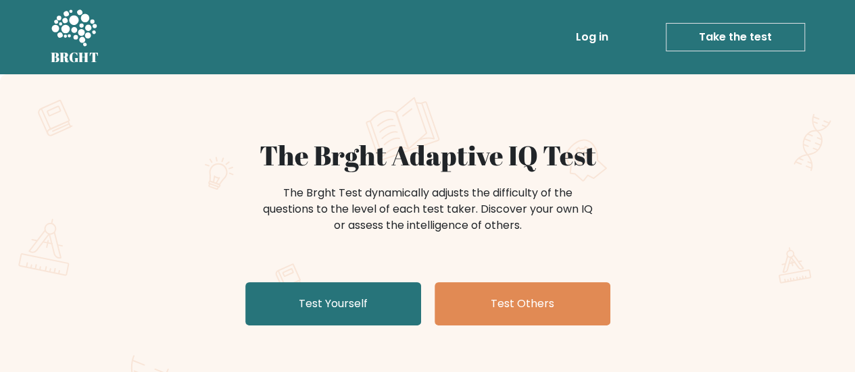
click at [611, 36] on link "Log in" at bounding box center [591, 37] width 43 height 27
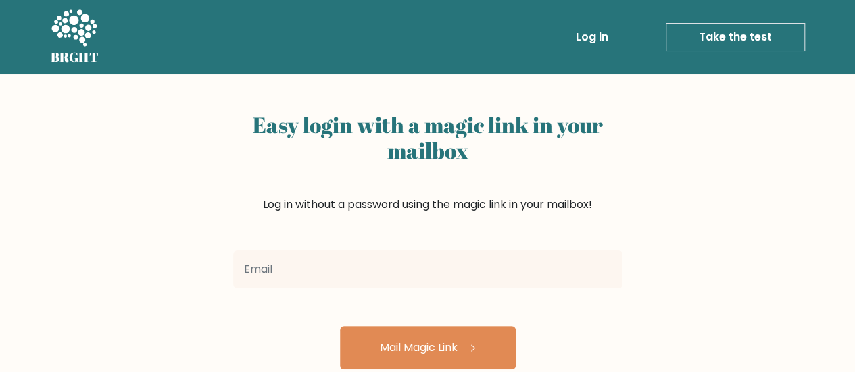
click at [378, 272] on input "email" at bounding box center [427, 270] width 389 height 38
type input "e"
type input "sinieevis@gmail.com"
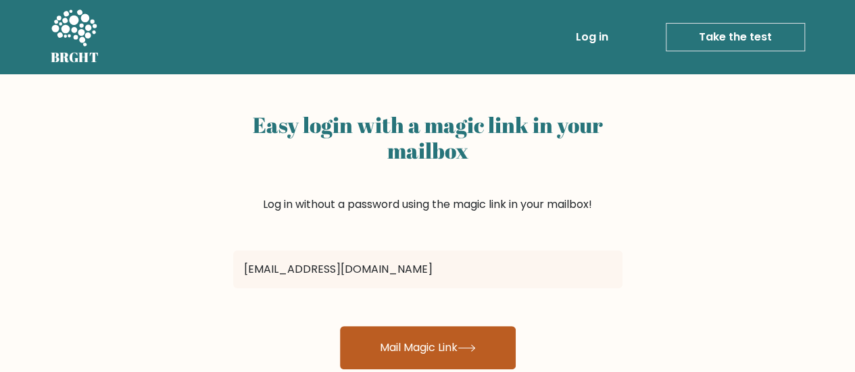
click at [432, 353] on button "Mail Magic Link" at bounding box center [428, 347] width 176 height 43
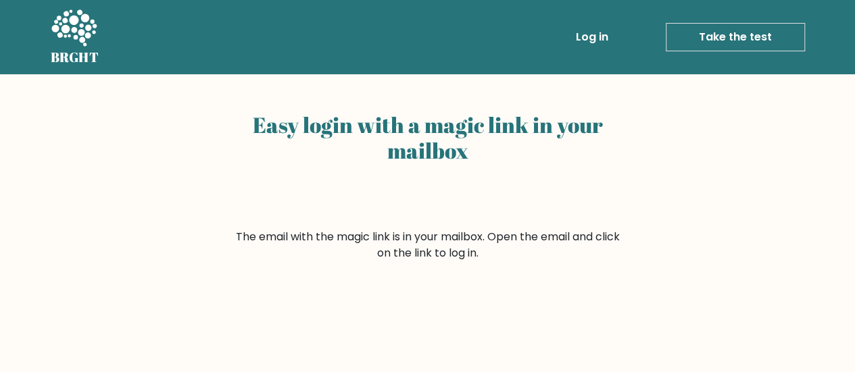
click at [757, 35] on link "Take the test" at bounding box center [735, 37] width 139 height 28
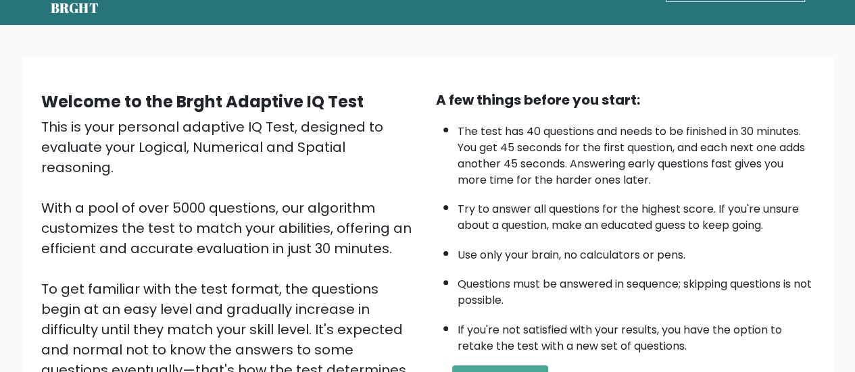
scroll to position [135, 0]
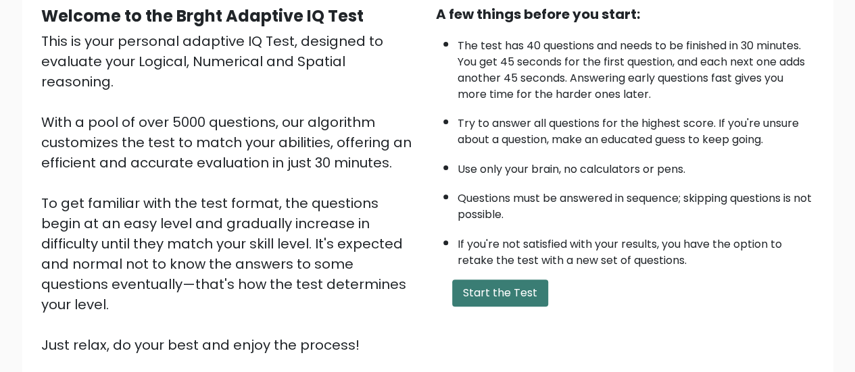
click at [482, 297] on button "Start the Test" at bounding box center [500, 293] width 96 height 27
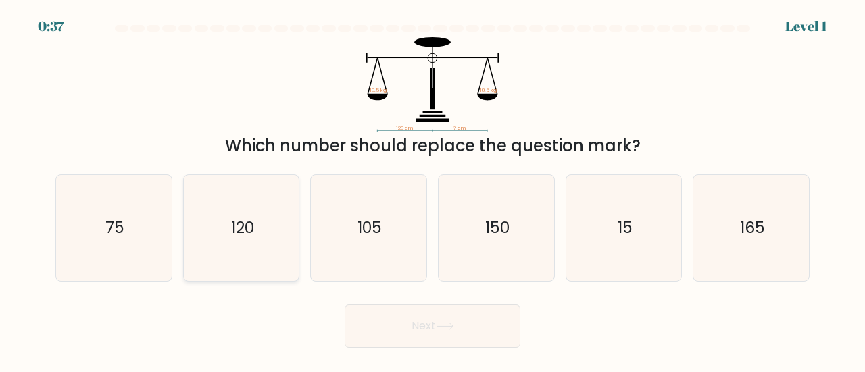
click at [280, 255] on icon "120" at bounding box center [242, 228] width 106 height 106
click at [432, 190] on input "b. 120" at bounding box center [432, 187] width 1 height 3
radio input "true"
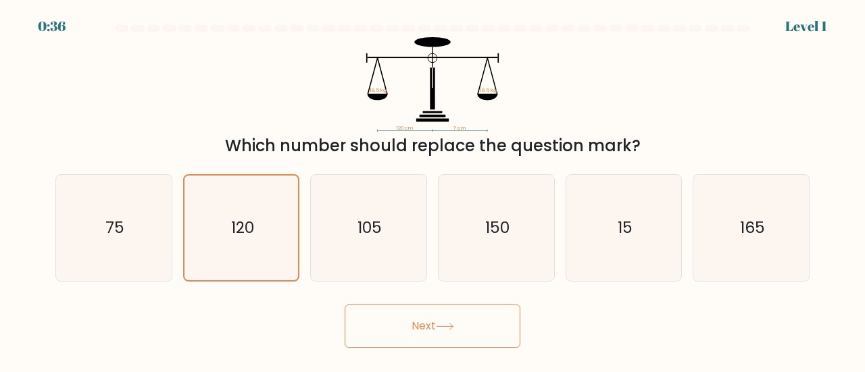
click at [407, 328] on button "Next" at bounding box center [433, 326] width 176 height 43
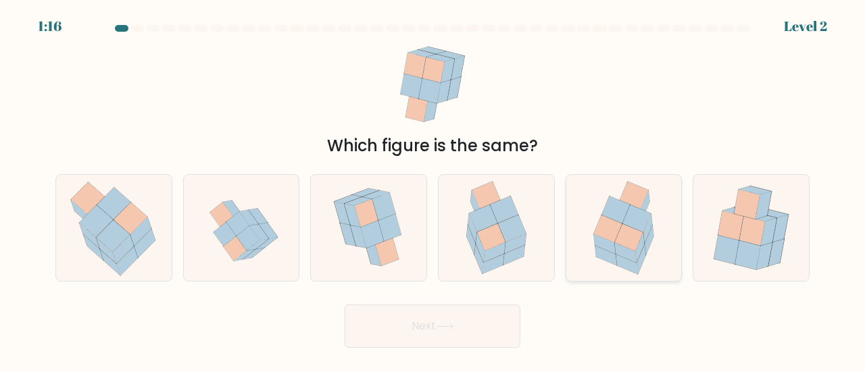
click at [655, 259] on icon at bounding box center [623, 228] width 82 height 106
click at [433, 190] on input "e." at bounding box center [432, 187] width 1 height 3
radio input "true"
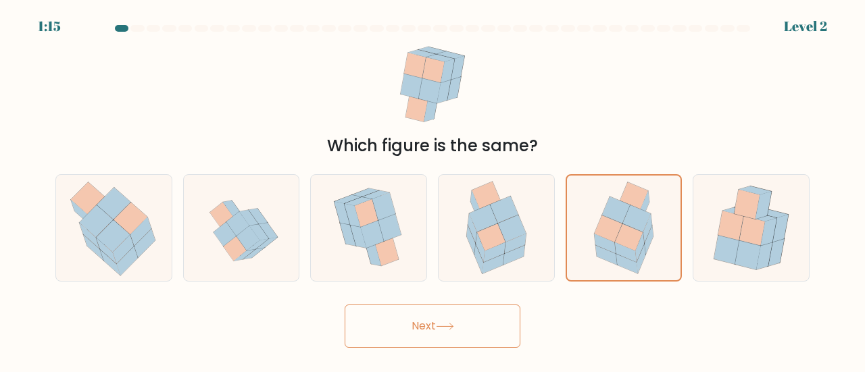
click at [451, 323] on icon at bounding box center [445, 326] width 18 height 7
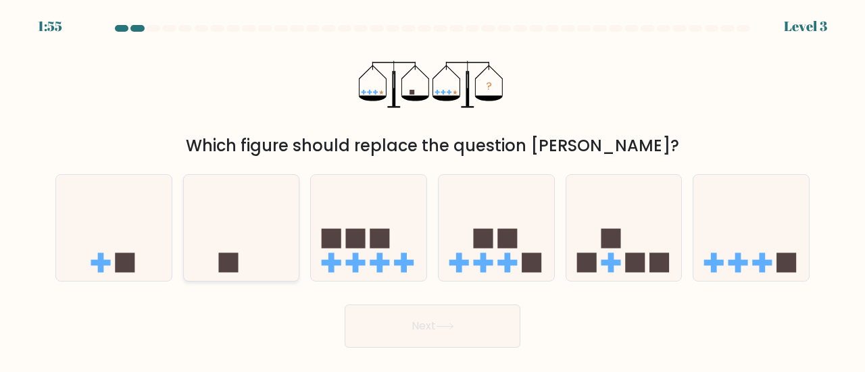
click at [245, 264] on icon at bounding box center [242, 227] width 116 height 95
click at [432, 190] on input "b." at bounding box center [432, 187] width 1 height 3
radio input "true"
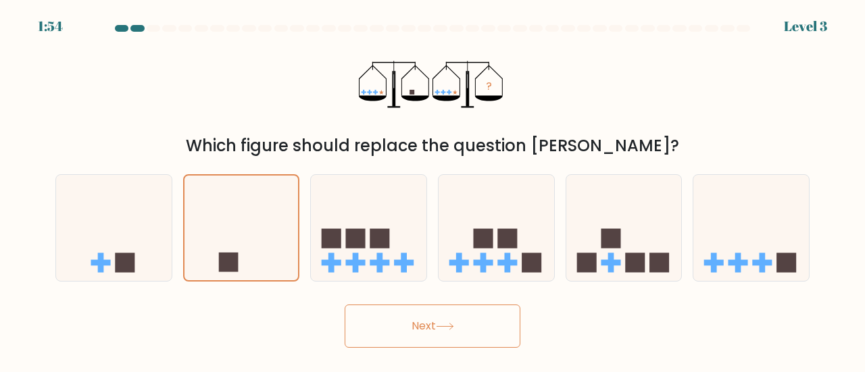
click at [382, 323] on button "Next" at bounding box center [433, 326] width 176 height 43
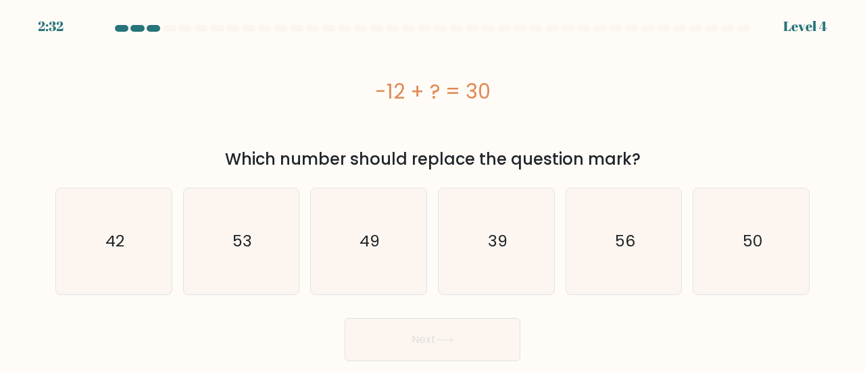
click at [176, 230] on div "a. 42" at bounding box center [114, 241] width 128 height 107
click at [158, 232] on icon "42" at bounding box center [114, 242] width 106 height 106
click at [432, 190] on input "a. 42" at bounding box center [432, 187] width 1 height 3
radio input "true"
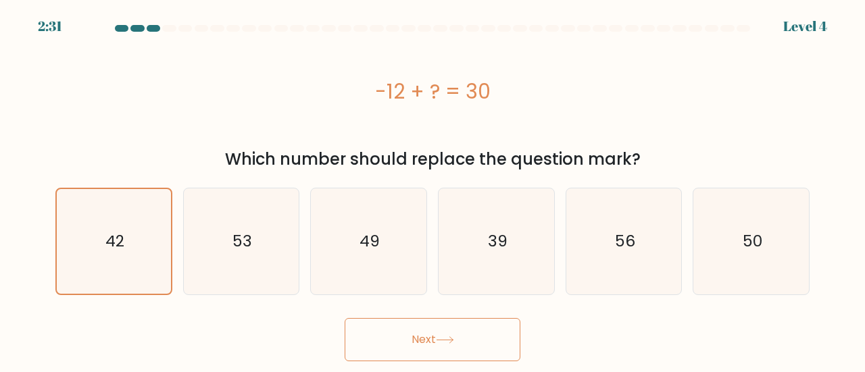
click at [380, 340] on button "Next" at bounding box center [433, 339] width 176 height 43
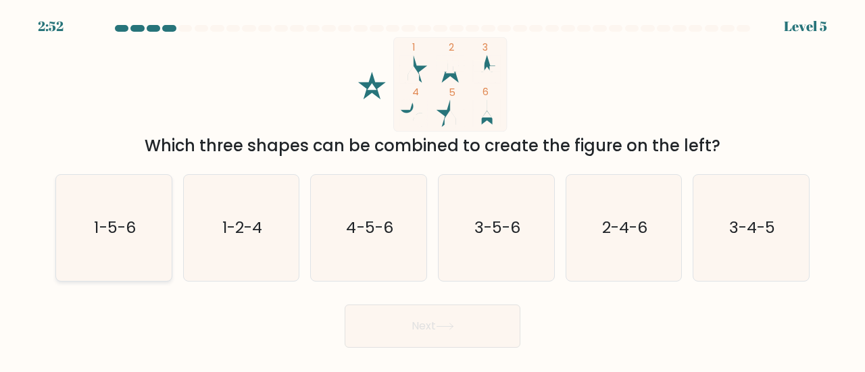
click at [142, 267] on icon "1-5-6" at bounding box center [114, 228] width 106 height 106
click at [432, 190] on input "a. 1-5-6" at bounding box center [432, 187] width 1 height 3
radio input "true"
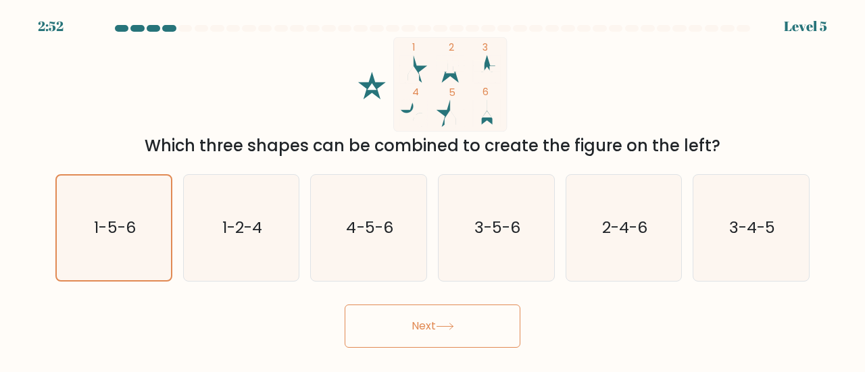
click at [442, 316] on button "Next" at bounding box center [433, 326] width 176 height 43
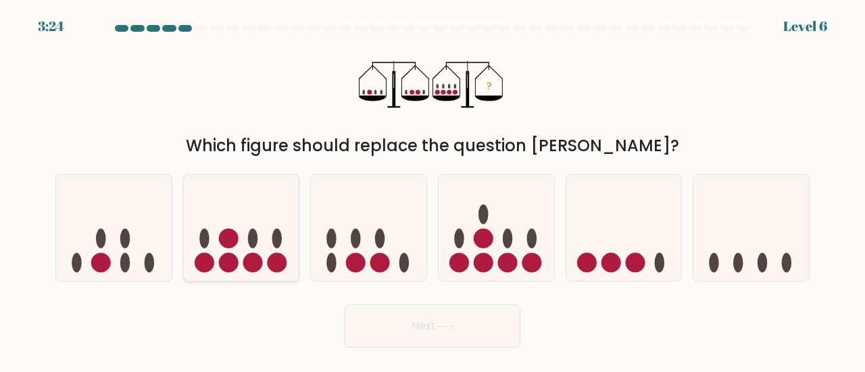
click at [245, 247] on icon at bounding box center [242, 227] width 116 height 95
click at [432, 190] on input "b." at bounding box center [432, 187] width 1 height 3
radio input "true"
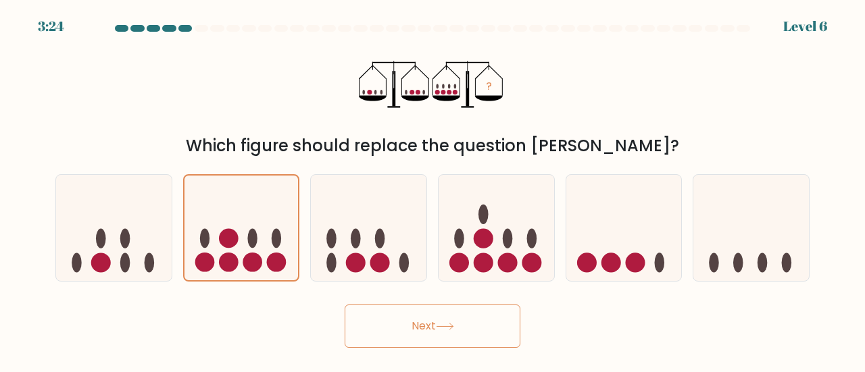
click at [408, 322] on button "Next" at bounding box center [433, 326] width 176 height 43
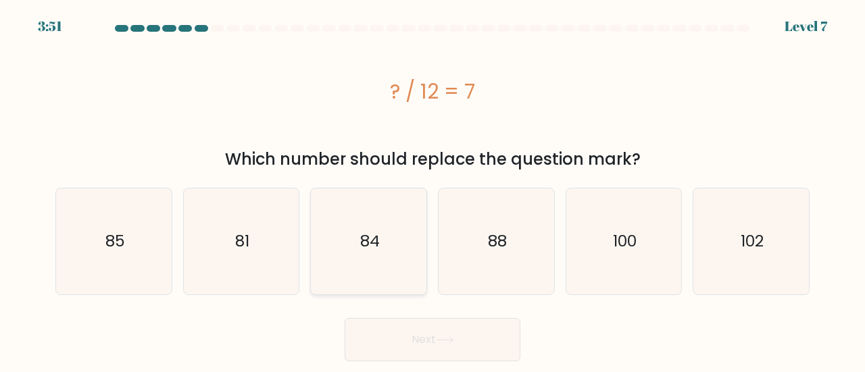
click at [385, 230] on icon "84" at bounding box center [369, 242] width 106 height 106
click at [432, 190] on input "c. 84" at bounding box center [432, 187] width 1 height 3
radio input "true"
click at [415, 324] on button "Next" at bounding box center [433, 339] width 176 height 43
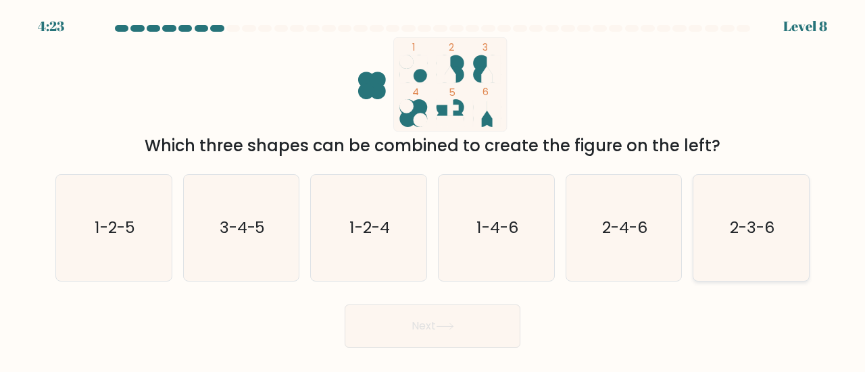
click at [743, 247] on icon "2-3-6" at bounding box center [751, 228] width 106 height 106
click at [433, 190] on input "f. 2-3-6" at bounding box center [432, 187] width 1 height 3
radio input "true"
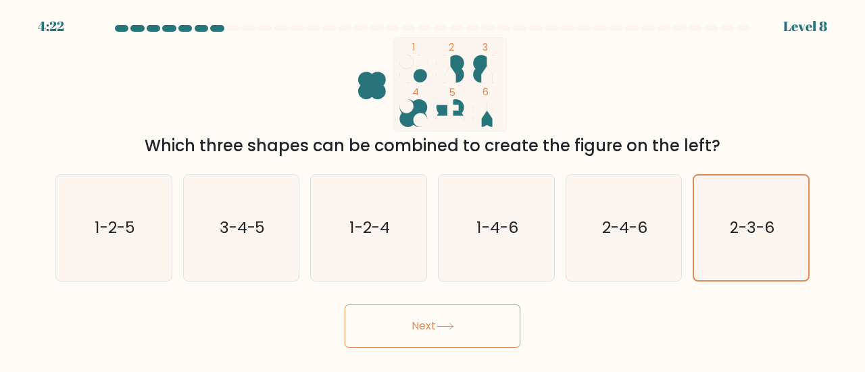
click at [542, 334] on div "Next" at bounding box center [432, 323] width 770 height 50
click at [510, 324] on button "Next" at bounding box center [433, 326] width 176 height 43
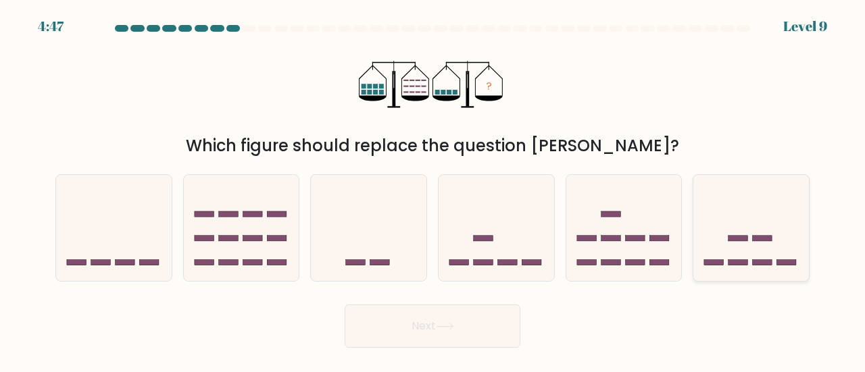
click at [751, 241] on icon at bounding box center [751, 227] width 116 height 95
click at [433, 190] on input "f." at bounding box center [432, 187] width 1 height 3
radio input "true"
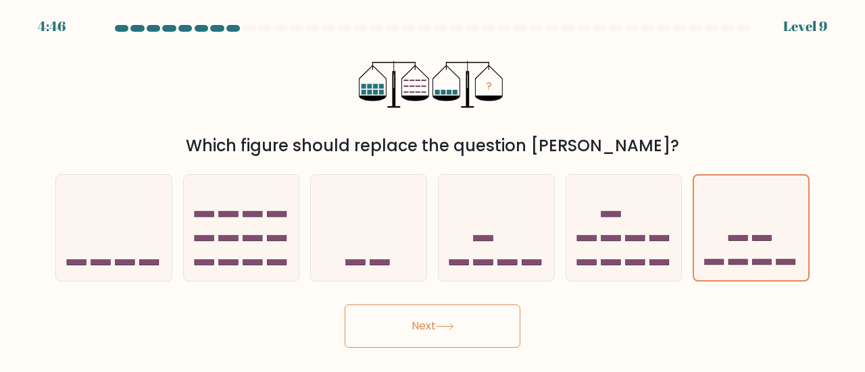
click at [387, 317] on button "Next" at bounding box center [433, 326] width 176 height 43
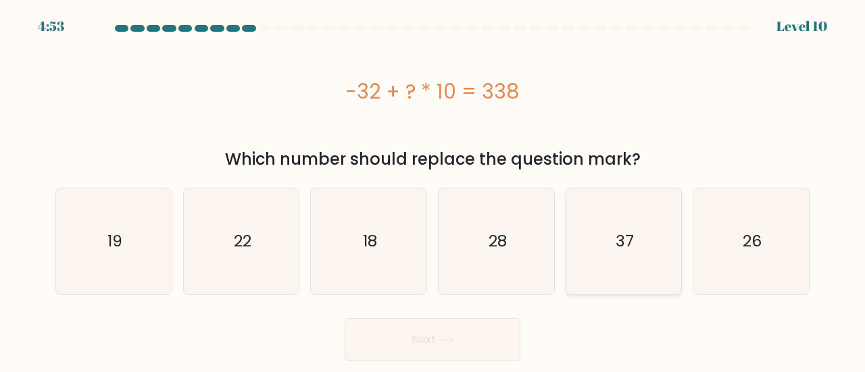
click at [645, 244] on icon "37" at bounding box center [624, 242] width 106 height 106
click at [433, 190] on input "e. 37" at bounding box center [432, 187] width 1 height 3
radio input "true"
click at [439, 346] on button "Next" at bounding box center [433, 339] width 176 height 43
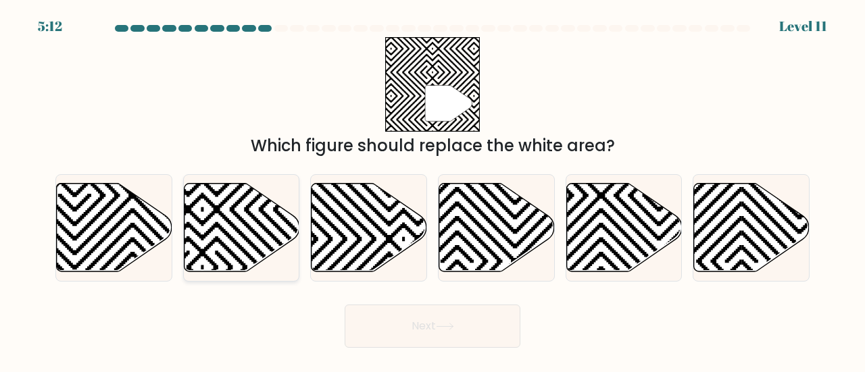
click at [254, 245] on icon at bounding box center [202, 267] width 232 height 232
click at [432, 190] on input "b." at bounding box center [432, 187] width 1 height 3
radio input "true"
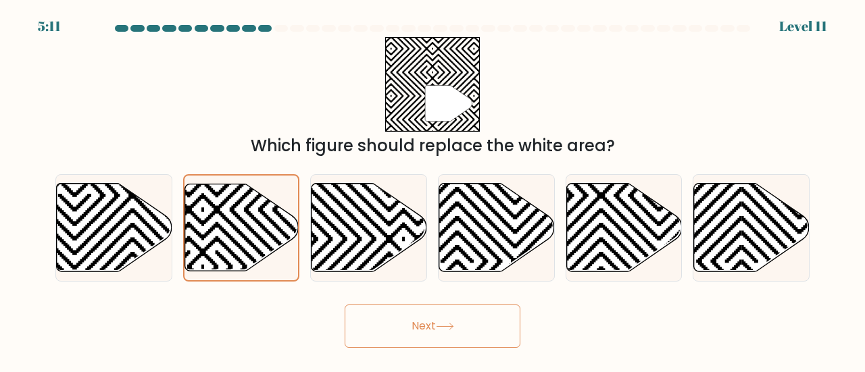
click at [455, 336] on button "Next" at bounding box center [433, 326] width 176 height 43
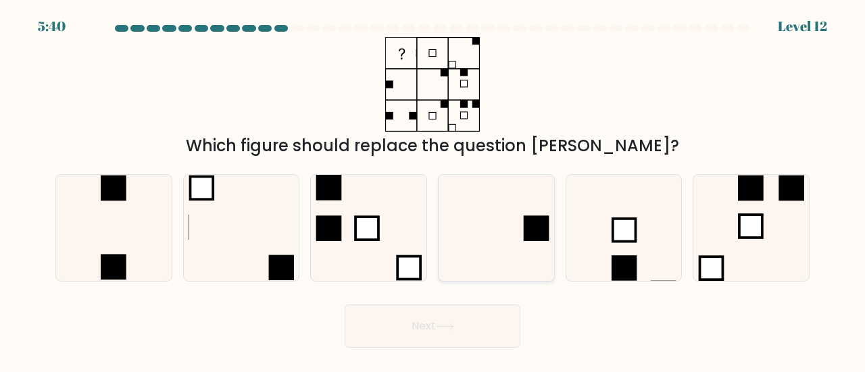
click at [514, 240] on icon at bounding box center [496, 228] width 106 height 106
click at [433, 190] on input "d." at bounding box center [432, 187] width 1 height 3
radio input "true"
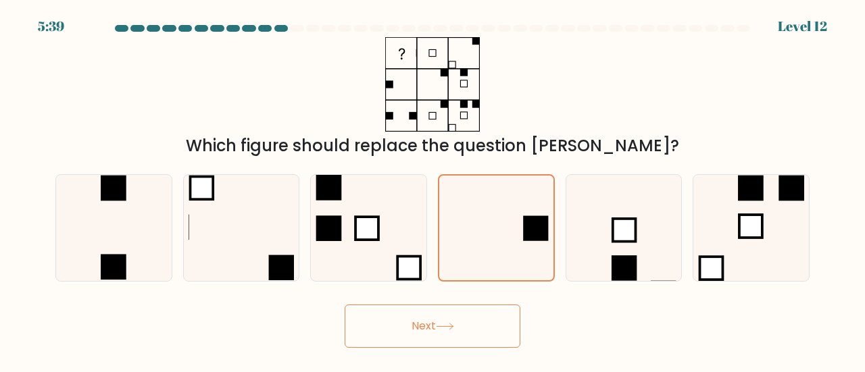
click at [443, 316] on button "Next" at bounding box center [433, 326] width 176 height 43
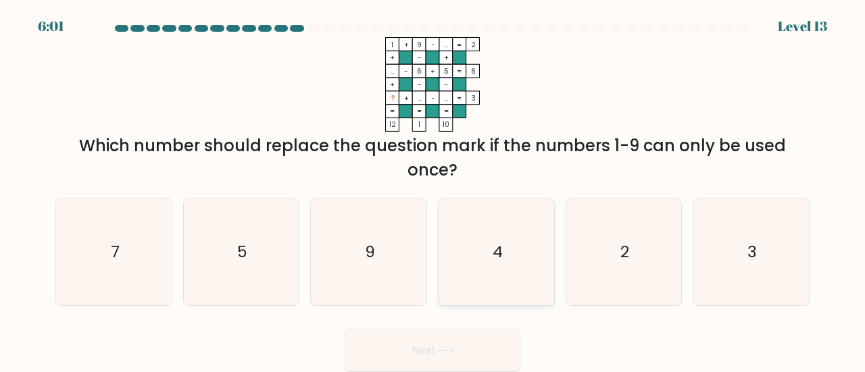
click at [510, 271] on icon "4" at bounding box center [496, 252] width 106 height 106
click at [433, 190] on input "d. 4" at bounding box center [432, 187] width 1 height 3
radio input "true"
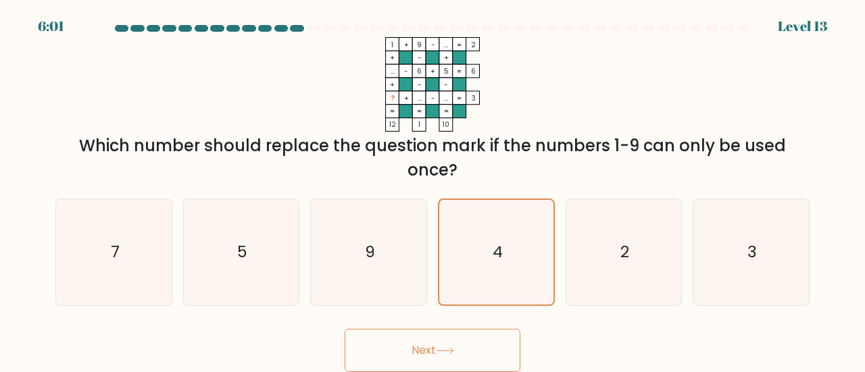
click at [419, 349] on button "Next" at bounding box center [433, 350] width 176 height 43
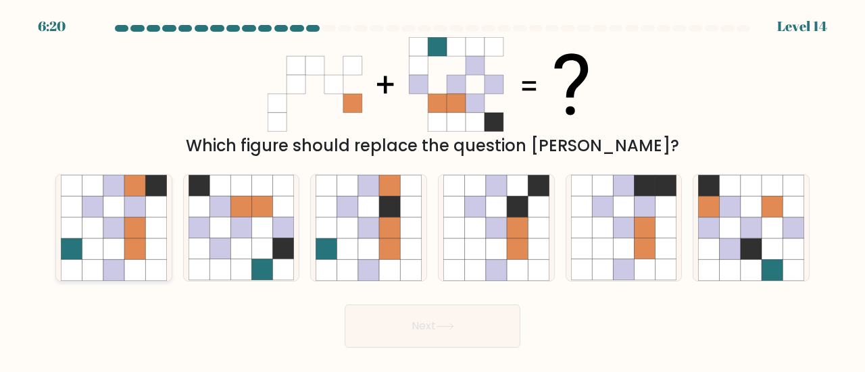
click at [111, 231] on icon at bounding box center [113, 228] width 21 height 21
click at [432, 190] on input "a." at bounding box center [432, 187] width 1 height 3
radio input "true"
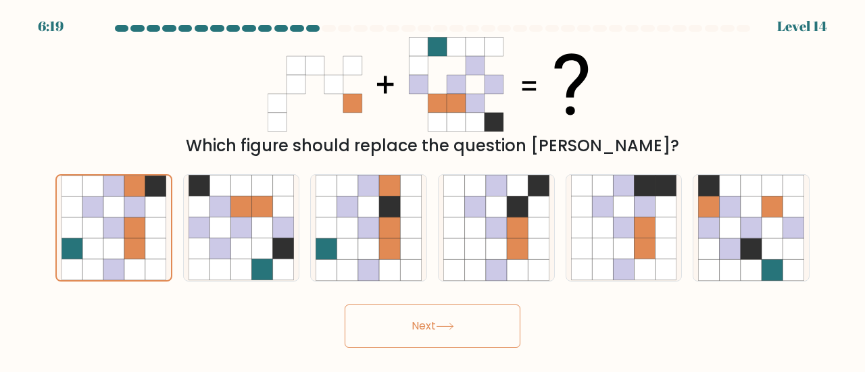
click at [434, 328] on button "Next" at bounding box center [433, 326] width 176 height 43
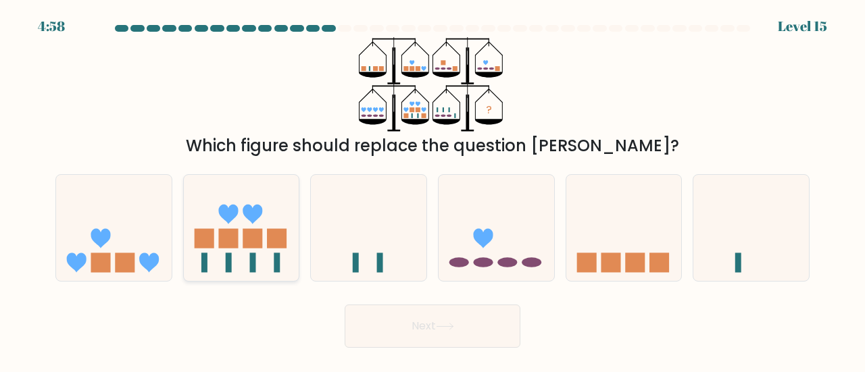
click at [280, 235] on rect at bounding box center [277, 239] width 20 height 20
click at [432, 190] on input "b." at bounding box center [432, 187] width 1 height 3
radio input "true"
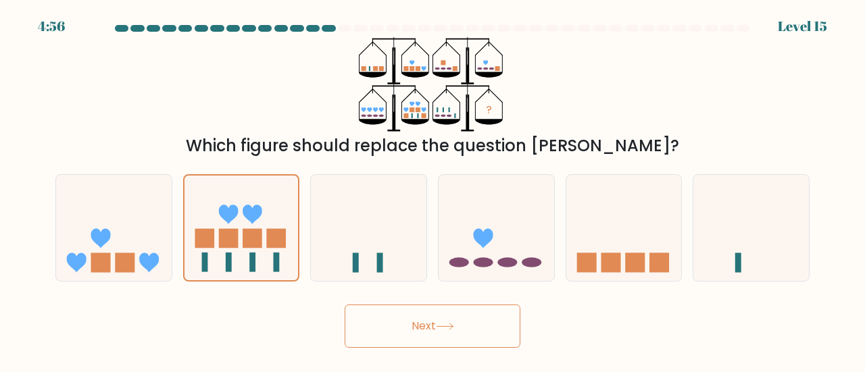
click at [401, 326] on button "Next" at bounding box center [433, 326] width 176 height 43
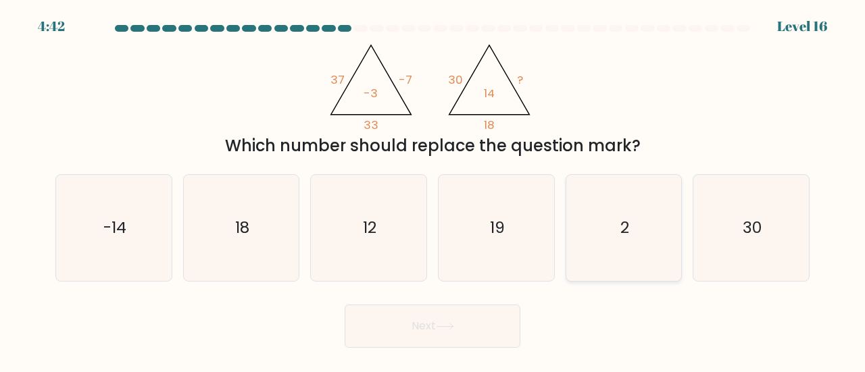
click at [645, 241] on icon "2" at bounding box center [624, 228] width 106 height 106
click at [433, 190] on input "e. 2" at bounding box center [432, 187] width 1 height 3
radio input "true"
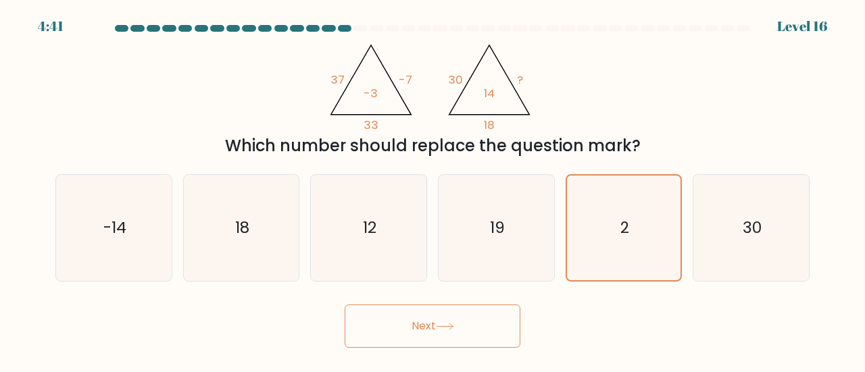
click at [468, 334] on button "Next" at bounding box center [433, 326] width 176 height 43
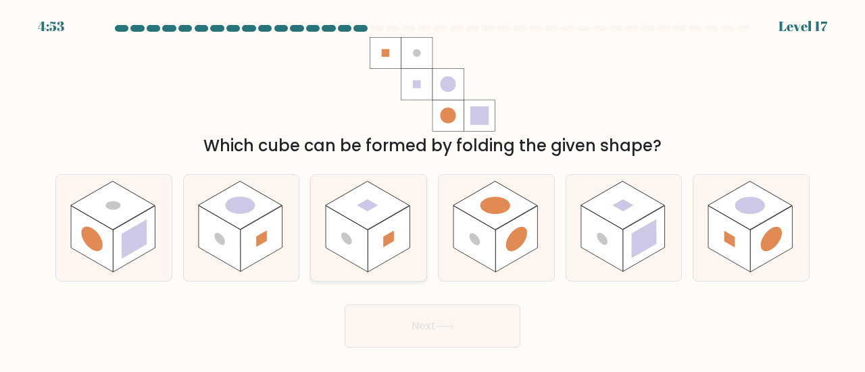
click at [415, 261] on icon at bounding box center [369, 228] width 116 height 106
click at [432, 190] on input "c." at bounding box center [432, 187] width 1 height 3
radio input "true"
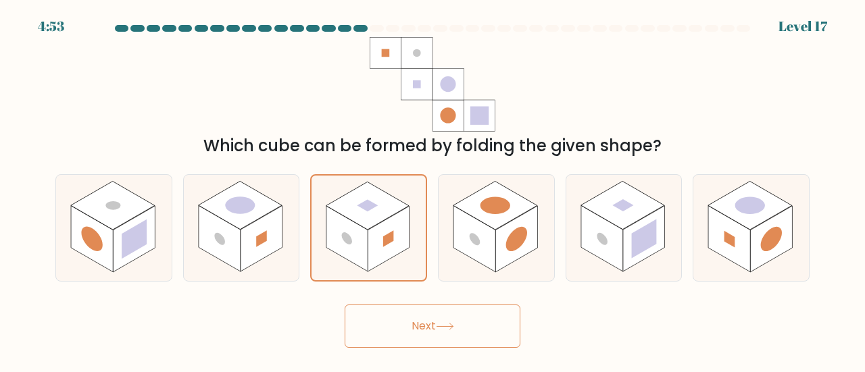
click at [401, 330] on button "Next" at bounding box center [433, 326] width 176 height 43
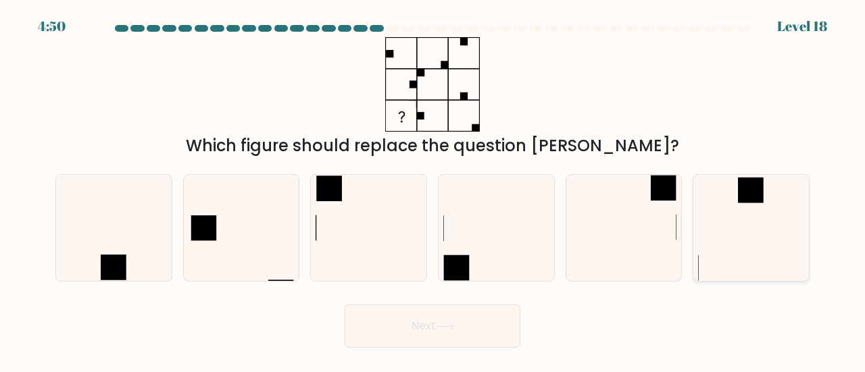
click at [750, 206] on icon at bounding box center [751, 228] width 106 height 106
click at [433, 190] on input "f." at bounding box center [432, 187] width 1 height 3
radio input "true"
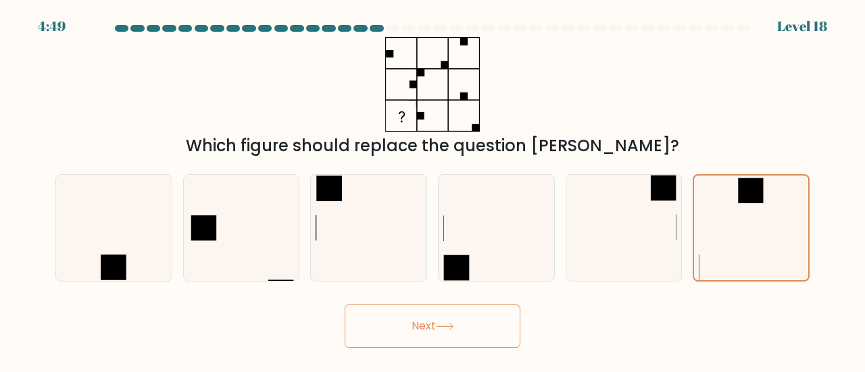
click at [428, 335] on button "Next" at bounding box center [433, 326] width 176 height 43
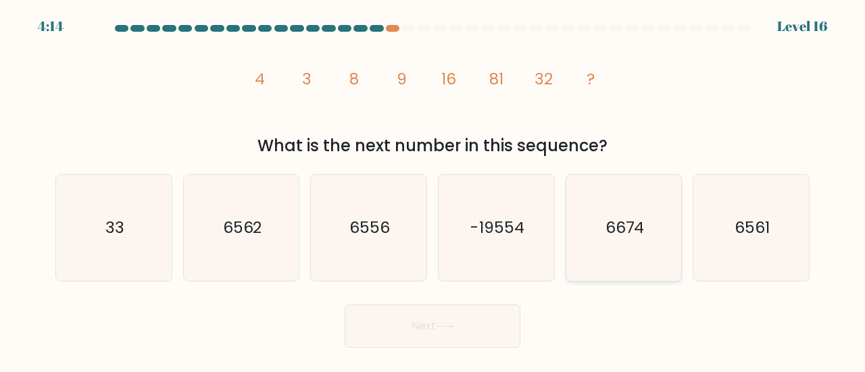
click at [655, 257] on icon "6674" at bounding box center [624, 228] width 106 height 106
click at [433, 190] on input "e. 6674" at bounding box center [432, 187] width 1 height 3
radio input "true"
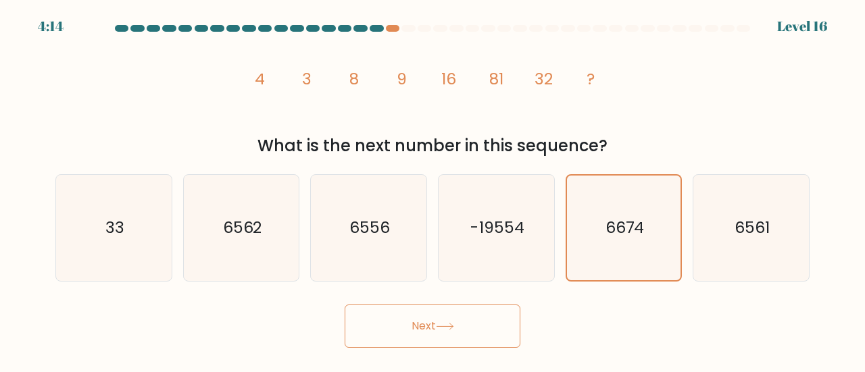
click at [431, 341] on button "Next" at bounding box center [433, 326] width 176 height 43
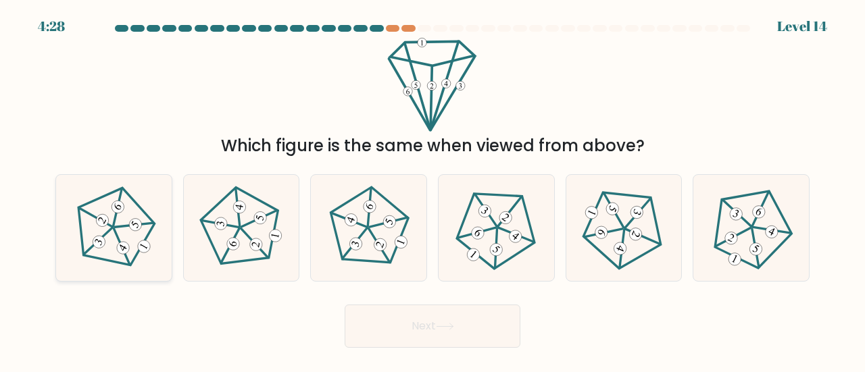
click at [131, 247] on icon at bounding box center [114, 228] width 84 height 84
click at [432, 190] on input "a." at bounding box center [432, 187] width 1 height 3
radio input "true"
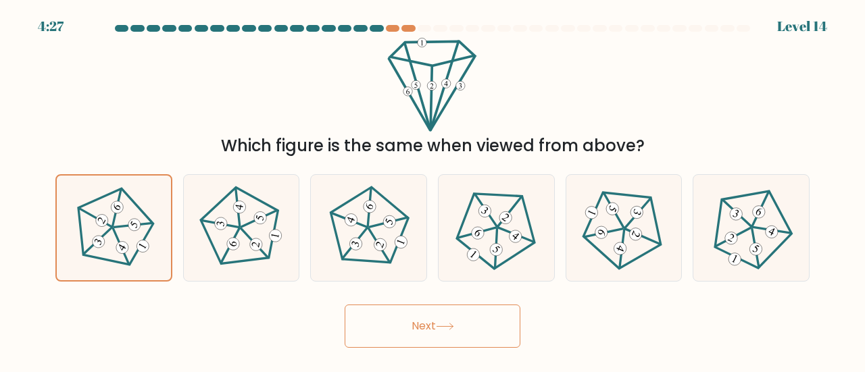
click at [420, 341] on button "Next" at bounding box center [433, 326] width 176 height 43
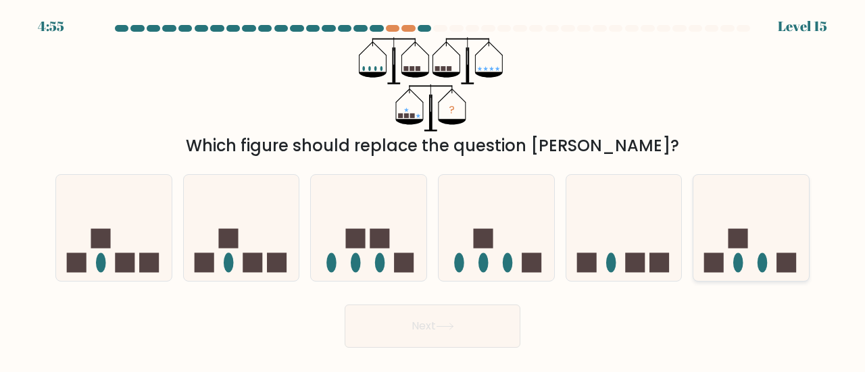
click at [740, 266] on ellipse at bounding box center [738, 263] width 10 height 20
click at [433, 190] on input "f." at bounding box center [432, 187] width 1 height 3
radio input "true"
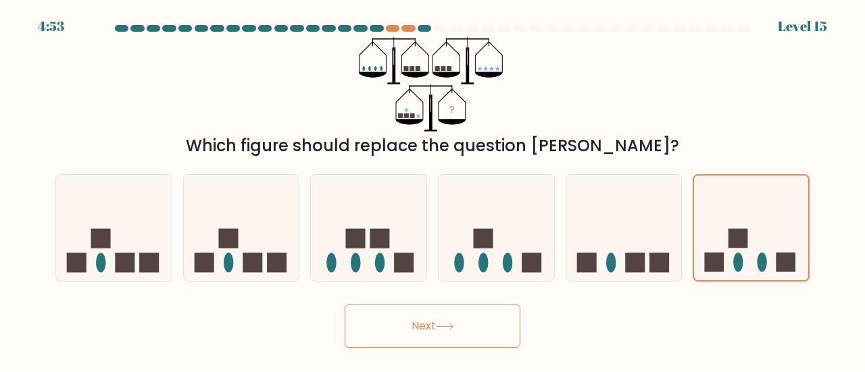
click at [451, 333] on button "Next" at bounding box center [433, 326] width 176 height 43
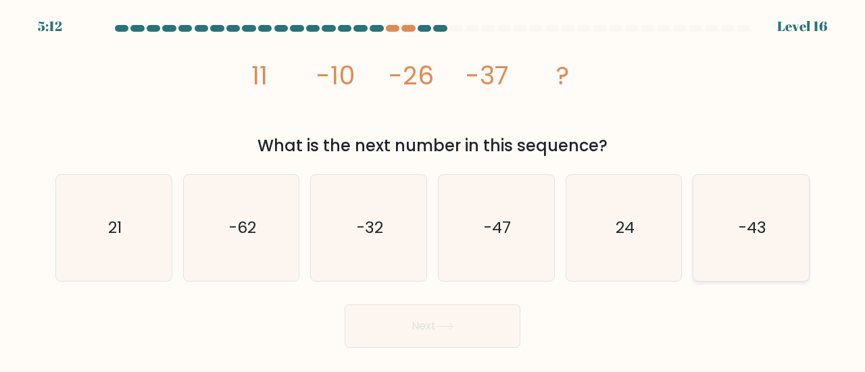
click at [764, 225] on text "-43" at bounding box center [753, 227] width 28 height 22
click at [433, 190] on input "f. -43" at bounding box center [432, 187] width 1 height 3
radio input "true"
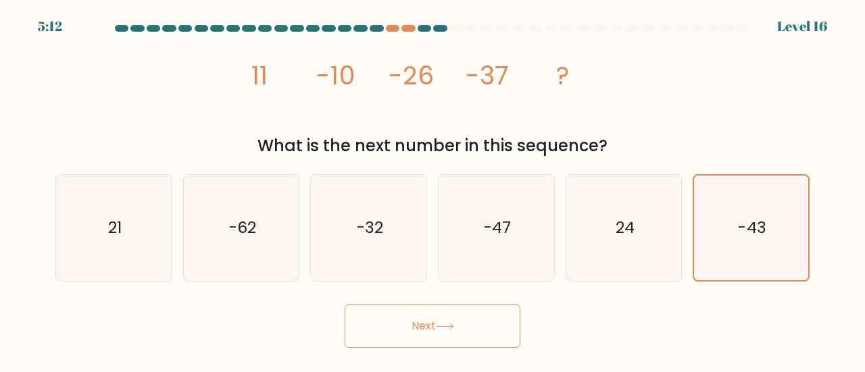
click at [460, 324] on button "Next" at bounding box center [433, 326] width 176 height 43
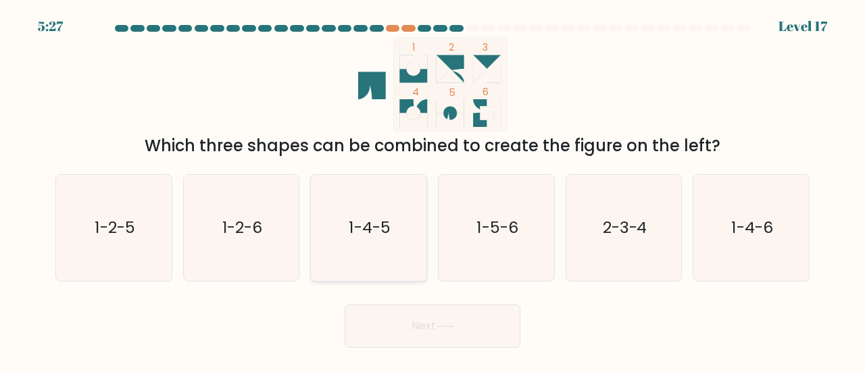
click at [401, 239] on icon "1-4-5" at bounding box center [369, 228] width 106 height 106
click at [432, 190] on input "c. 1-4-5" at bounding box center [432, 187] width 1 height 3
radio input "true"
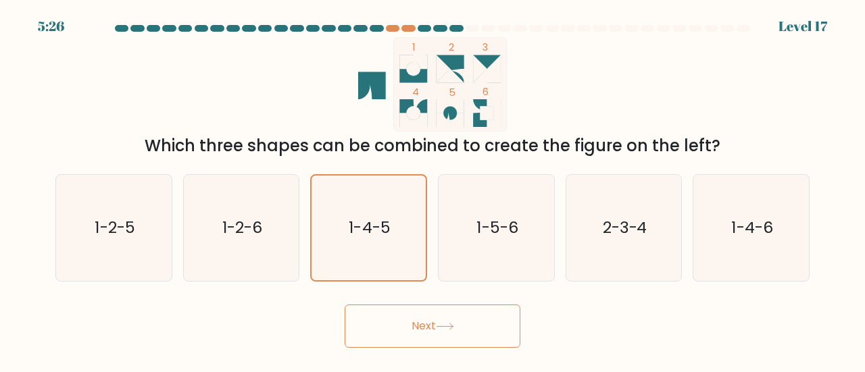
click at [426, 338] on button "Next" at bounding box center [433, 326] width 176 height 43
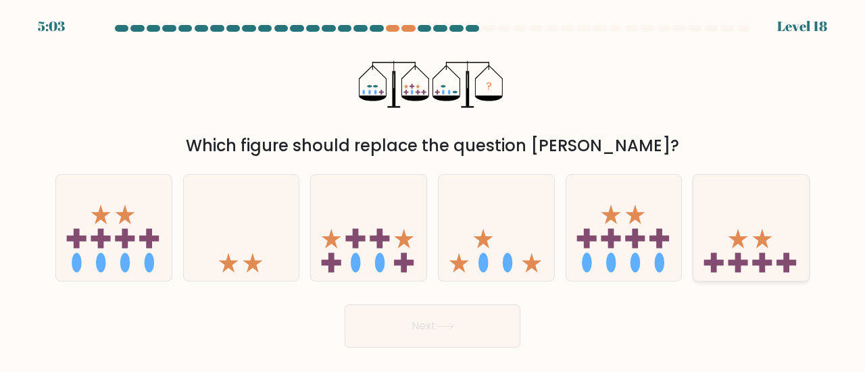
click at [739, 274] on icon at bounding box center [751, 227] width 116 height 95
click at [433, 190] on input "f." at bounding box center [432, 187] width 1 height 3
radio input "true"
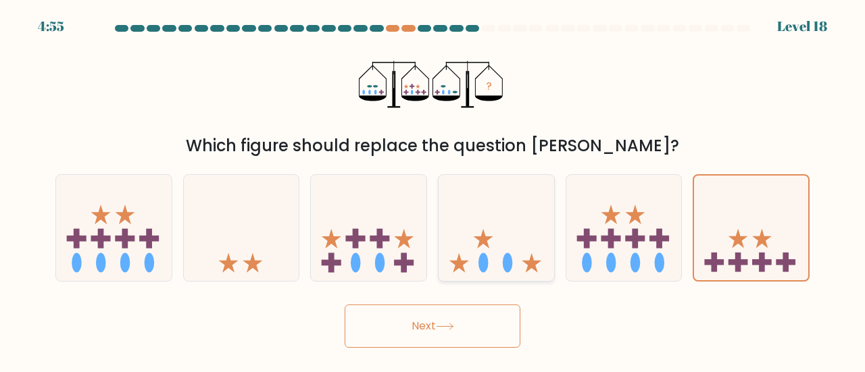
click at [463, 252] on icon at bounding box center [497, 227] width 116 height 95
click at [433, 190] on input "d." at bounding box center [432, 187] width 1 height 3
radio input "true"
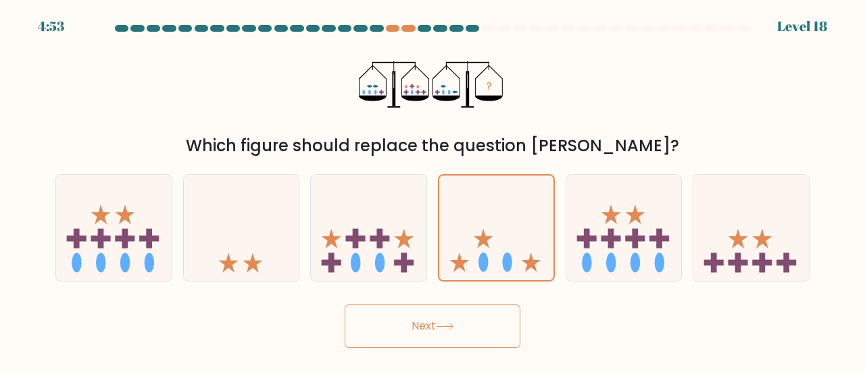
click at [420, 328] on button "Next" at bounding box center [433, 326] width 176 height 43
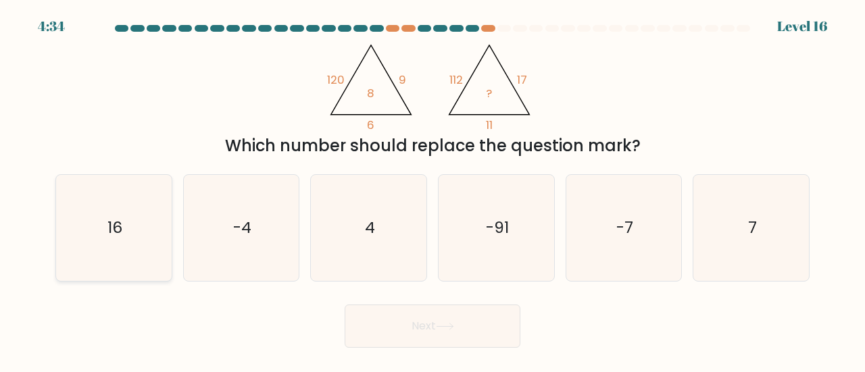
click at [139, 216] on icon "16" at bounding box center [114, 228] width 106 height 106
click at [432, 190] on input "a. 16" at bounding box center [432, 187] width 1 height 3
radio input "true"
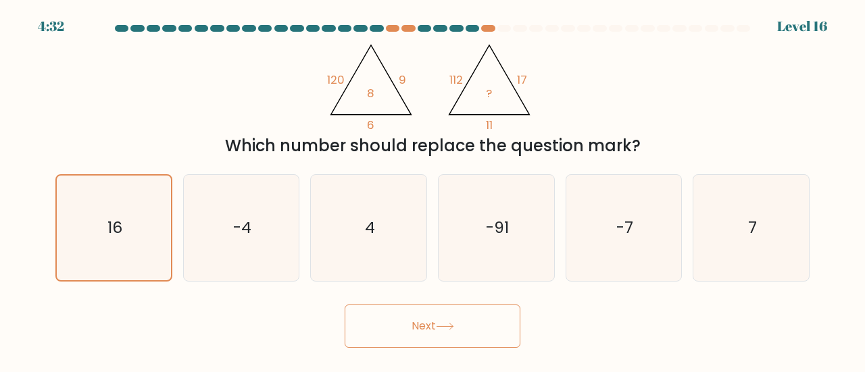
click at [442, 326] on icon at bounding box center [444, 327] width 16 height 6
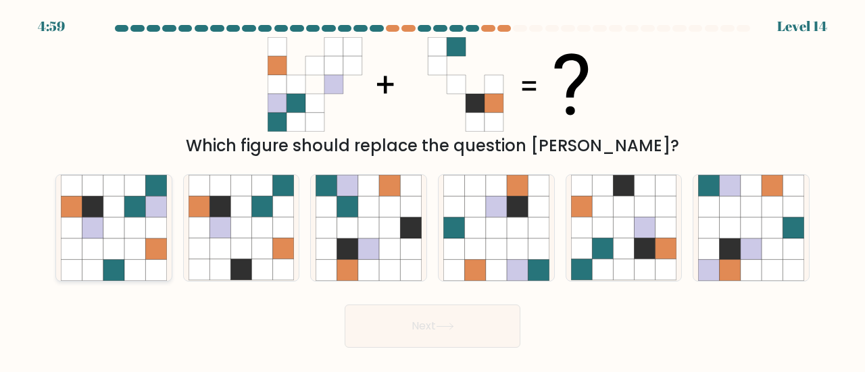
click at [150, 257] on icon at bounding box center [155, 249] width 21 height 21
click at [432, 190] on input "a." at bounding box center [432, 187] width 1 height 3
radio input "true"
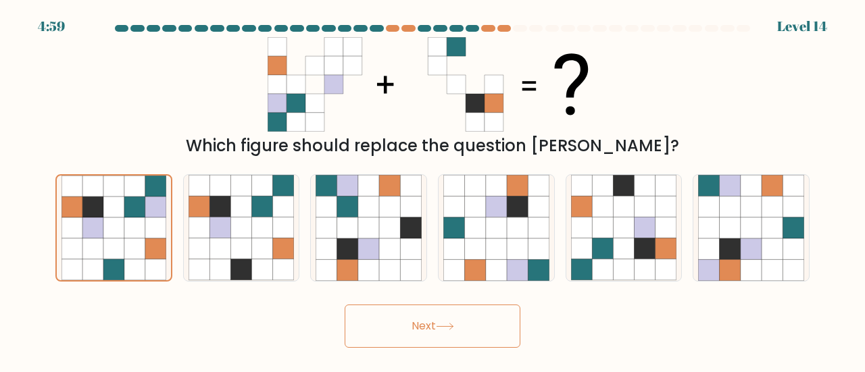
click at [440, 326] on icon at bounding box center [445, 326] width 18 height 7
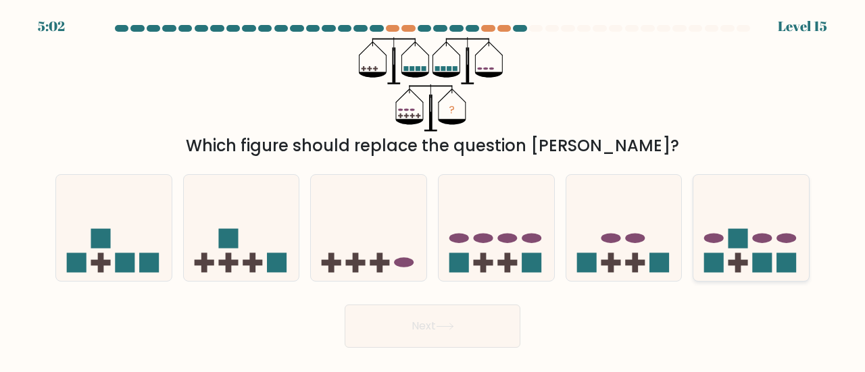
click at [759, 266] on rect at bounding box center [763, 263] width 20 height 20
click at [433, 190] on input "f." at bounding box center [432, 187] width 1 height 3
radio input "true"
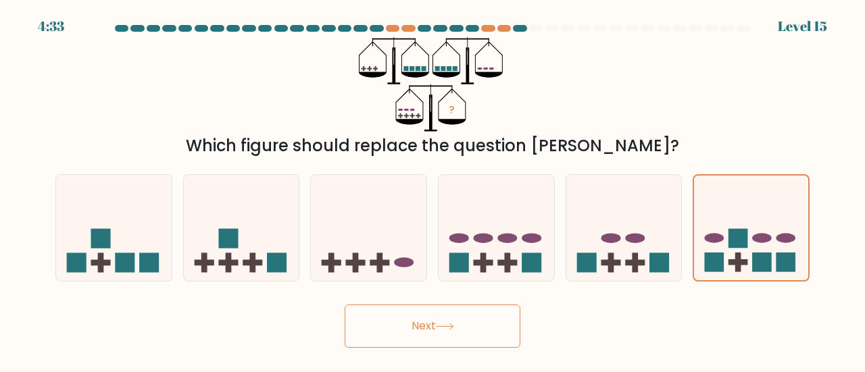
click at [426, 330] on button "Next" at bounding box center [433, 326] width 176 height 43
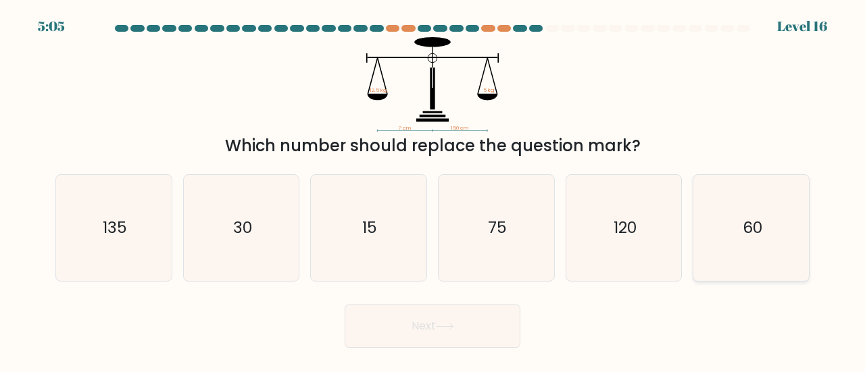
click at [747, 257] on icon "60" at bounding box center [751, 228] width 106 height 106
click at [433, 190] on input "f. 60" at bounding box center [432, 187] width 1 height 3
radio input "true"
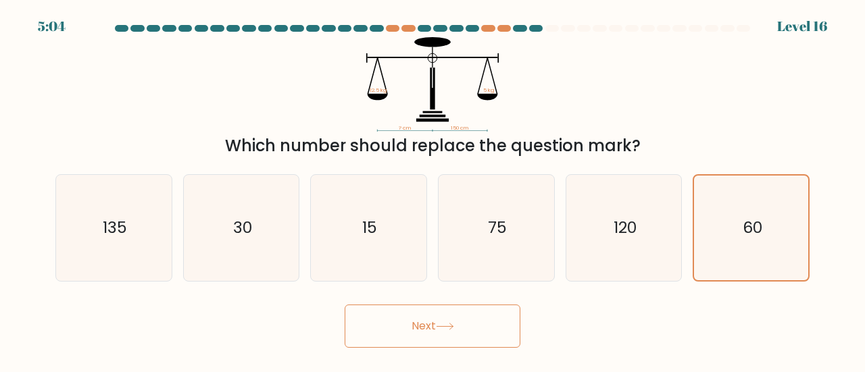
click at [457, 322] on button "Next" at bounding box center [433, 326] width 176 height 43
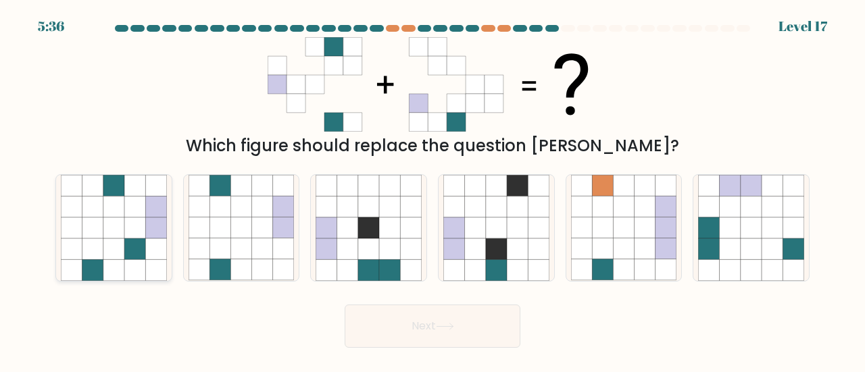
click at [120, 273] on icon at bounding box center [113, 269] width 21 height 21
click at [432, 190] on input "a." at bounding box center [432, 187] width 1 height 3
radio input "true"
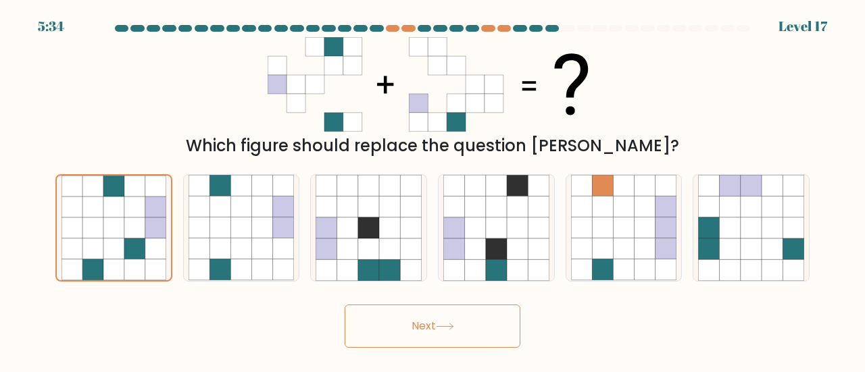
click at [449, 325] on icon at bounding box center [445, 326] width 18 height 7
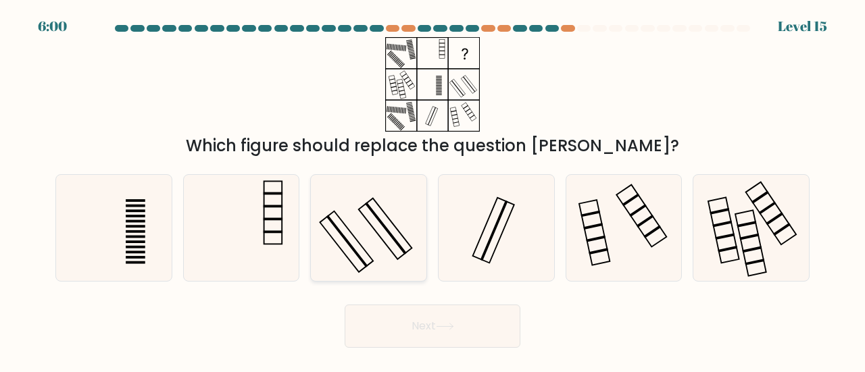
click at [328, 245] on icon at bounding box center [369, 228] width 106 height 106
click at [432, 190] on input "c." at bounding box center [432, 187] width 1 height 3
radio input "true"
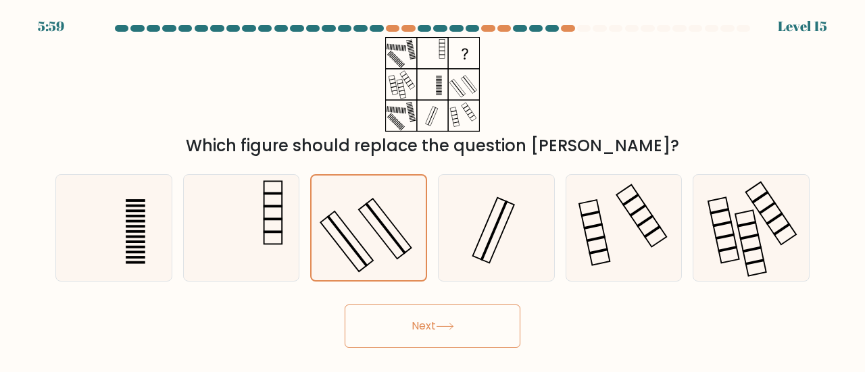
click at [378, 321] on button "Next" at bounding box center [433, 326] width 176 height 43
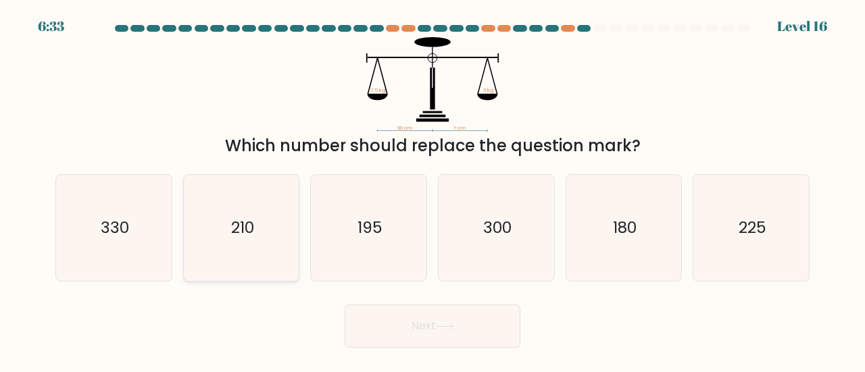
click at [207, 232] on icon "210" at bounding box center [242, 228] width 106 height 106
click at [432, 190] on input "b. 210" at bounding box center [432, 187] width 1 height 3
radio input "true"
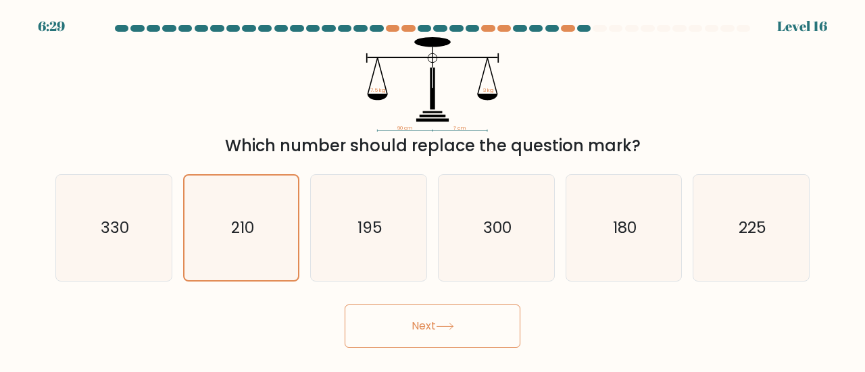
click at [408, 320] on button "Next" at bounding box center [433, 326] width 176 height 43
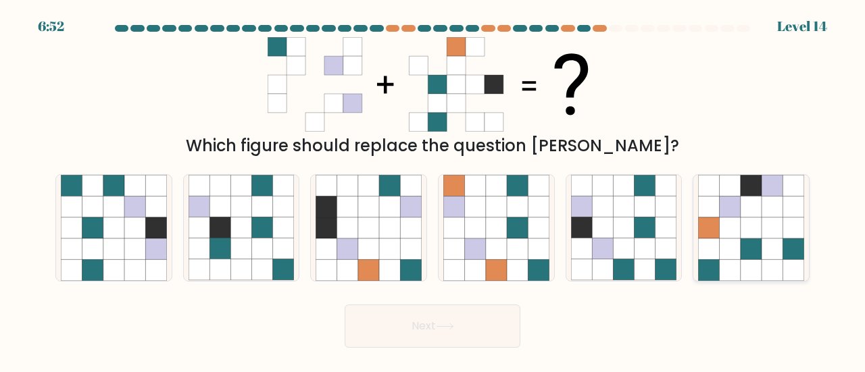
click at [793, 264] on icon at bounding box center [792, 269] width 21 height 21
click at [433, 190] on input "f." at bounding box center [432, 187] width 1 height 3
radio input "true"
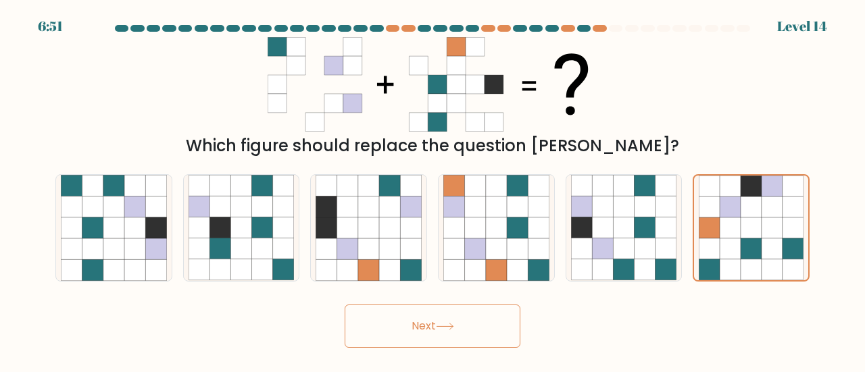
click at [422, 326] on button "Next" at bounding box center [433, 326] width 176 height 43
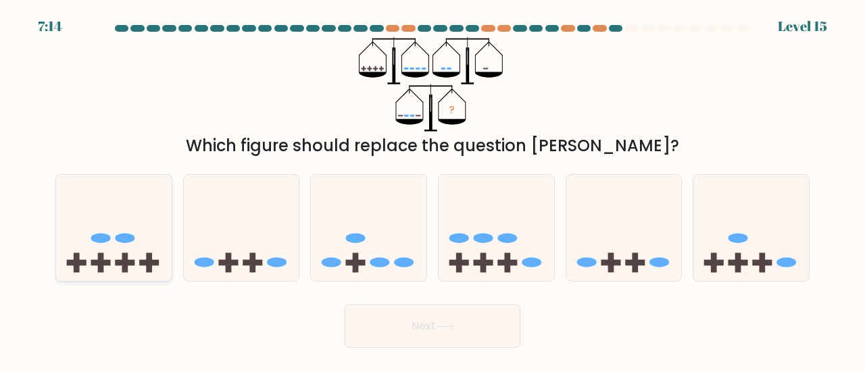
click at [97, 255] on icon at bounding box center [114, 227] width 116 height 95
click at [432, 190] on input "a." at bounding box center [432, 187] width 1 height 3
radio input "true"
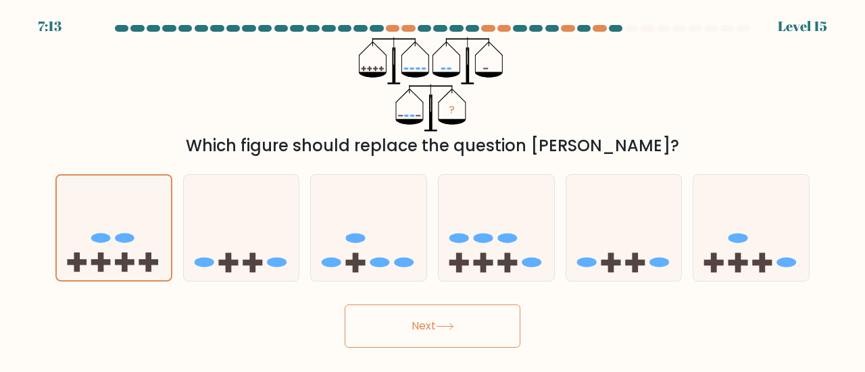
click at [412, 319] on button "Next" at bounding box center [433, 326] width 176 height 43
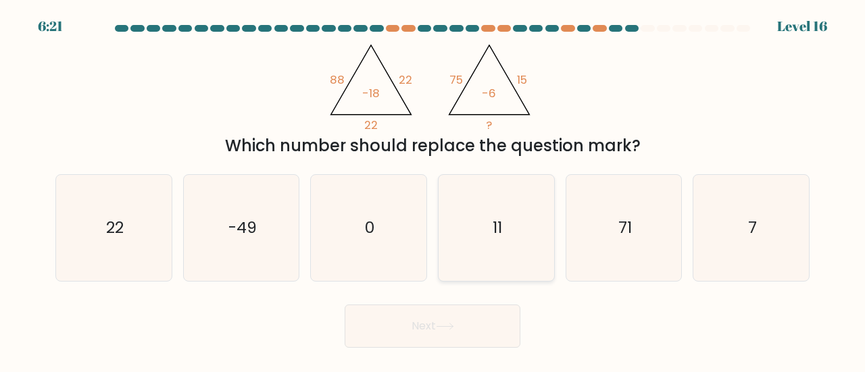
click at [502, 234] on text "11" at bounding box center [497, 227] width 9 height 22
click at [433, 190] on input "d. 11" at bounding box center [432, 187] width 1 height 3
radio input "true"
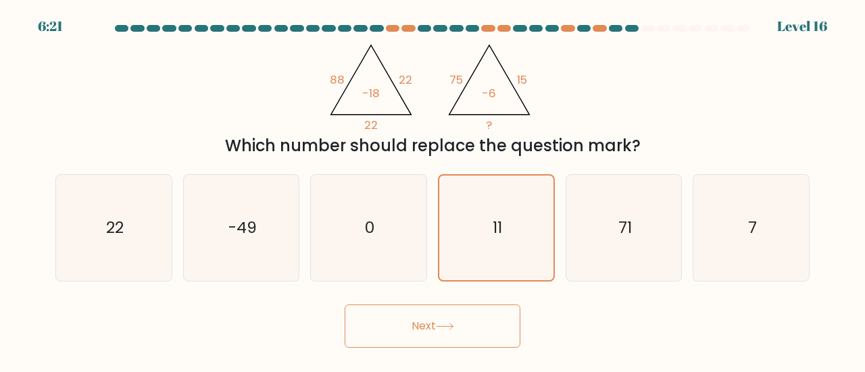
click at [421, 317] on button "Next" at bounding box center [433, 326] width 176 height 43
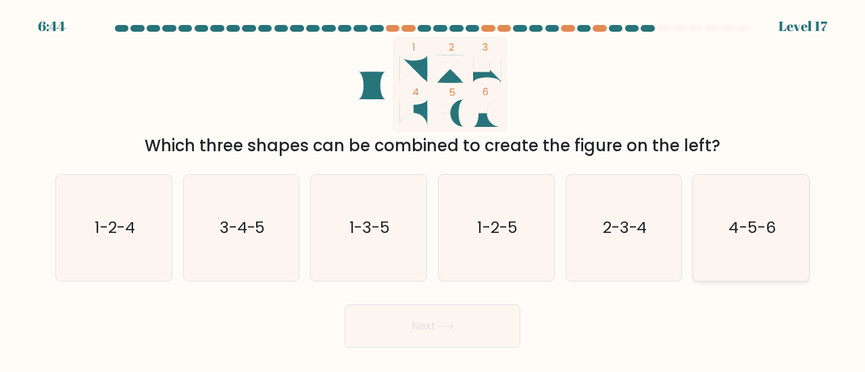
click at [712, 248] on icon "4-5-6" at bounding box center [751, 228] width 106 height 106
click at [433, 190] on input "f. 4-5-6" at bounding box center [432, 187] width 1 height 3
radio input "true"
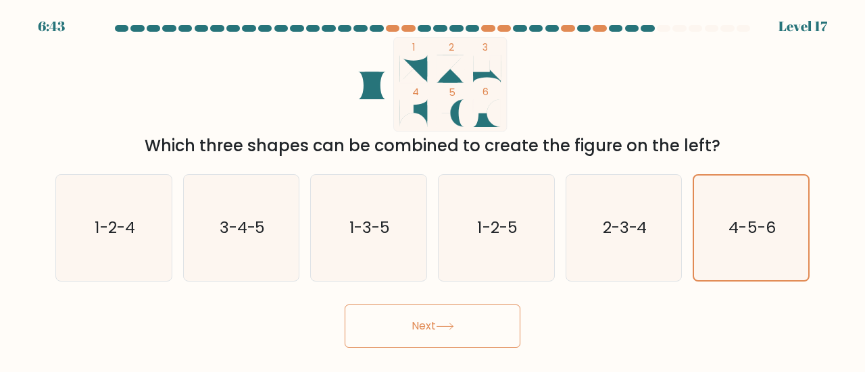
click at [437, 324] on button "Next" at bounding box center [433, 326] width 176 height 43
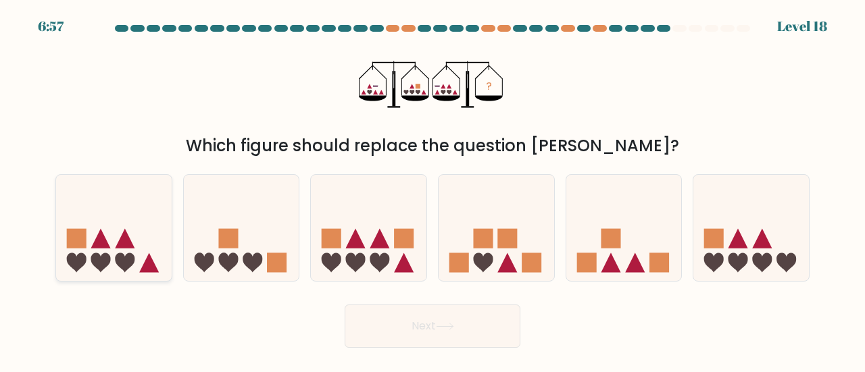
click at [127, 257] on icon at bounding box center [126, 263] width 20 height 20
click at [432, 190] on input "a." at bounding box center [432, 187] width 1 height 3
radio input "true"
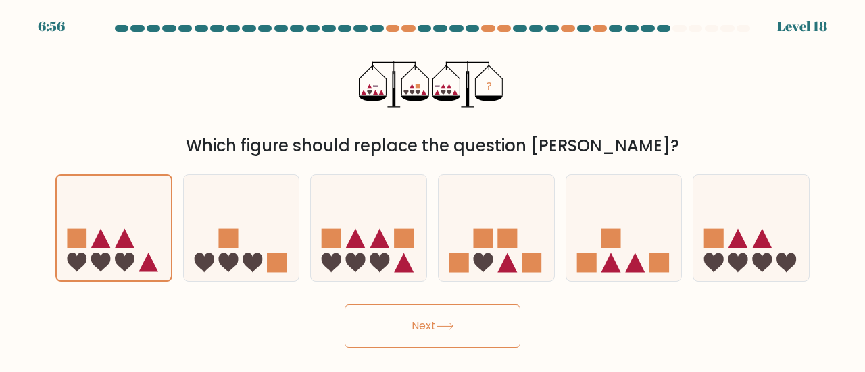
click at [399, 318] on button "Next" at bounding box center [433, 326] width 176 height 43
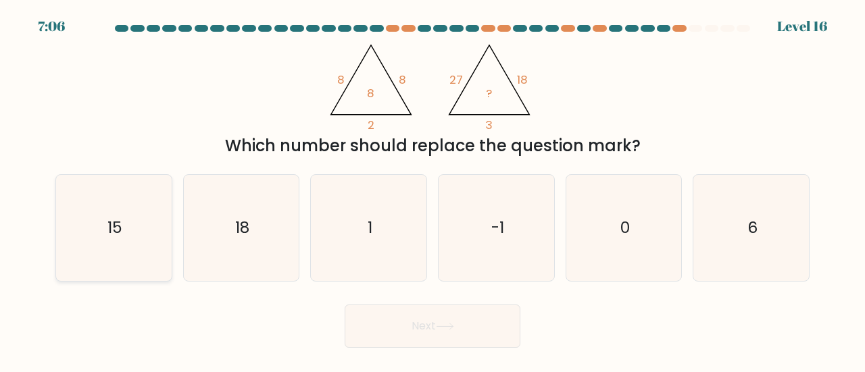
click at [136, 240] on icon "15" at bounding box center [114, 228] width 106 height 106
click at [432, 190] on input "a. 15" at bounding box center [432, 187] width 1 height 3
radio input "true"
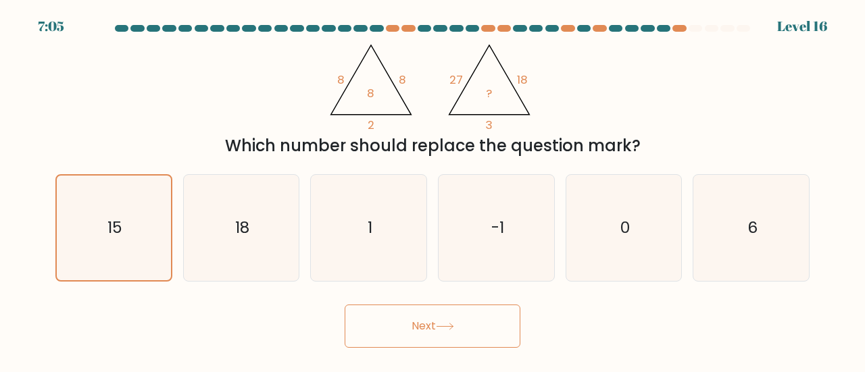
click at [385, 333] on button "Next" at bounding box center [433, 326] width 176 height 43
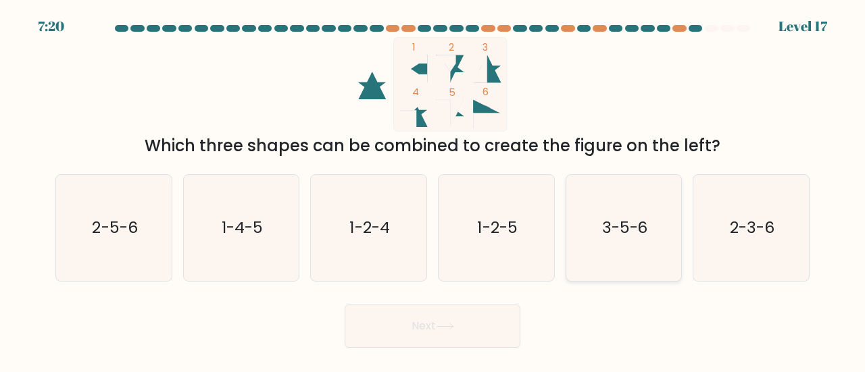
click at [618, 223] on text "3-5-6" at bounding box center [625, 227] width 46 height 22
click at [433, 190] on input "e. 3-5-6" at bounding box center [432, 187] width 1 height 3
radio input "true"
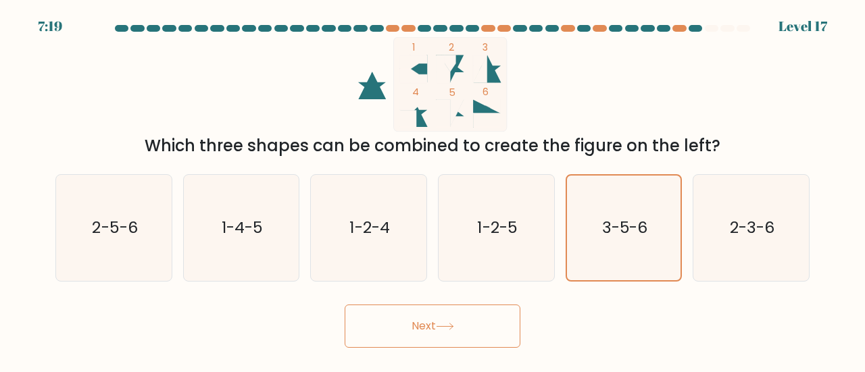
click at [486, 334] on button "Next" at bounding box center [433, 326] width 176 height 43
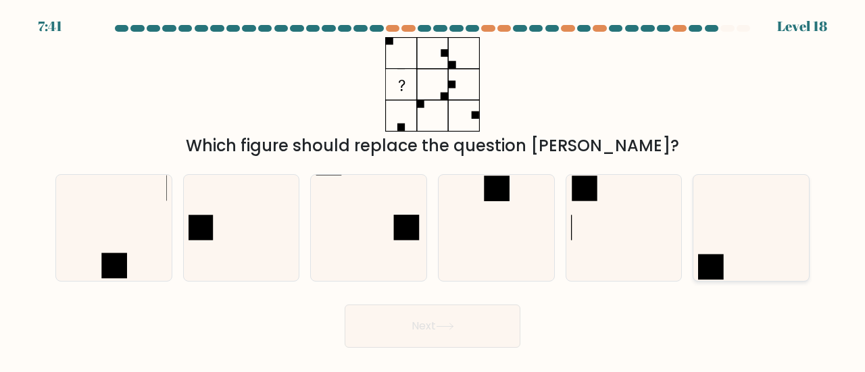
click at [719, 259] on rect at bounding box center [711, 267] width 26 height 26
click at [433, 190] on input "f." at bounding box center [432, 187] width 1 height 3
radio input "true"
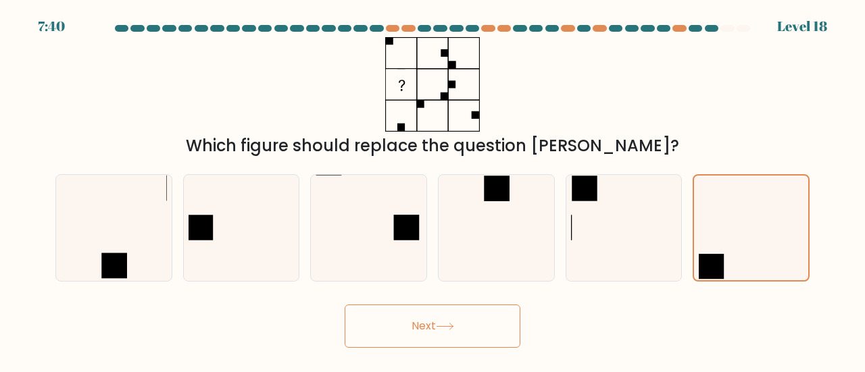
click at [453, 316] on button "Next" at bounding box center [433, 326] width 176 height 43
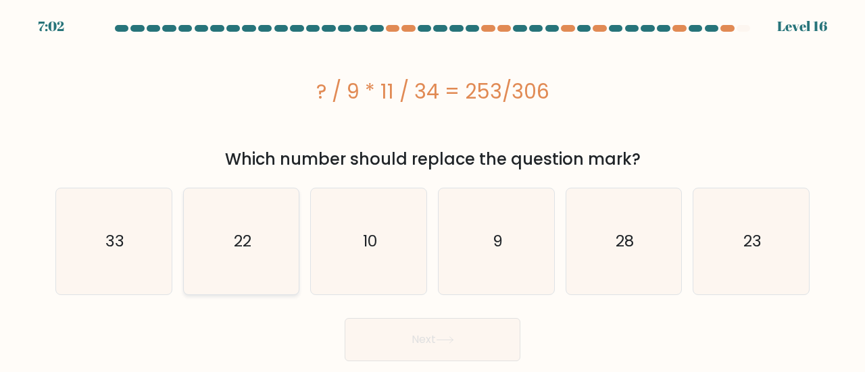
click at [220, 218] on icon "22" at bounding box center [242, 242] width 106 height 106
click at [432, 190] on input "b. 22" at bounding box center [432, 187] width 1 height 3
radio input "true"
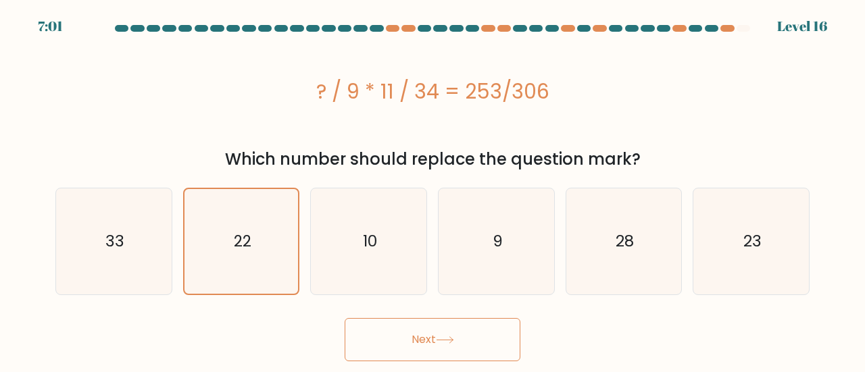
click at [424, 340] on button "Next" at bounding box center [433, 339] width 176 height 43
